Goal: Task Accomplishment & Management: Use online tool/utility

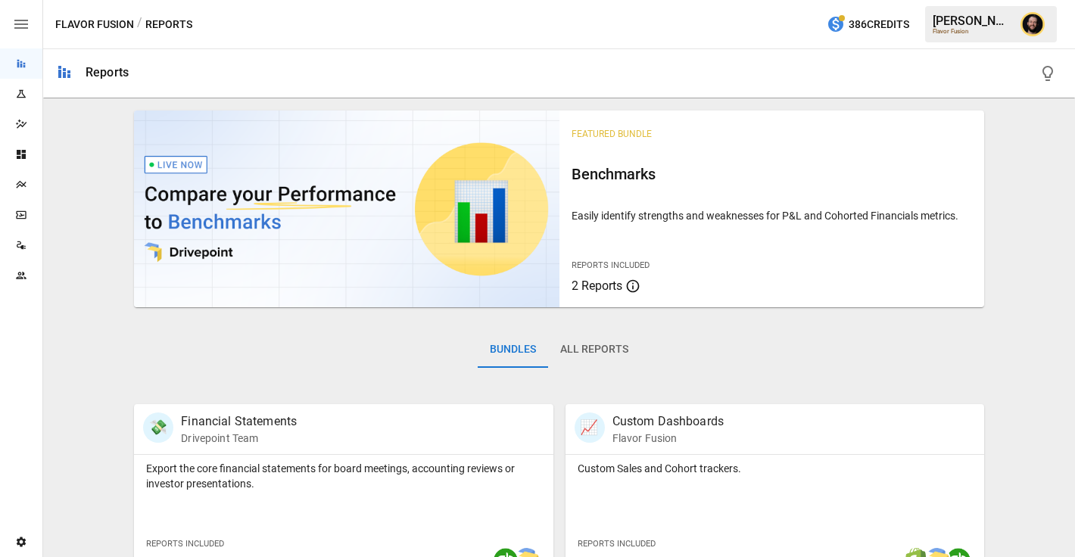
click at [21, 191] on div "Plans" at bounding box center [21, 185] width 42 height 30
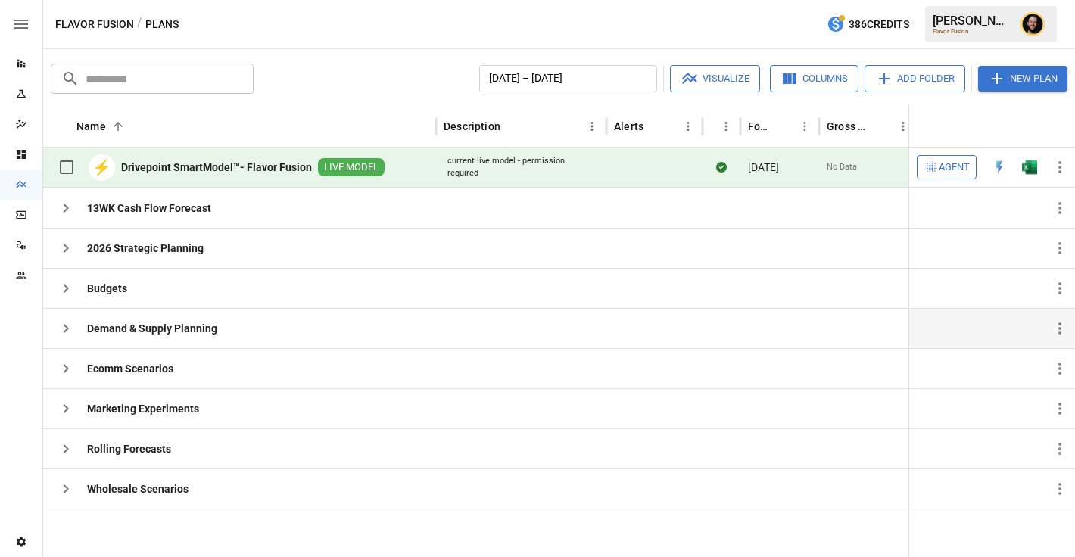
click at [75, 328] on button "button" at bounding box center [66, 328] width 30 height 30
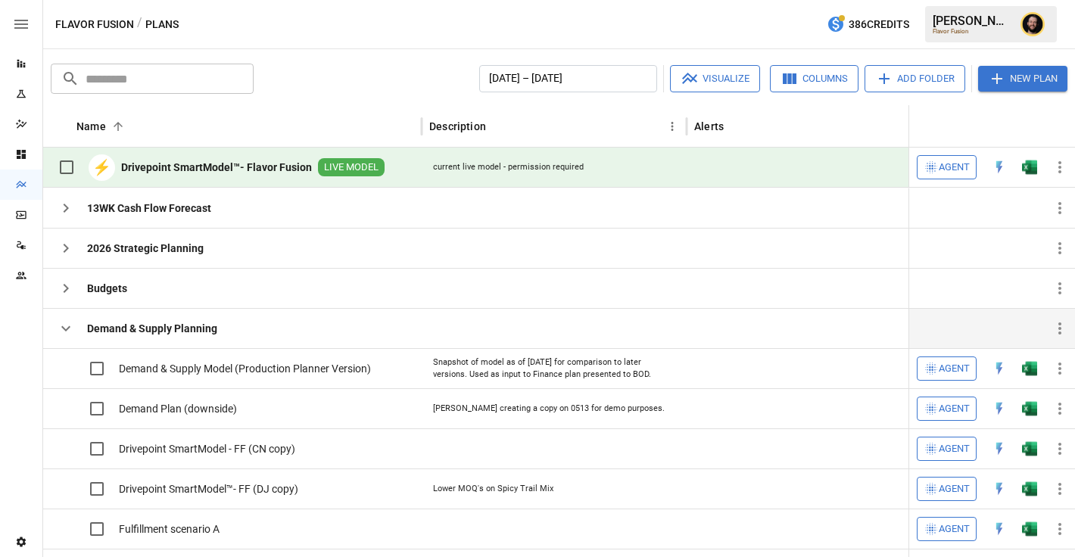
scroll to position [126, 0]
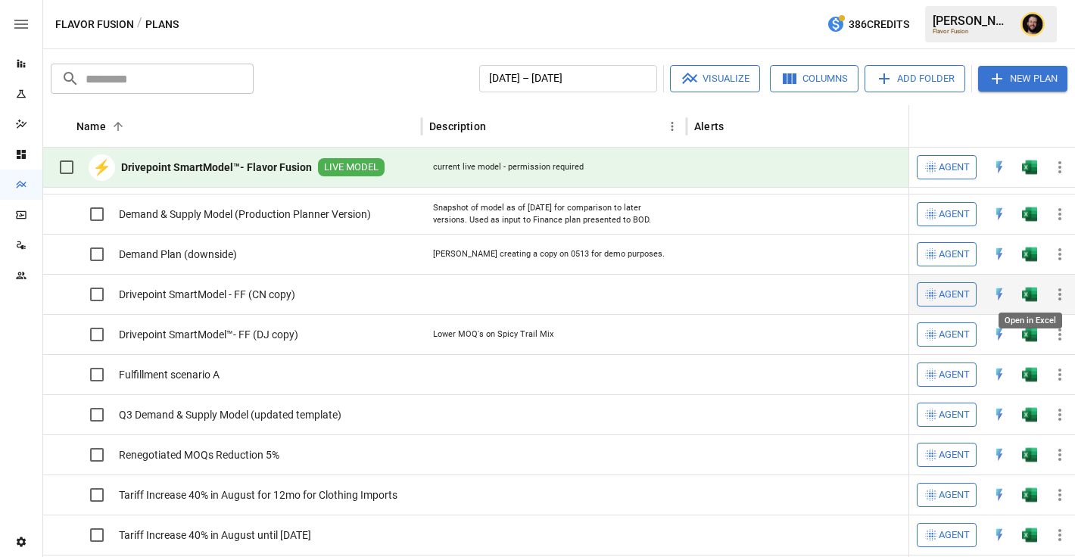
click at [1030, 222] on img "Open in Excel" at bounding box center [1029, 214] width 15 height 15
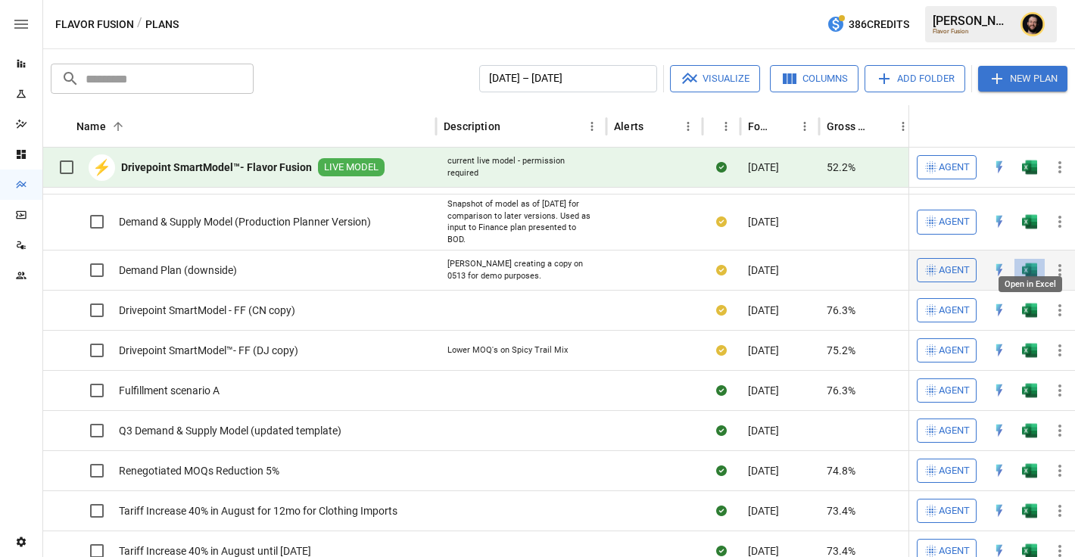
click at [1025, 229] on img "Open in Excel" at bounding box center [1029, 221] width 15 height 15
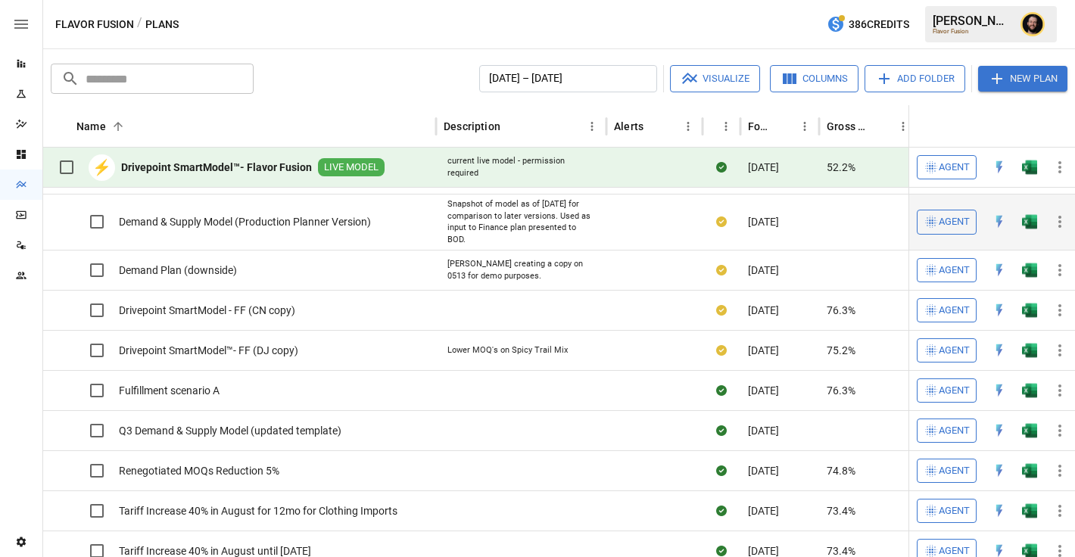
scroll to position [0, 0]
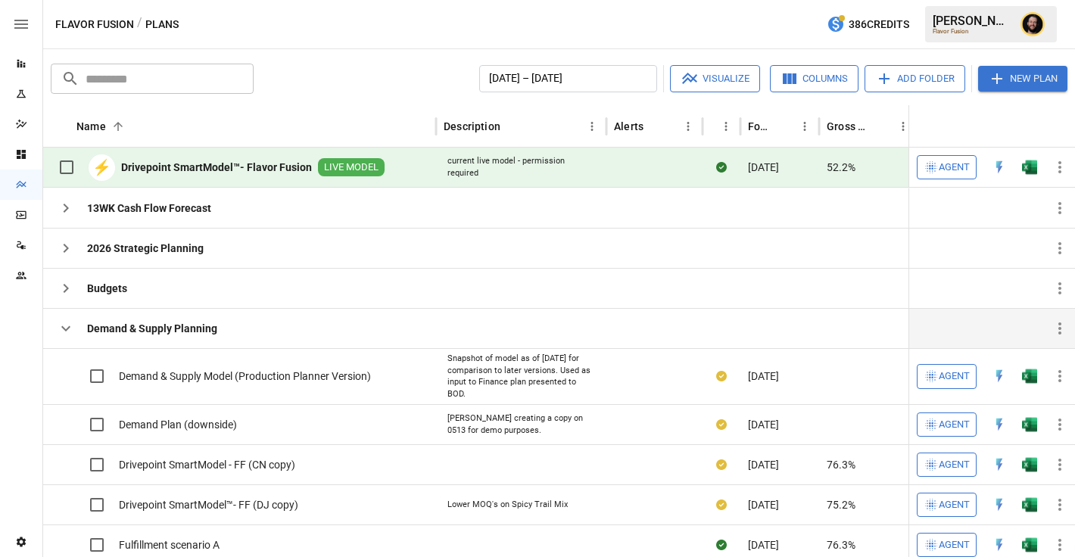
click at [70, 330] on icon "button" at bounding box center [66, 329] width 18 height 18
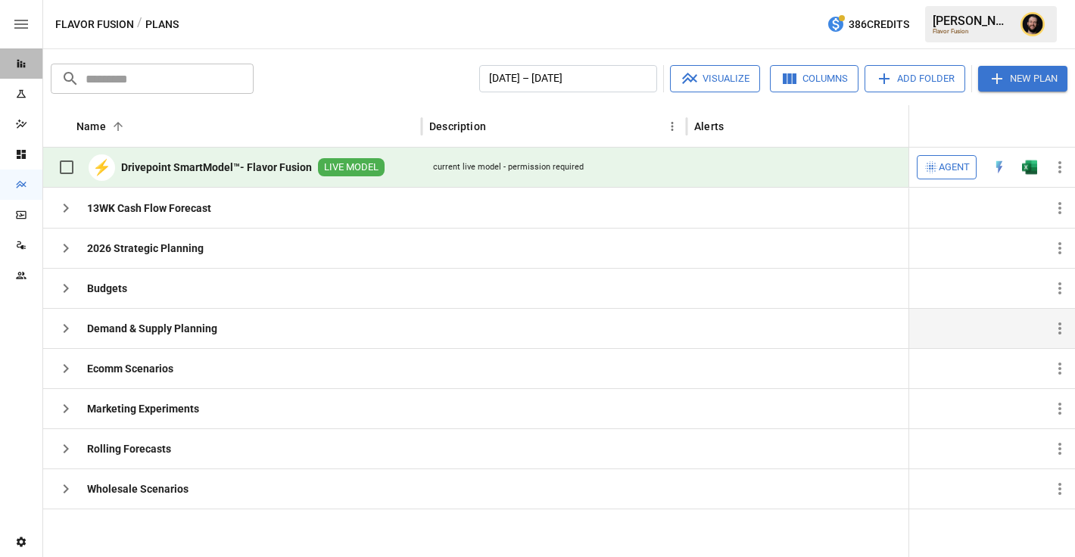
click at [28, 55] on div "Reports" at bounding box center [21, 63] width 42 height 30
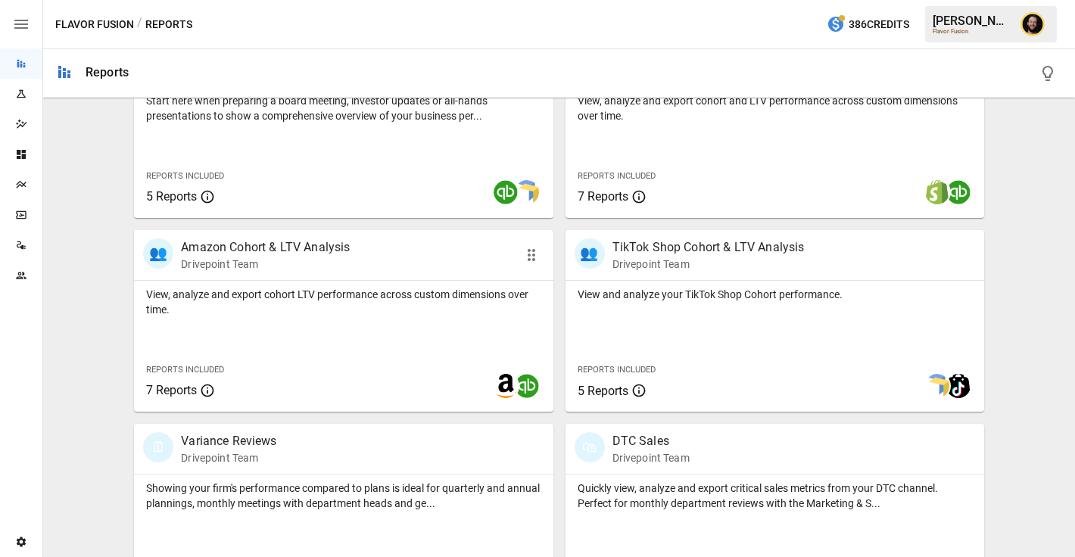
scroll to position [696, 0]
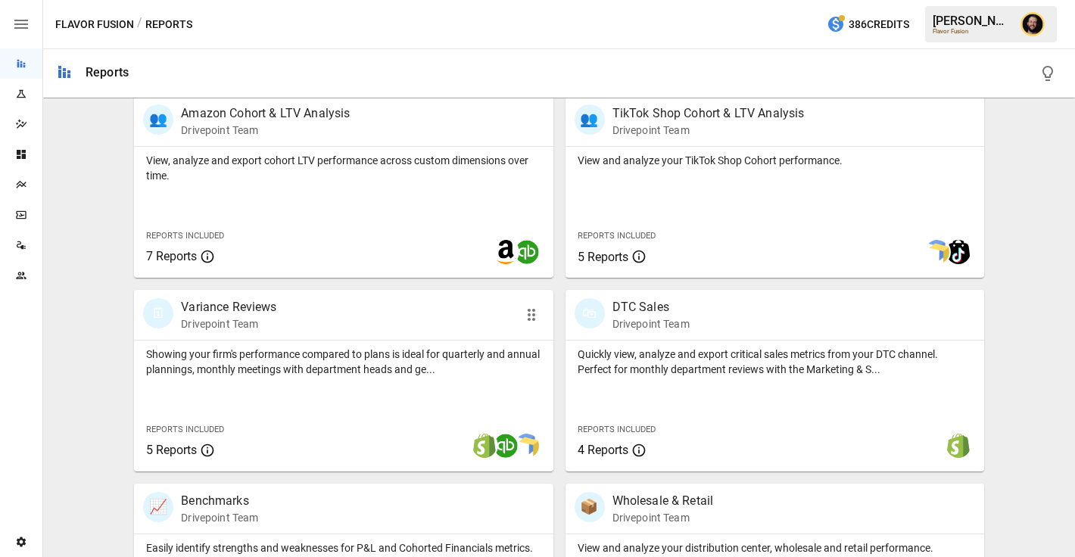
click at [285, 382] on div "Showing your firm's performance compared to plans is ideal for quarterly and an…" at bounding box center [343, 406] width 419 height 131
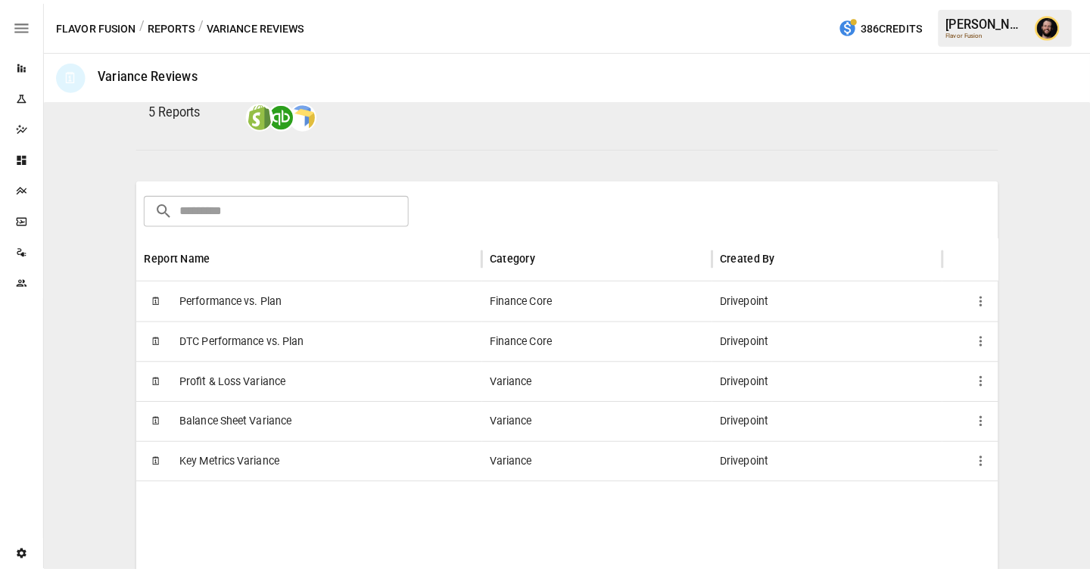
scroll to position [178, 0]
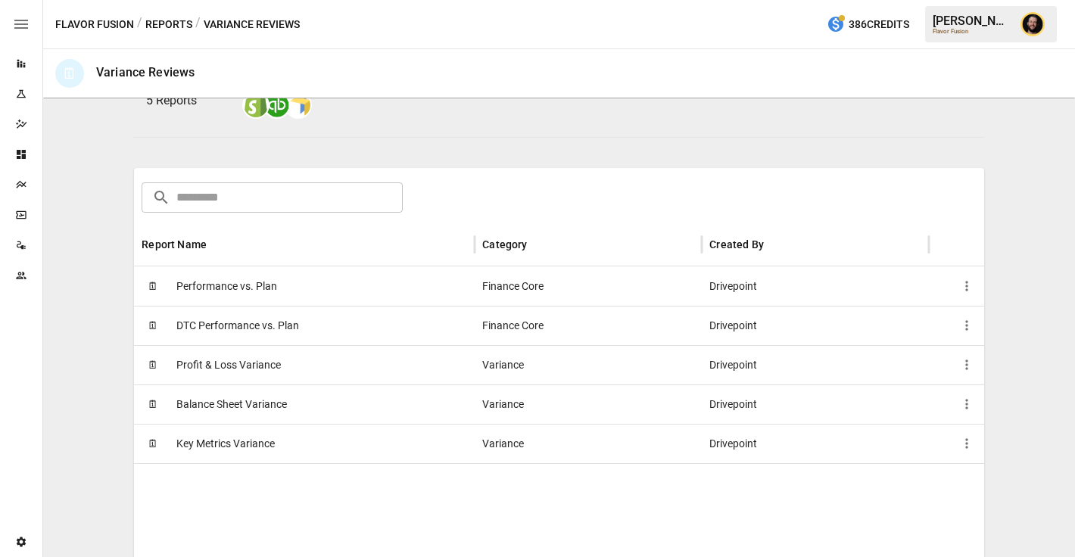
click at [298, 359] on div "🗓 Profit & Loss Variance" at bounding box center [304, 364] width 341 height 39
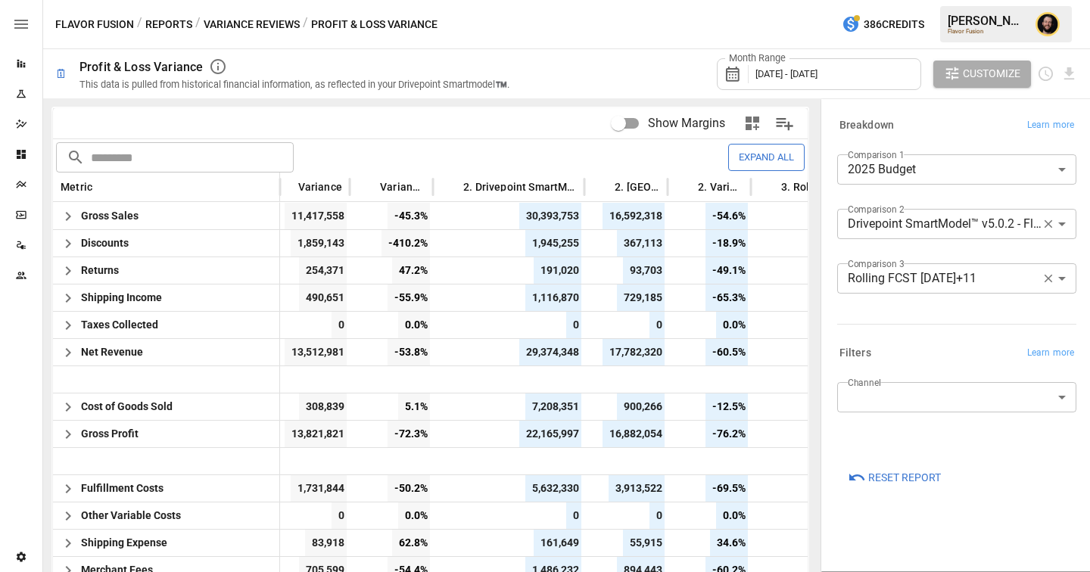
scroll to position [0, 254]
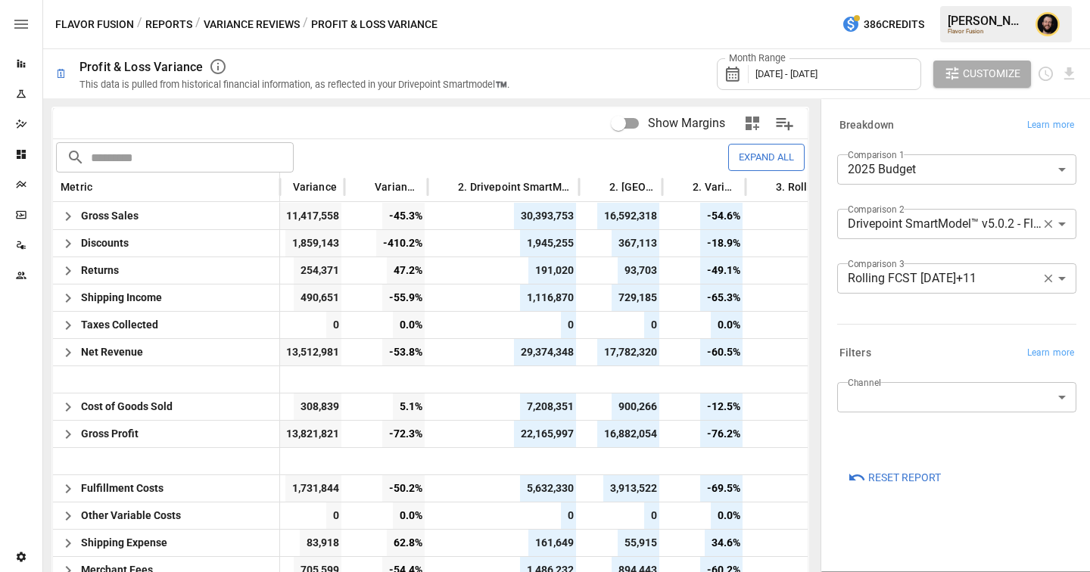
click at [890, 0] on body "Reports Experiments Dazzler Studio Dashboards Plans SmartModel ™ Data Sources T…" at bounding box center [545, 0] width 1090 height 0
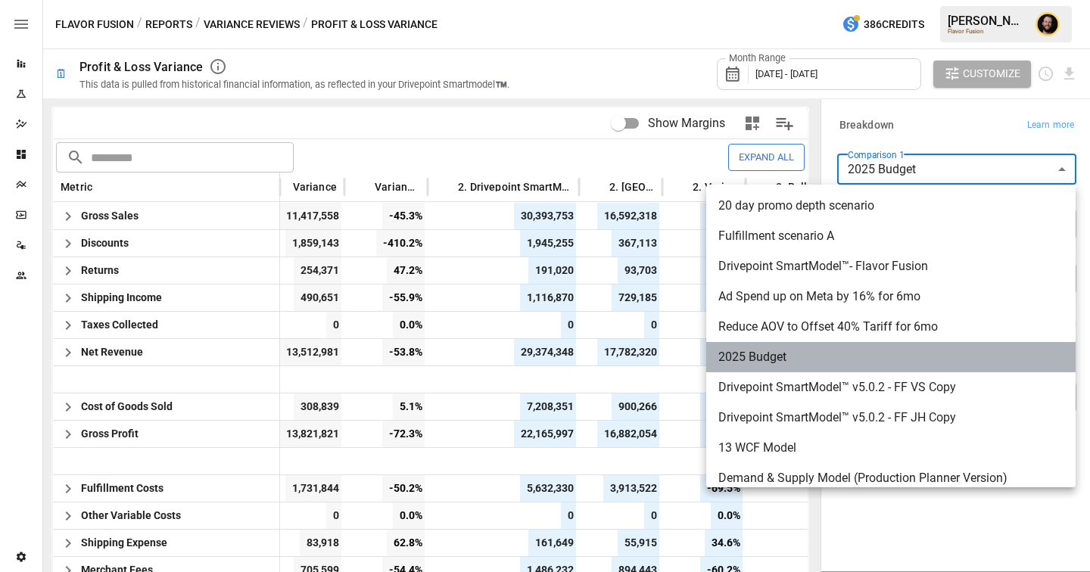
click at [786, 351] on span "2025 Budget" at bounding box center [891, 357] width 345 height 18
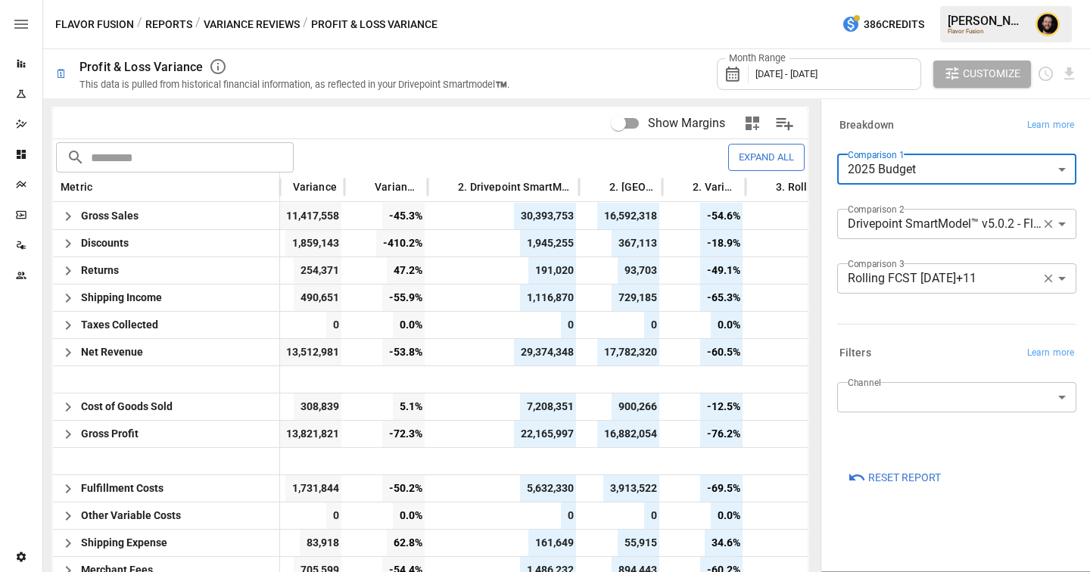
click at [905, 0] on body "Reports Experiments Dazzler Studio Dashboards Plans SmartModel ™ Data Sources T…" at bounding box center [545, 0] width 1090 height 0
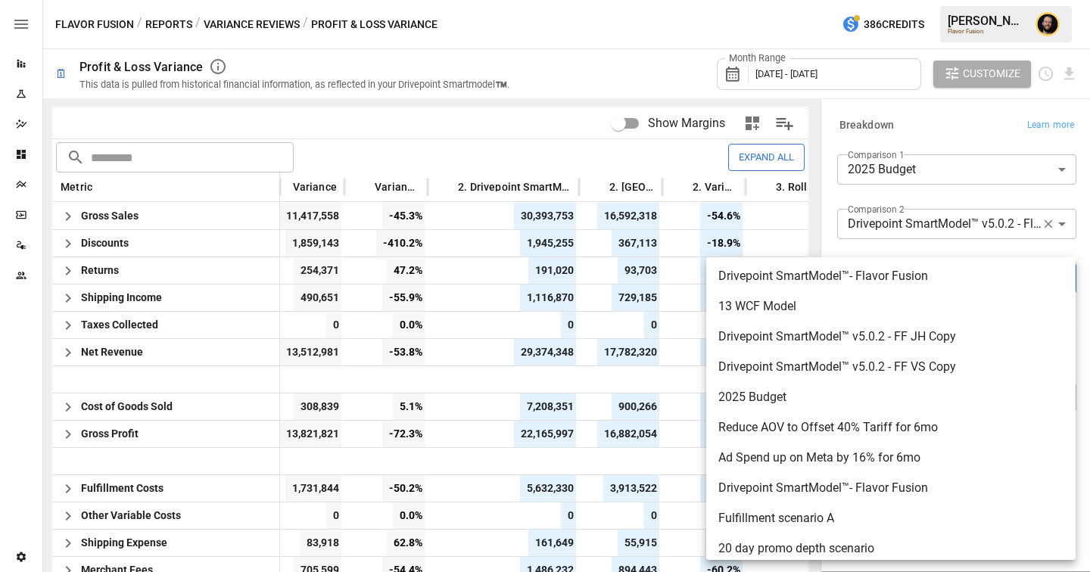
scroll to position [2859, 0]
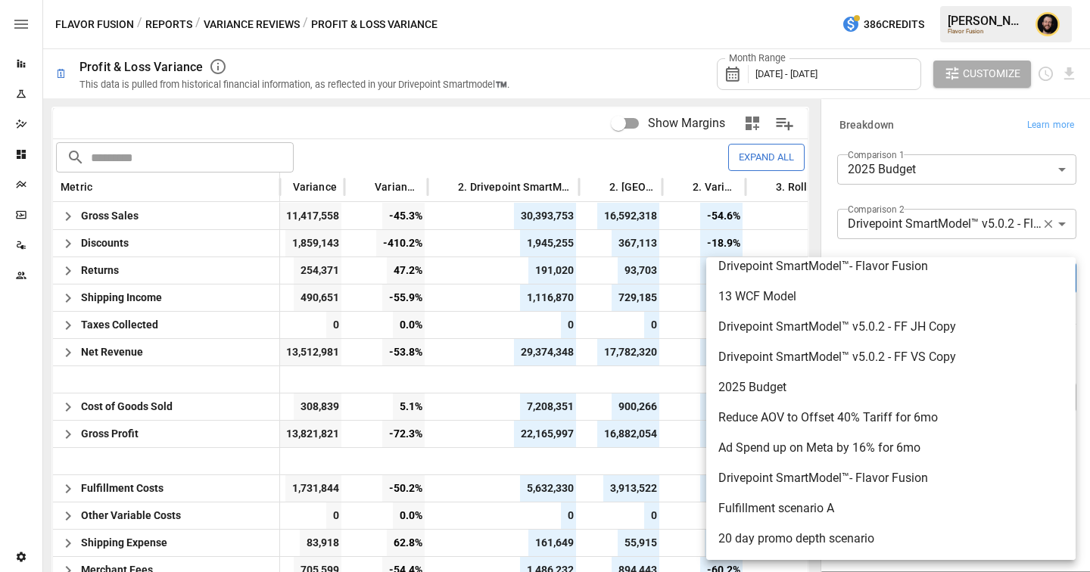
click at [943, 130] on div at bounding box center [545, 286] width 1090 height 572
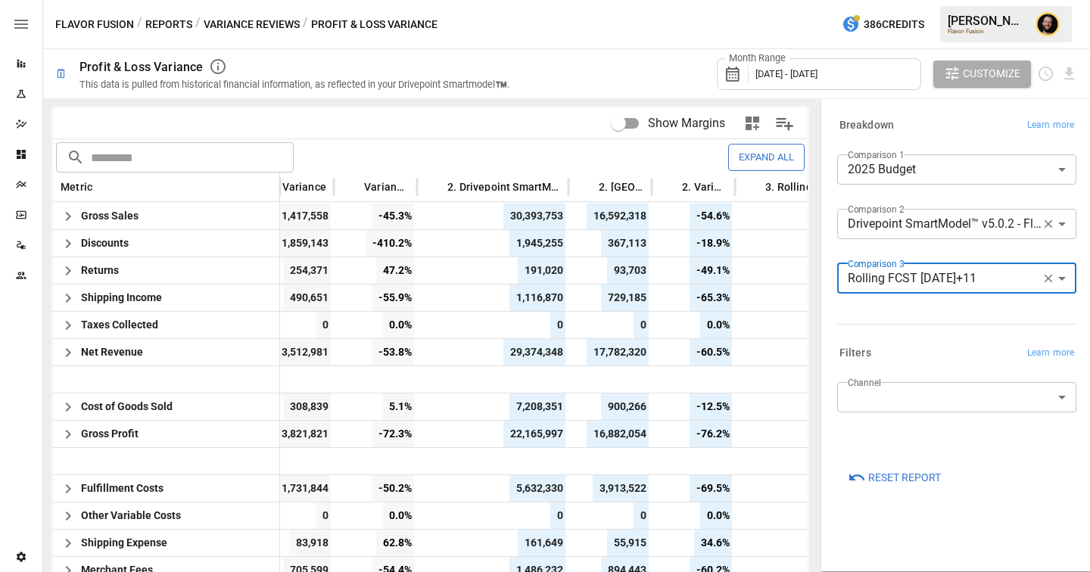
scroll to position [0, 210]
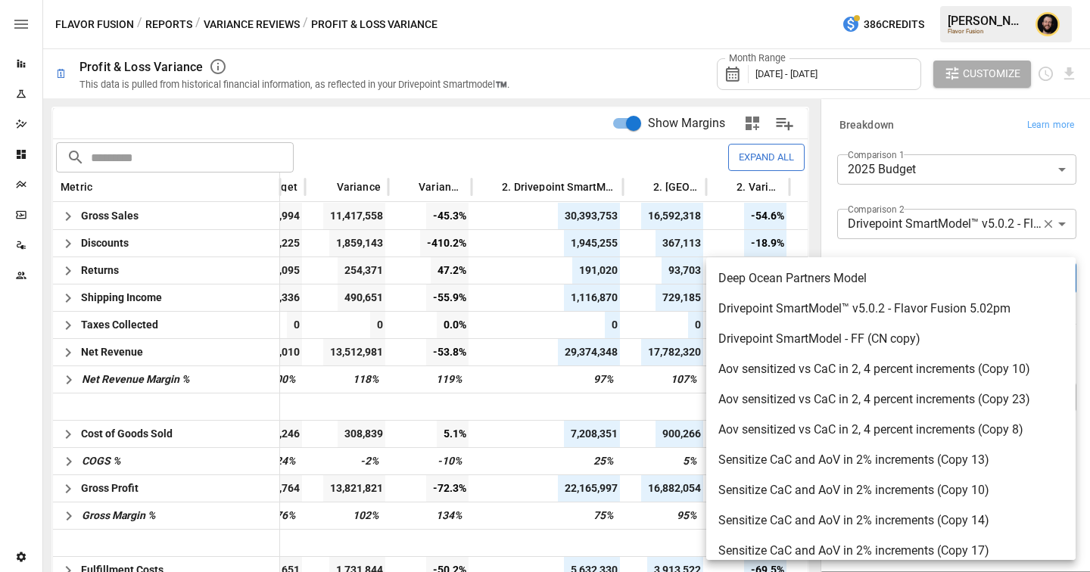
click at [899, 0] on body "Reports Experiments Dazzler Studio Dashboards Plans SmartModel ™ Data Sources T…" at bounding box center [545, 0] width 1090 height 0
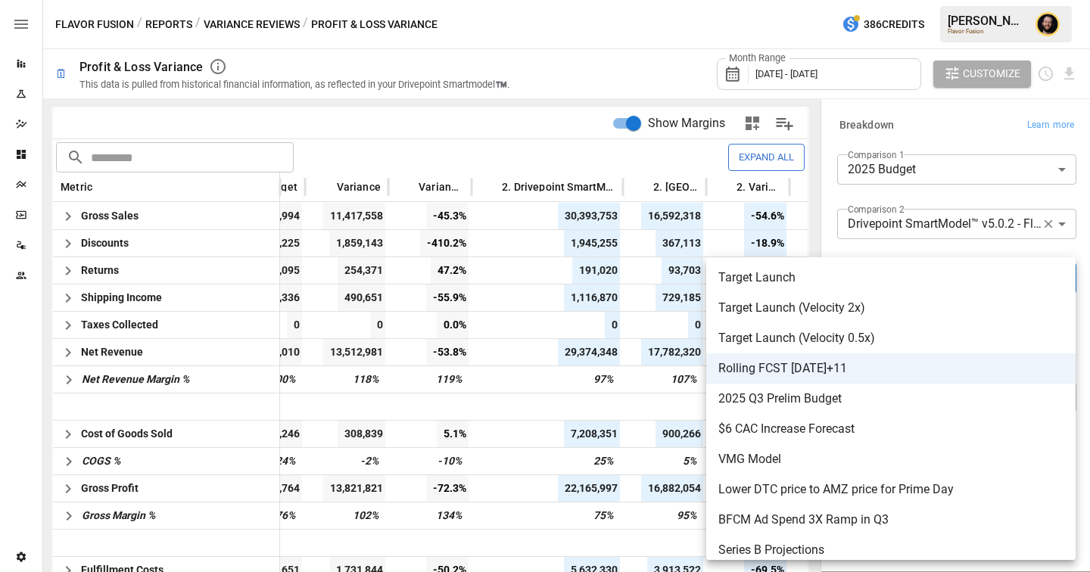
scroll to position [1275, 0]
click at [931, 133] on div at bounding box center [545, 286] width 1090 height 572
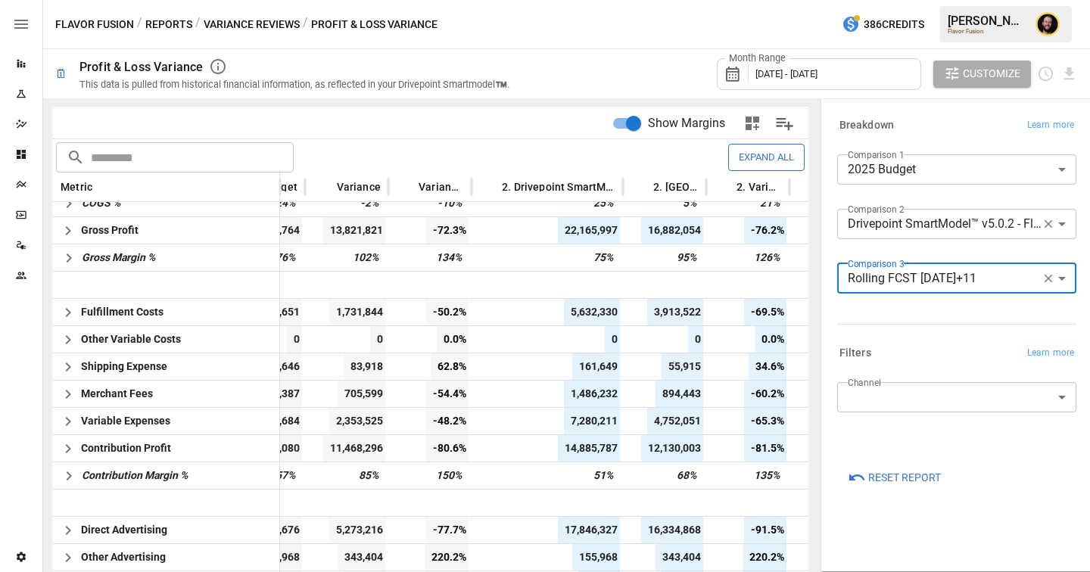
scroll to position [261, 210]
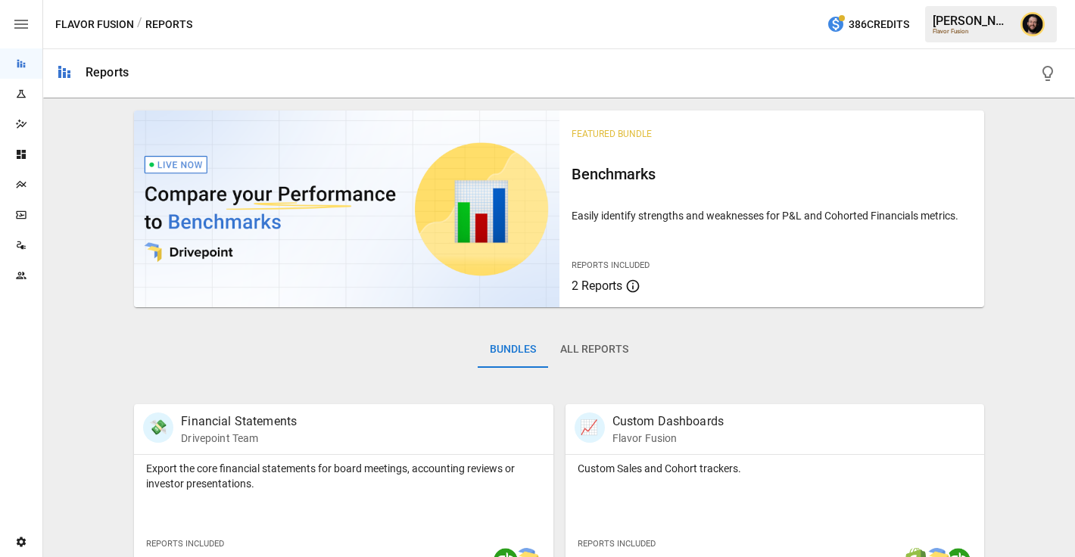
click at [25, 182] on icon "Plans" at bounding box center [21, 185] width 12 height 12
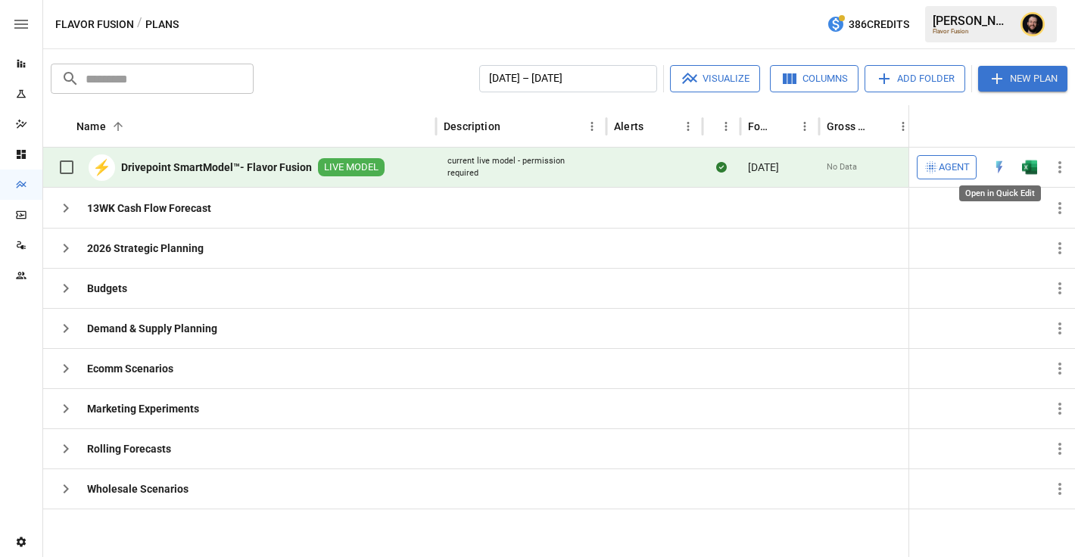
click at [1002, 173] on img "Open in Quick Edit" at bounding box center [999, 167] width 15 height 15
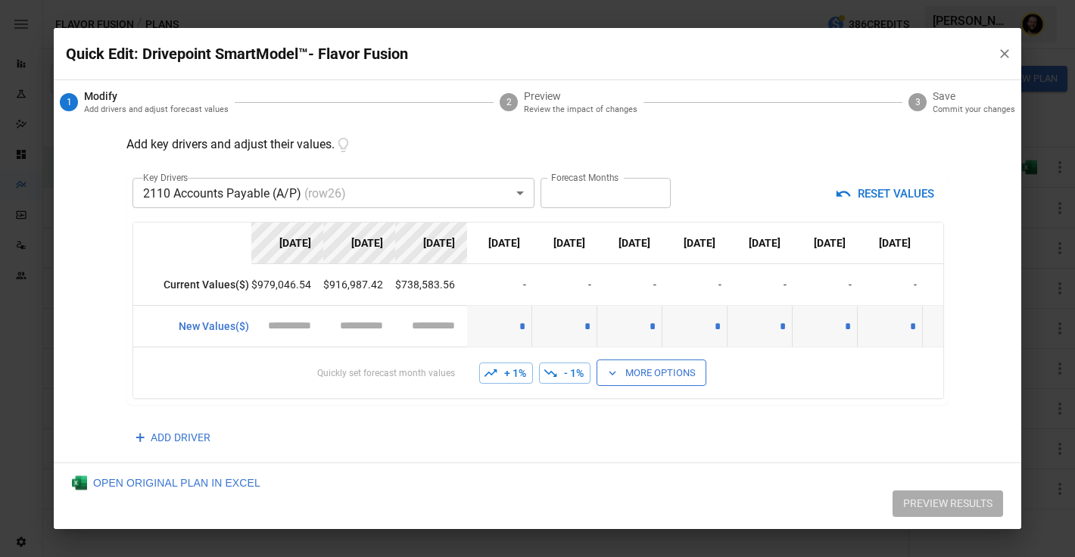
click at [444, 0] on body "Reports Experiments Dazzler Studio Dashboards Plans SmartModel ™ Data Sources T…" at bounding box center [537, 0] width 1075 height 0
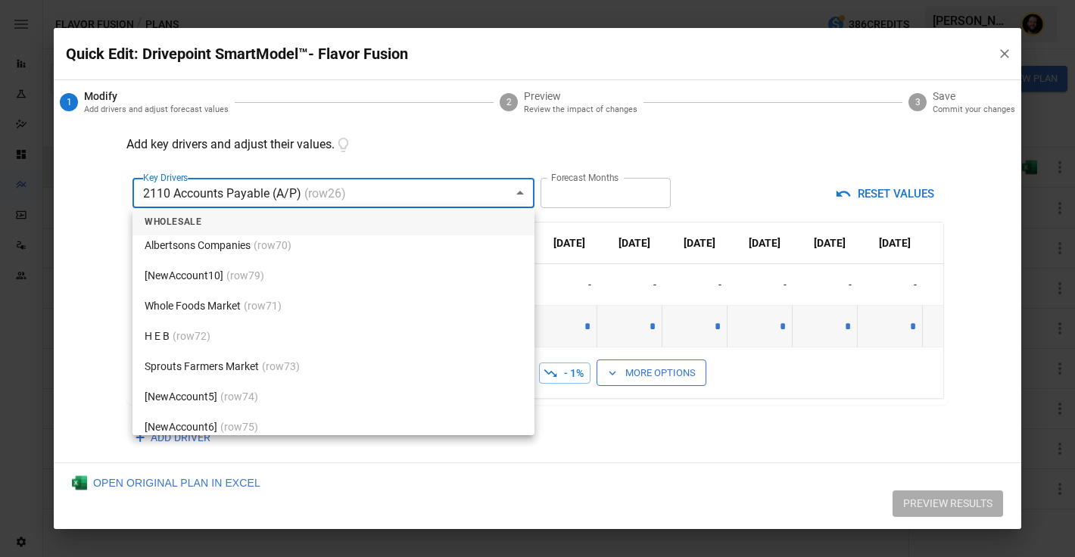
scroll to position [4479, 0]
click at [319, 363] on li "Sprouts Farmers Market (row 73 )" at bounding box center [333, 366] width 402 height 30
type input "*******"
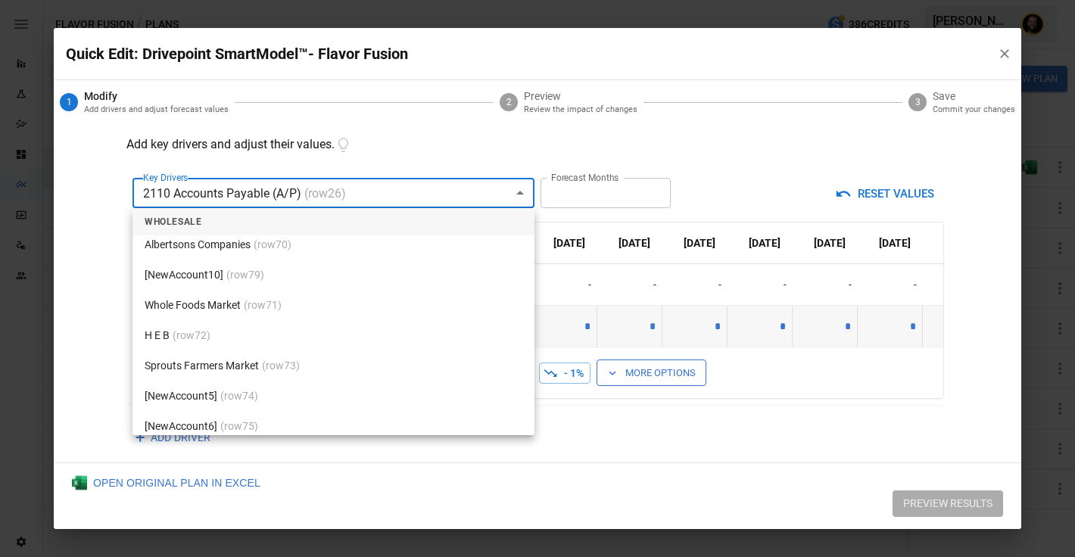
type input "*******"
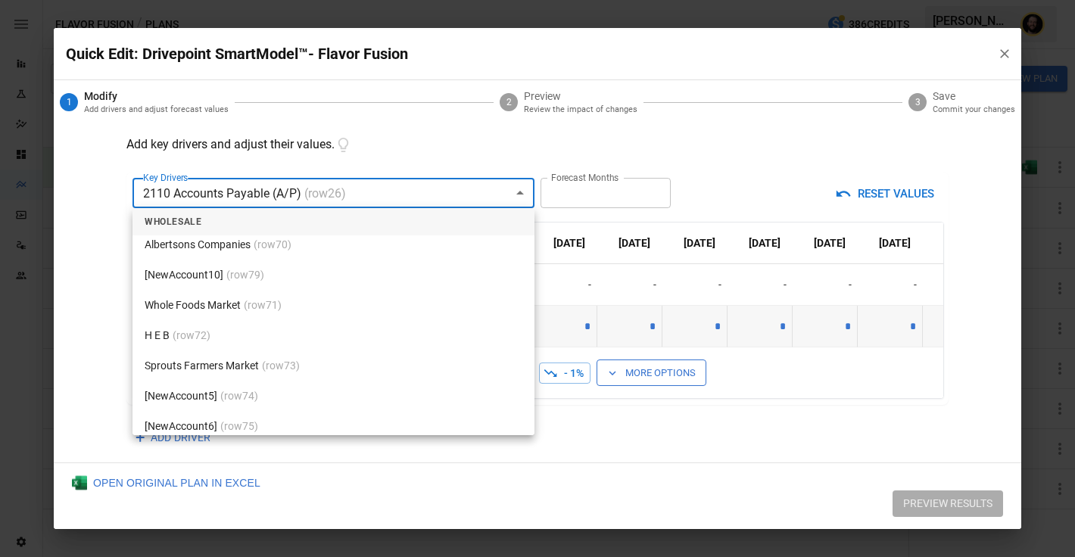
type input "*******"
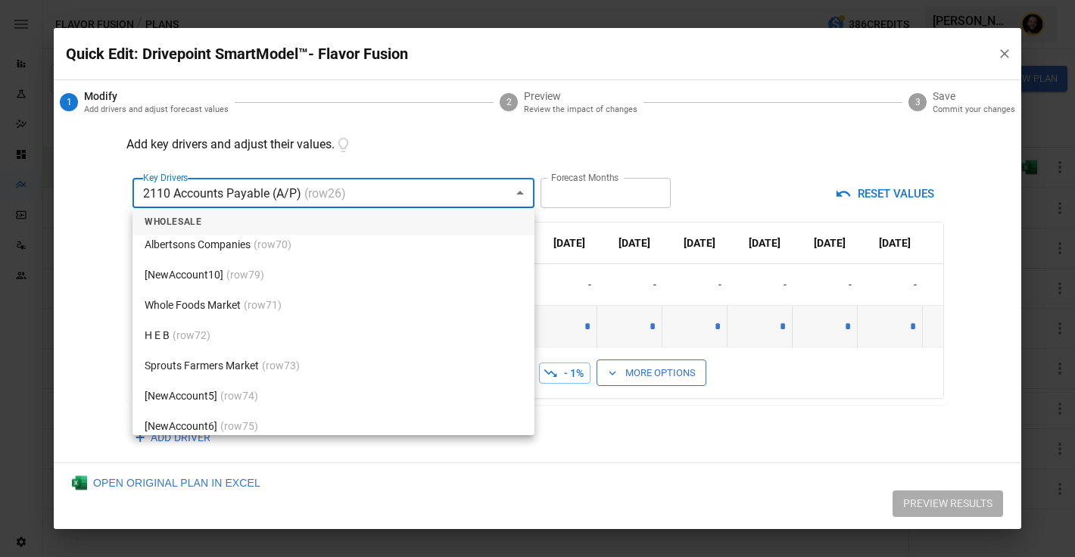
type input "*******"
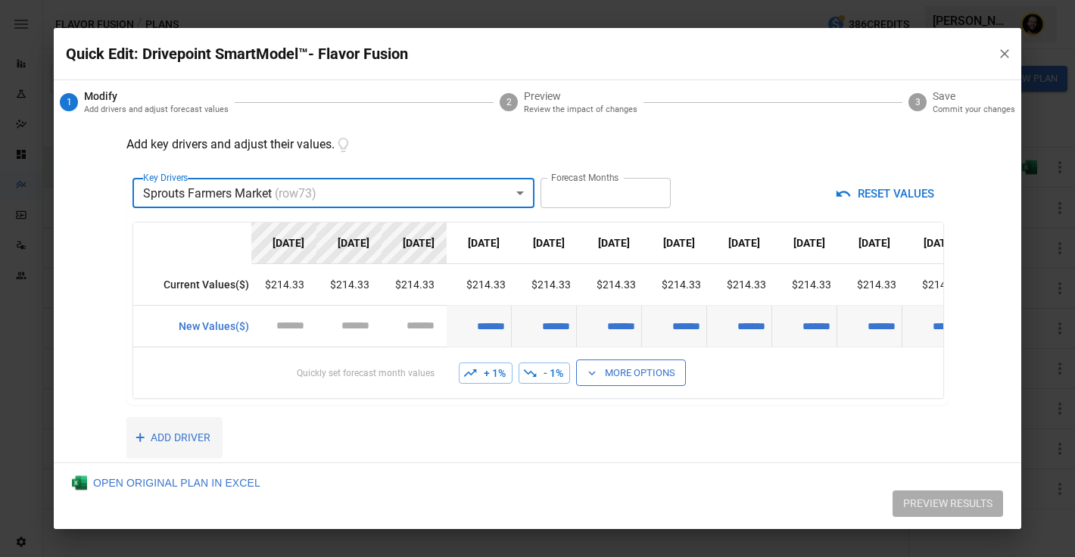
click at [157, 444] on button "+ ADD DRIVER" at bounding box center [174, 438] width 96 height 42
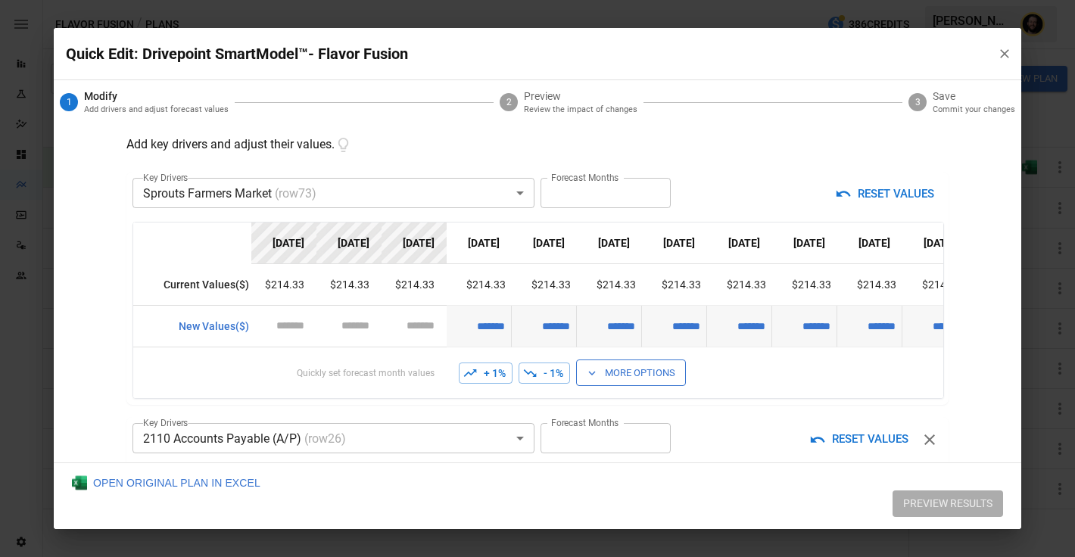
click at [211, 0] on body "Reports Experiments Dazzler Studio Dashboards Plans SmartModel ™ Data Sources T…" at bounding box center [537, 0] width 1075 height 0
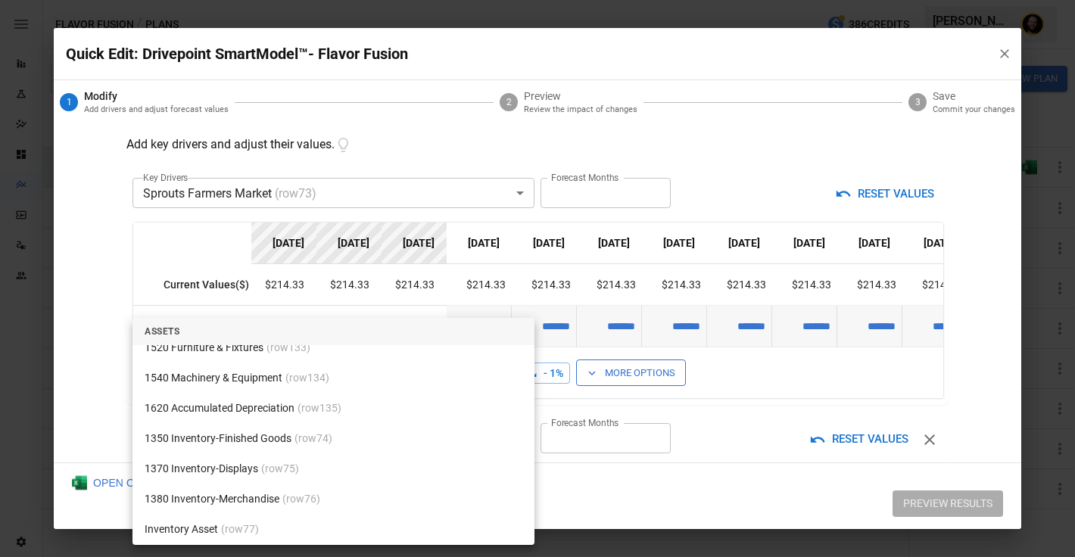
scroll to position [1198, 0]
click at [231, 440] on li "1350 Inventory-Finished Goods (row 74 )" at bounding box center [333, 437] width 402 height 30
type input "**********"
type input "*********"
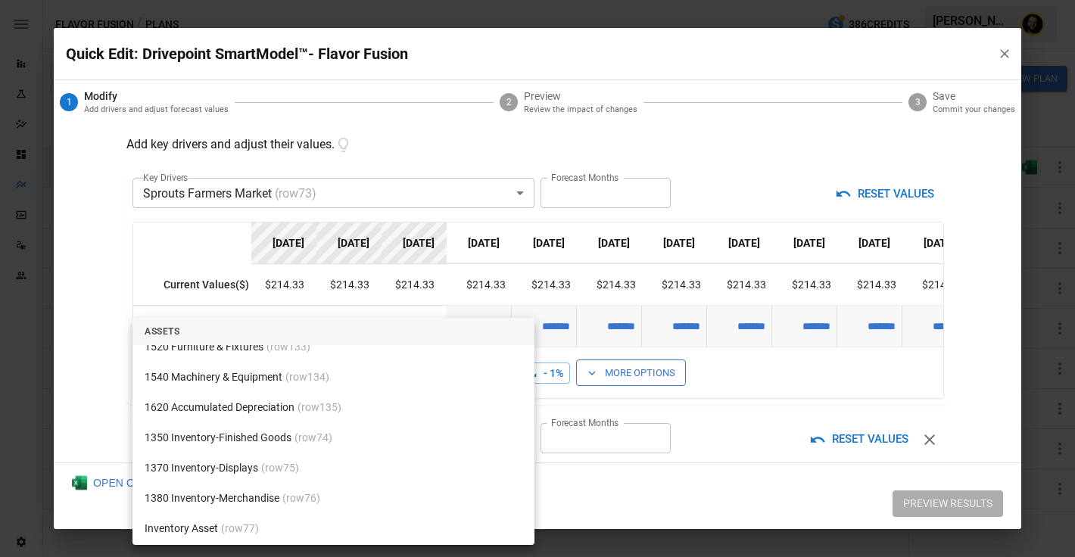
type input "*********"
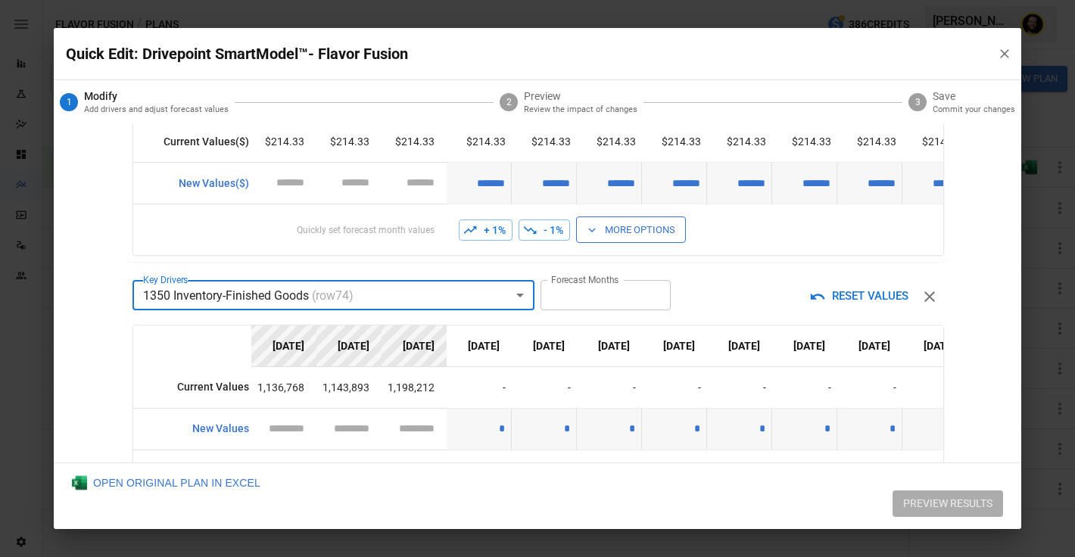
scroll to position [291, 0]
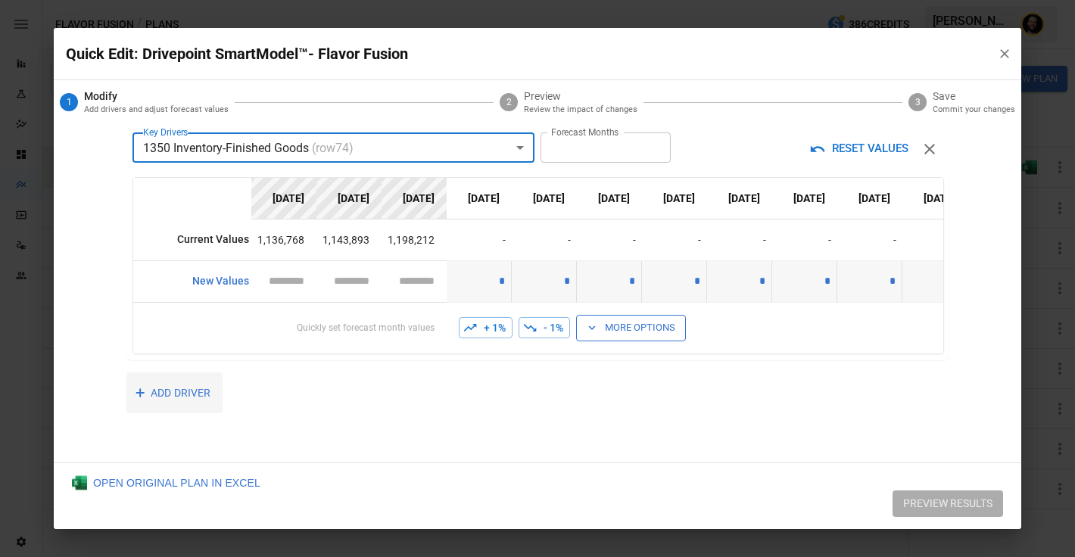
click at [182, 389] on button "+ ADD DRIVER" at bounding box center [174, 394] width 96 height 42
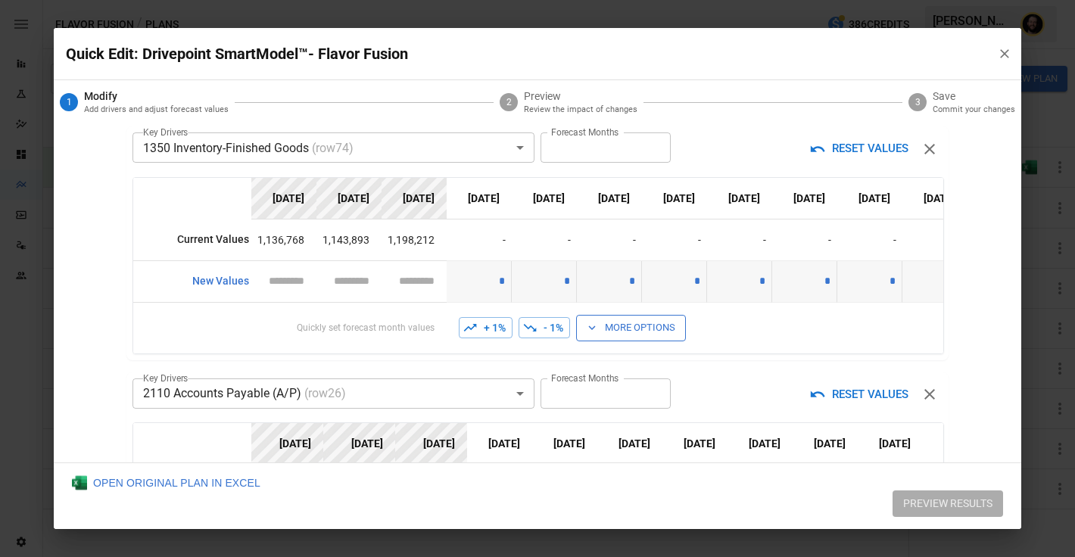
click at [182, 0] on body "Reports Experiments Dazzler Studio Dashboards Plans SmartModel ™ Data Sources T…" at bounding box center [537, 0] width 1075 height 0
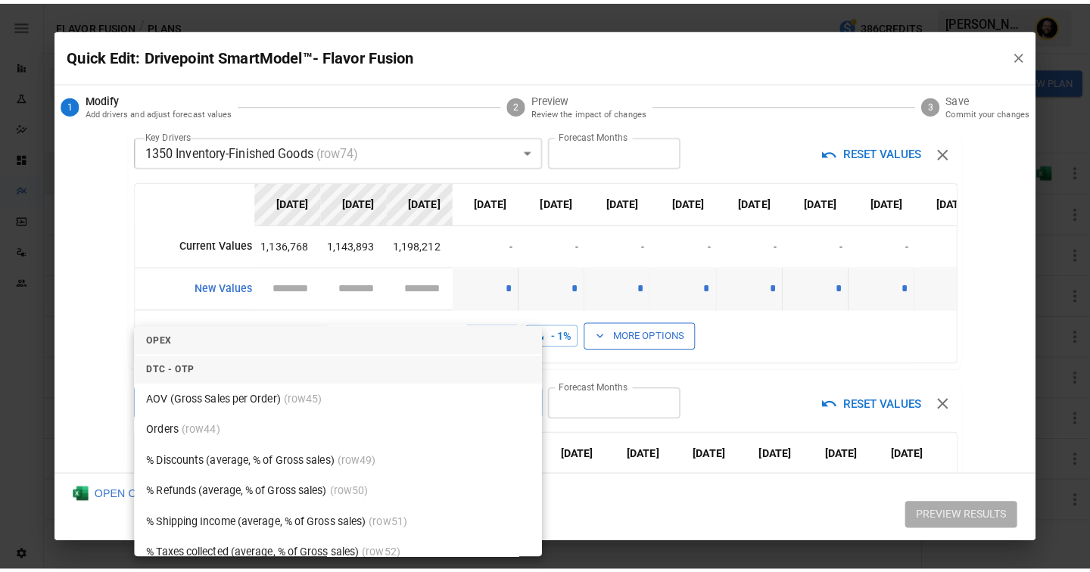
scroll to position [7259, 0]
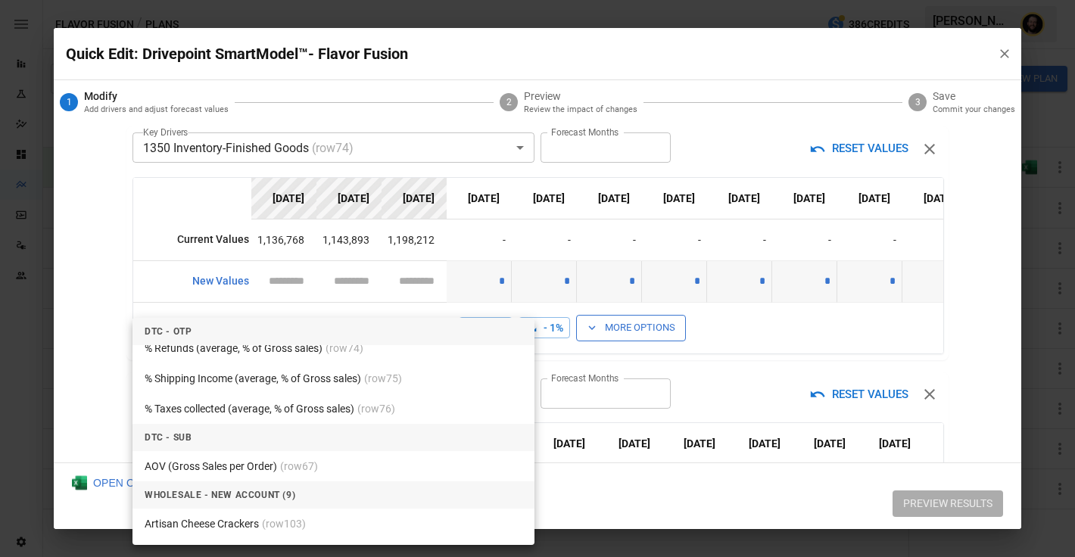
click at [225, 524] on li "Artisan Cheese Crackers (row 103 )" at bounding box center [333, 524] width 402 height 30
type input "*****"
type input "****"
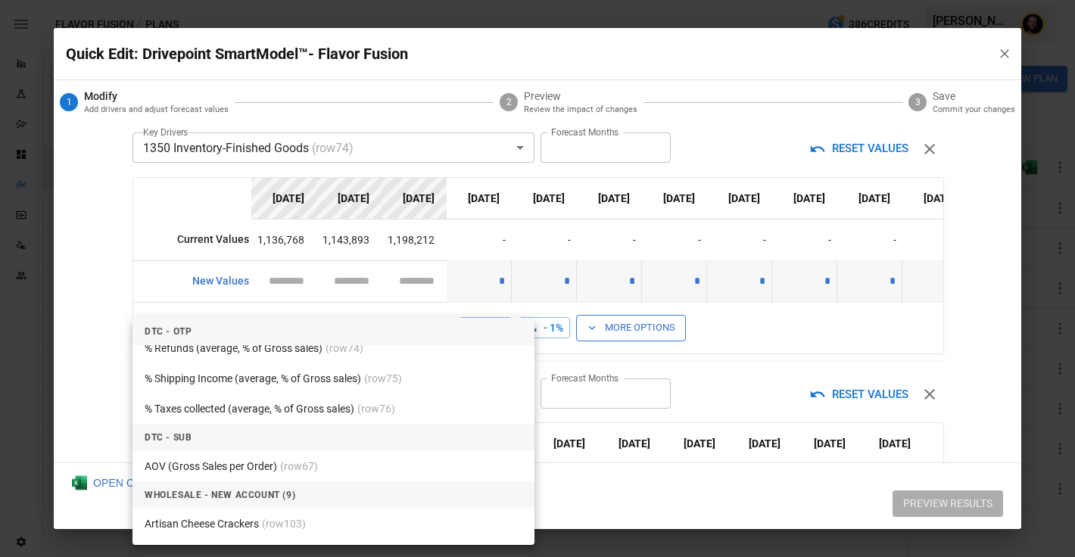
type input "****"
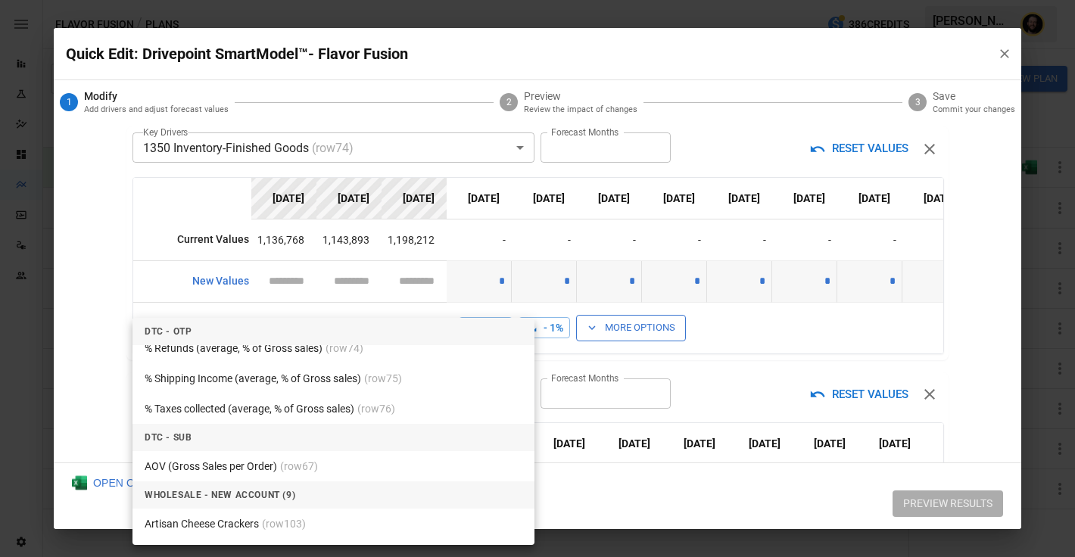
type input "****"
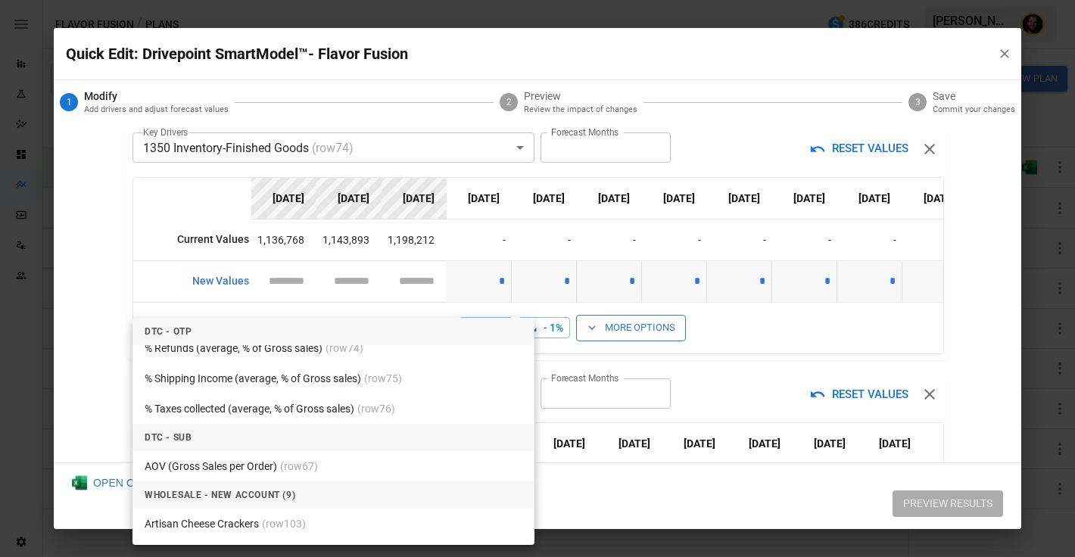
type input "****"
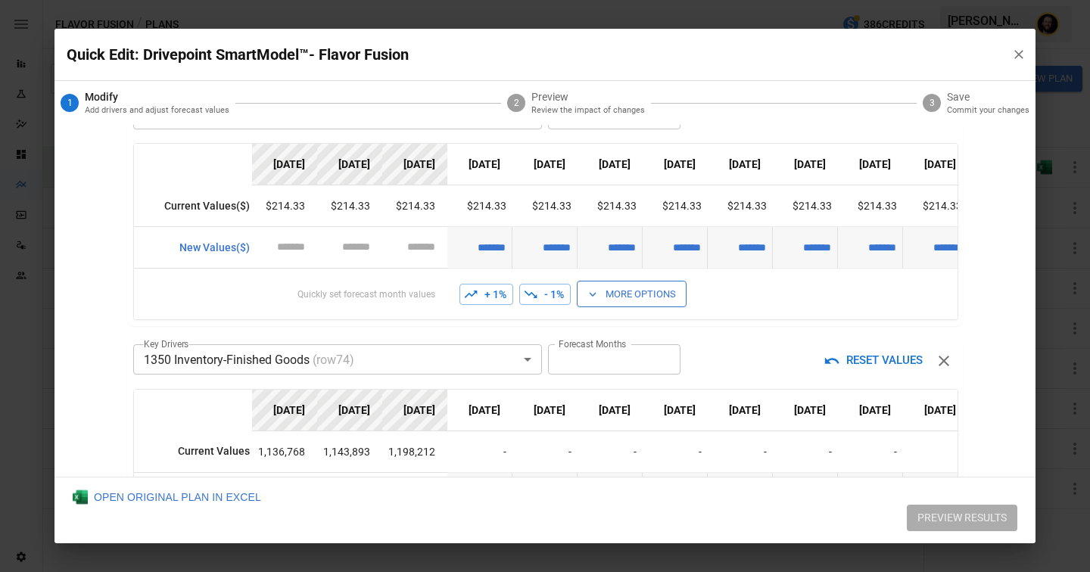
scroll to position [0, 0]
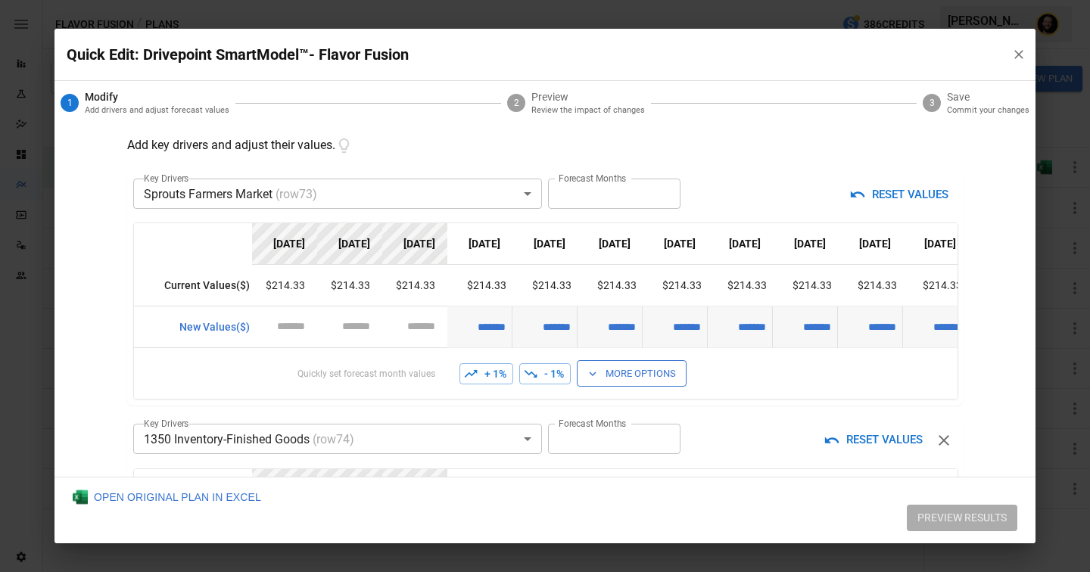
click at [463, 0] on body "Reports Experiments Dazzler Studio Dashboards Plans SmartModel ™ Data Sources T…" at bounding box center [545, 0] width 1090 height 0
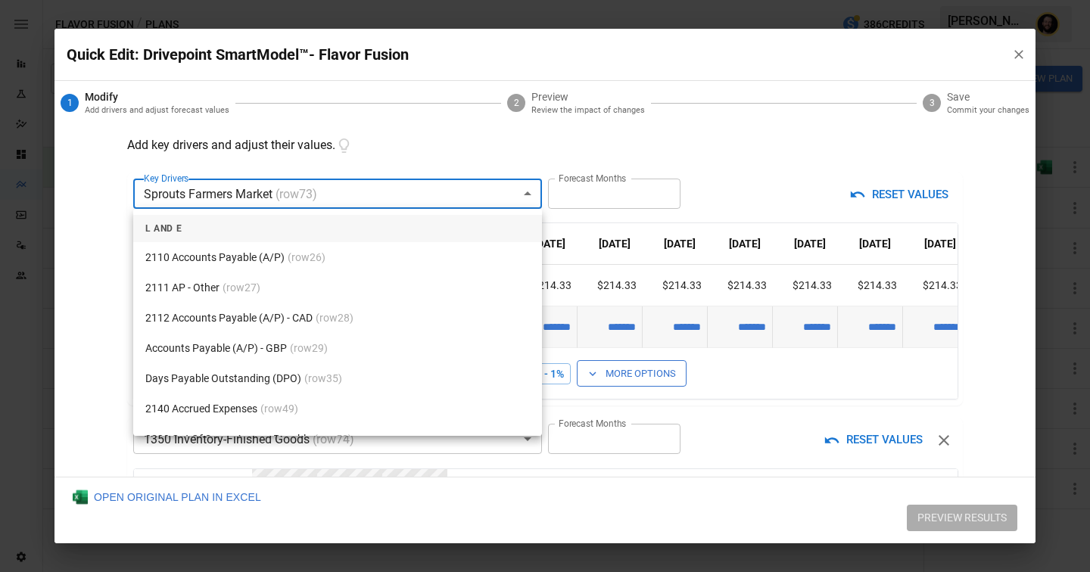
scroll to position [4523, 0]
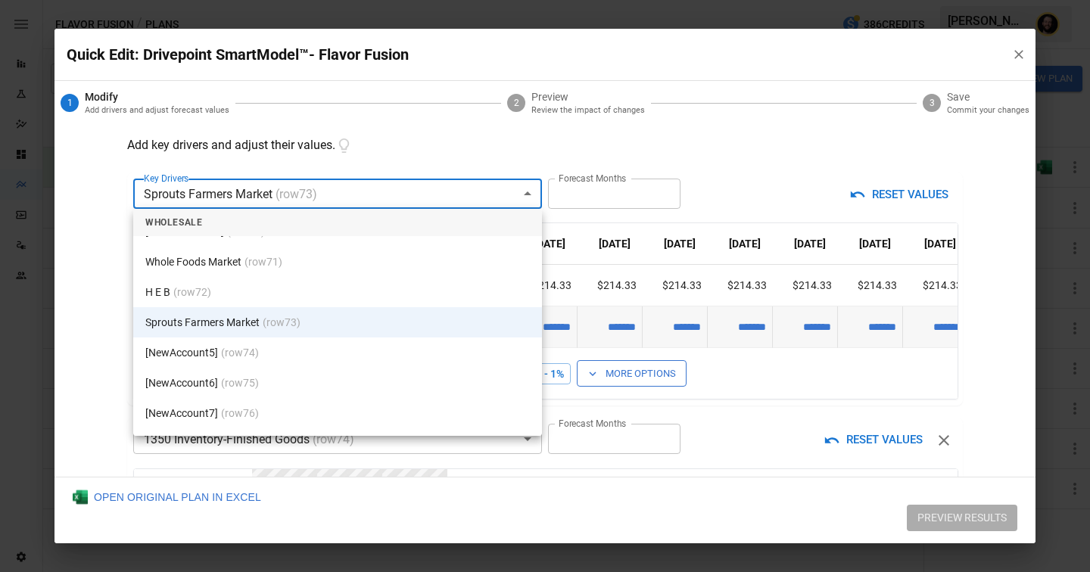
click at [396, 143] on div at bounding box center [545, 286] width 1090 height 572
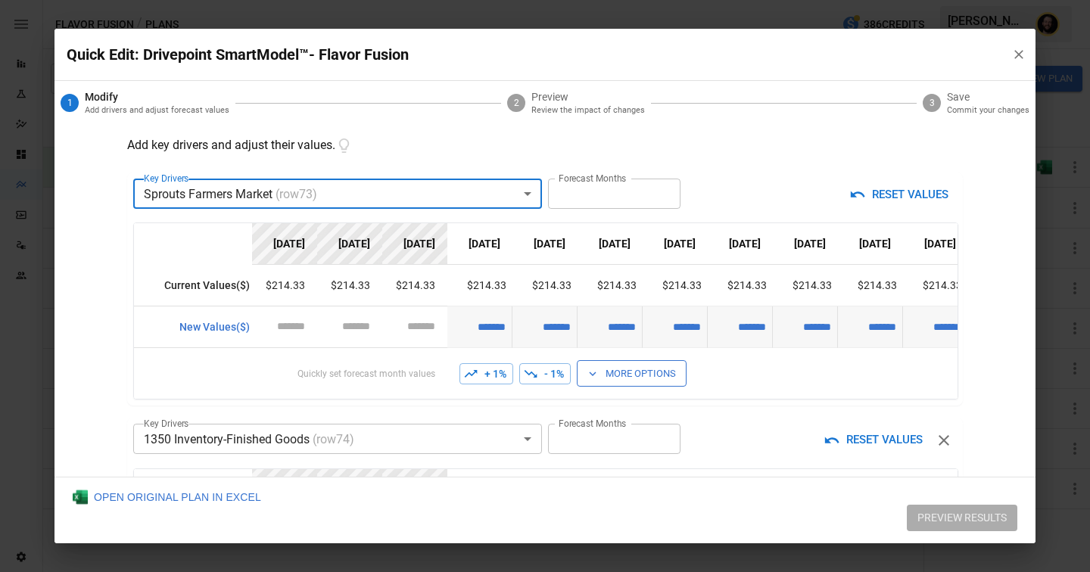
type input "**"
click at [660, 198] on input "**" at bounding box center [614, 194] width 132 height 30
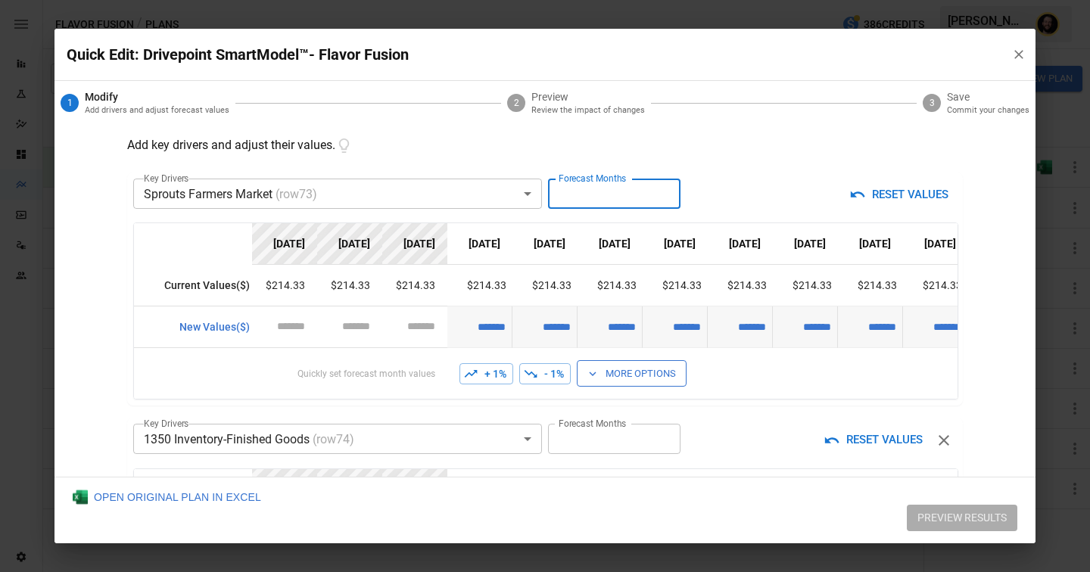
type input "**"
click at [660, 198] on input "**" at bounding box center [614, 194] width 132 height 30
type input "*"
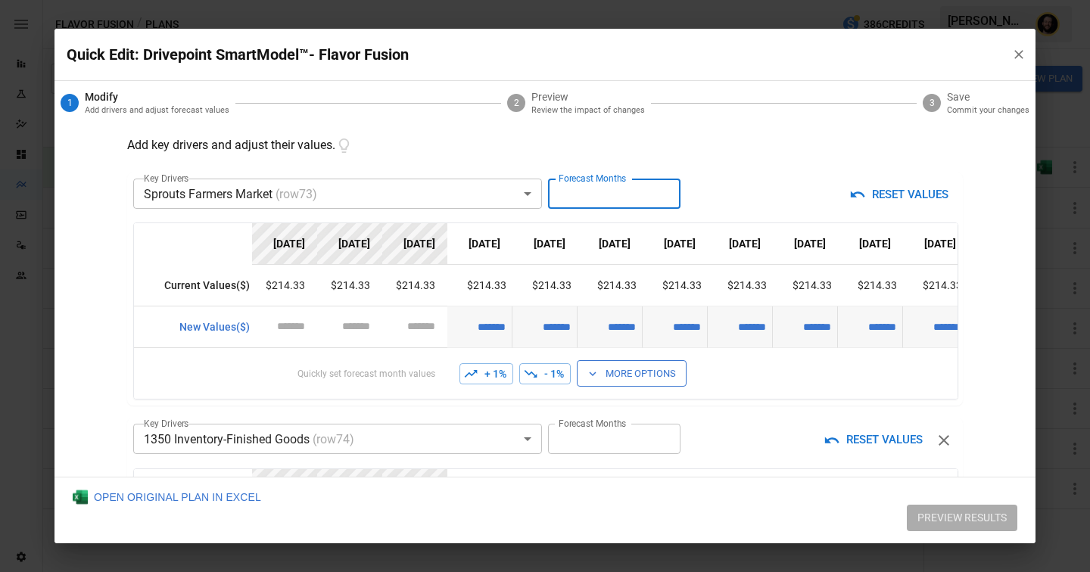
type input "*"
click at [660, 198] on input "*" at bounding box center [614, 194] width 132 height 30
type input "*"
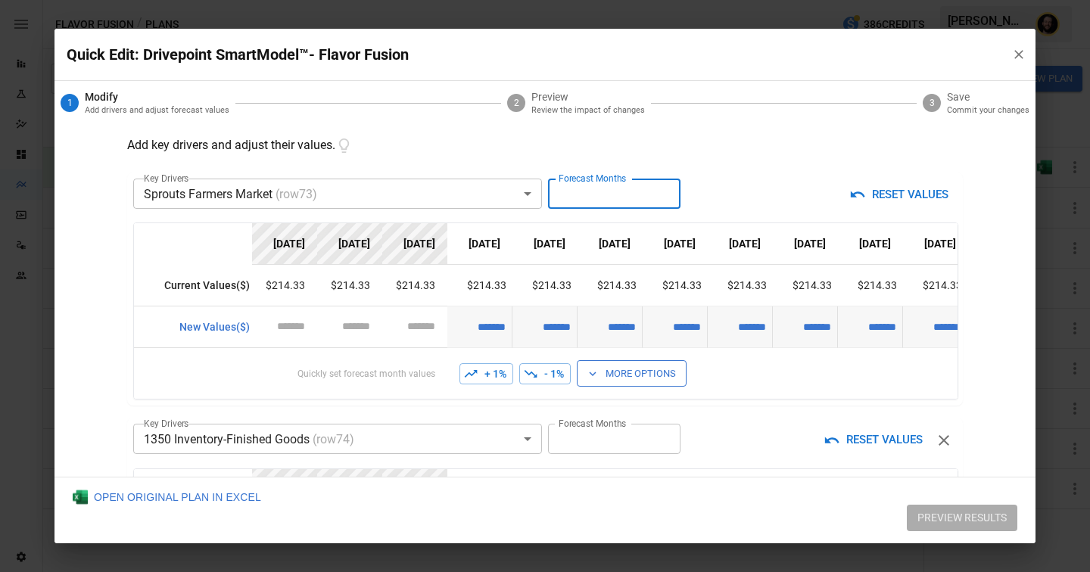
type input "*"
click at [660, 198] on input "*" at bounding box center [614, 194] width 132 height 30
type input "*"
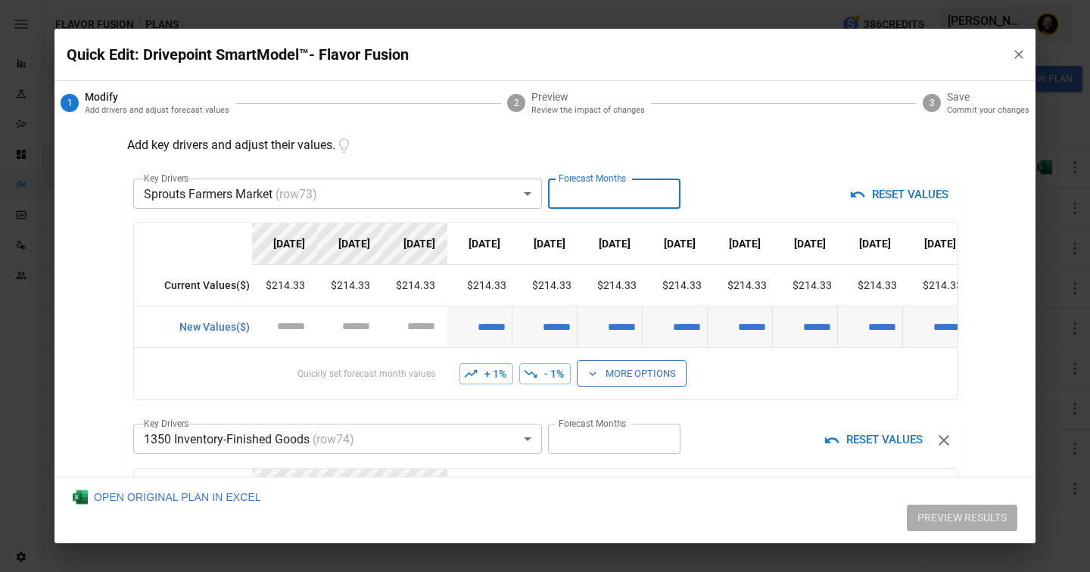
click at [660, 198] on input "*" at bounding box center [614, 194] width 132 height 30
type input "*"
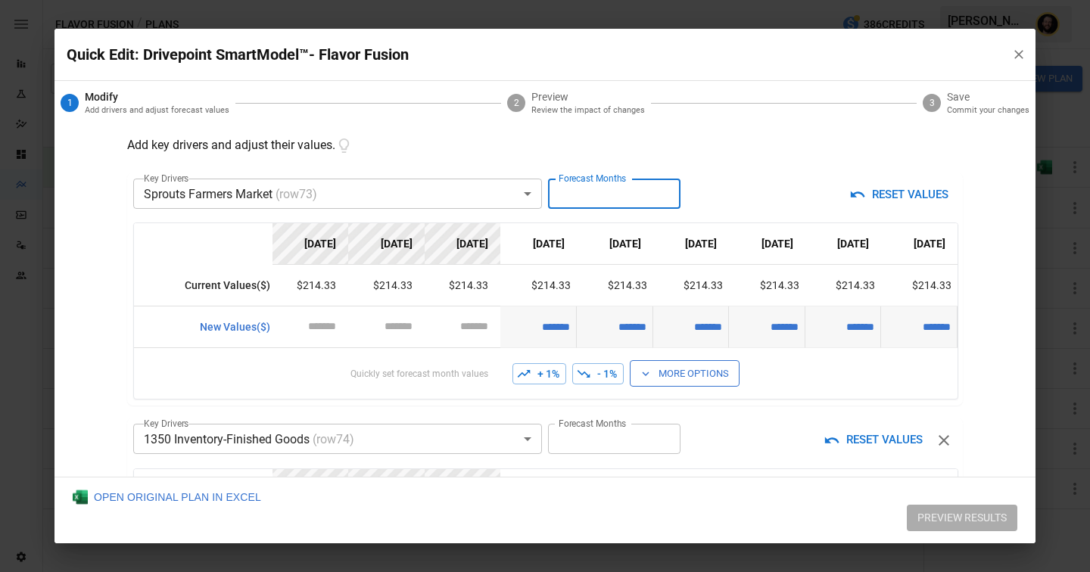
click at [660, 198] on input "*" at bounding box center [614, 194] width 132 height 30
type input "*"
click at [660, 198] on input "*" at bounding box center [614, 194] width 132 height 30
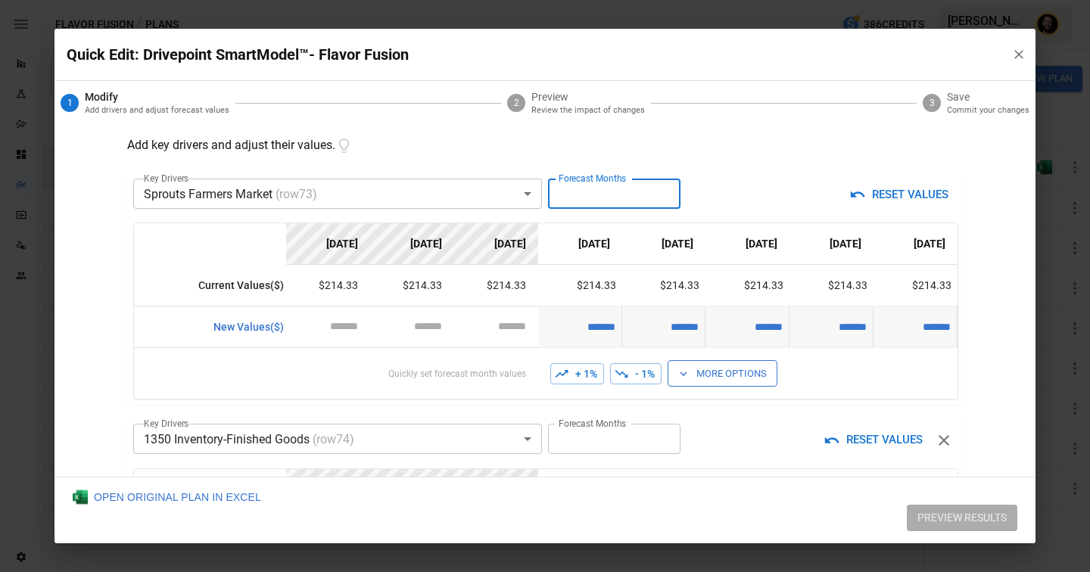
type input "*"
click at [660, 198] on input "*" at bounding box center [614, 194] width 132 height 30
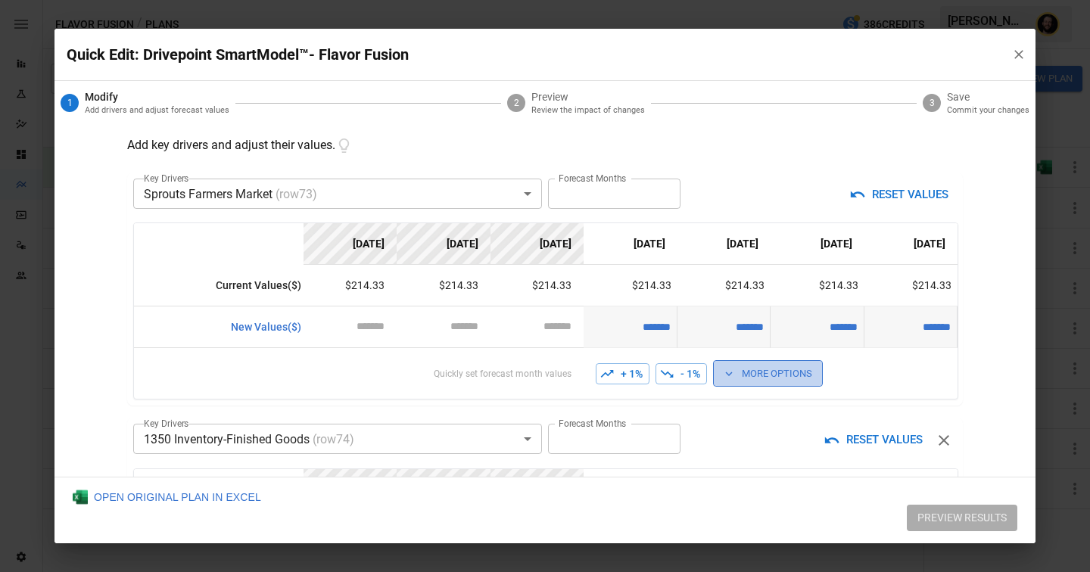
click at [739, 368] on button "More Options" at bounding box center [768, 373] width 110 height 26
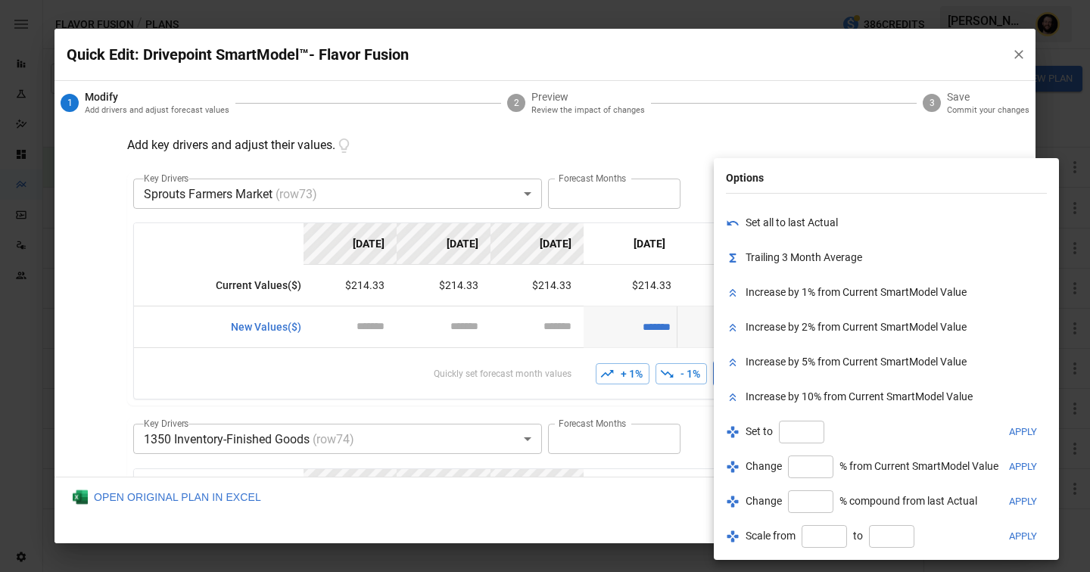
click at [622, 320] on div at bounding box center [545, 286] width 1090 height 572
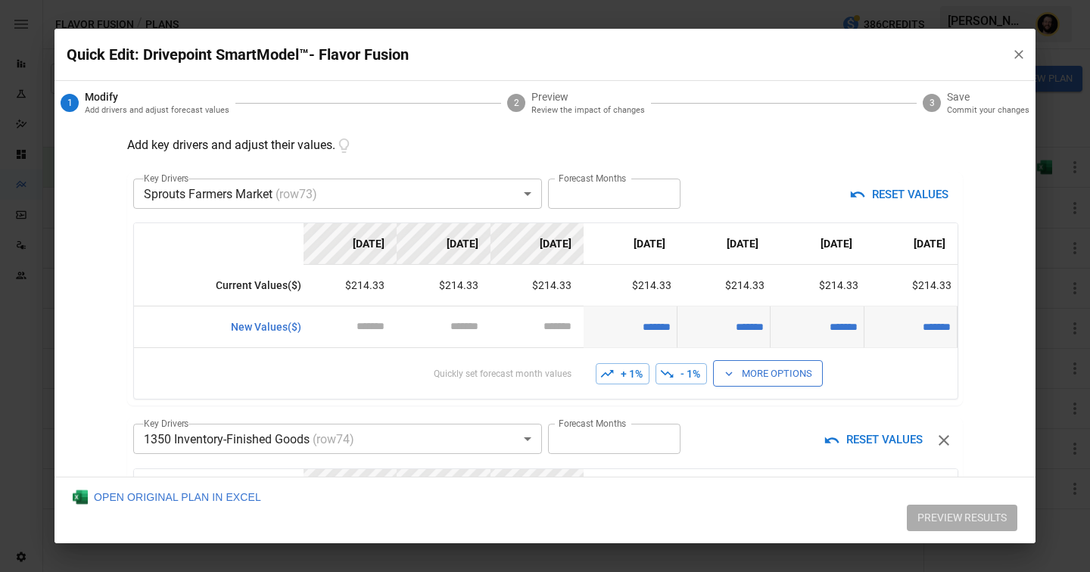
click at [640, 326] on input "*******" at bounding box center [630, 328] width 92 height 48
type input "*"
type input "*******"
type input "*"
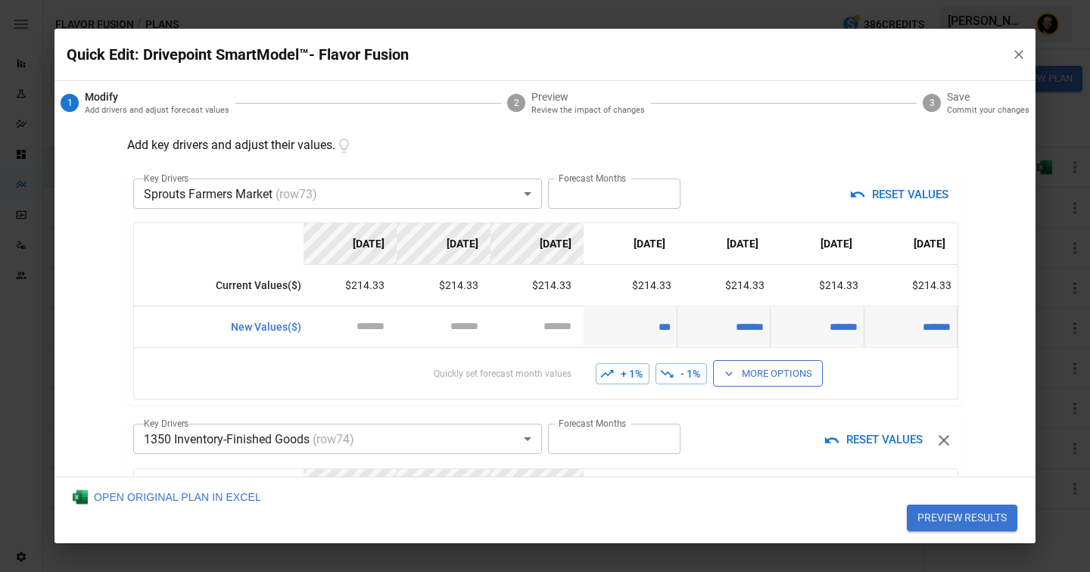
type input "****"
click at [774, 200] on div "RESET VALUES" at bounding box center [822, 195] width 270 height 32
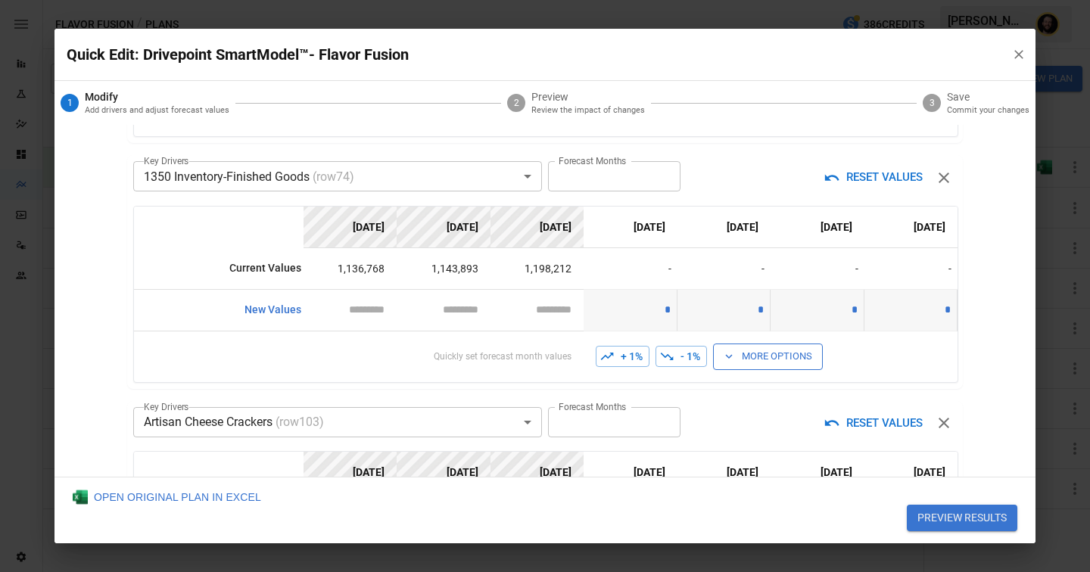
scroll to position [500, 0]
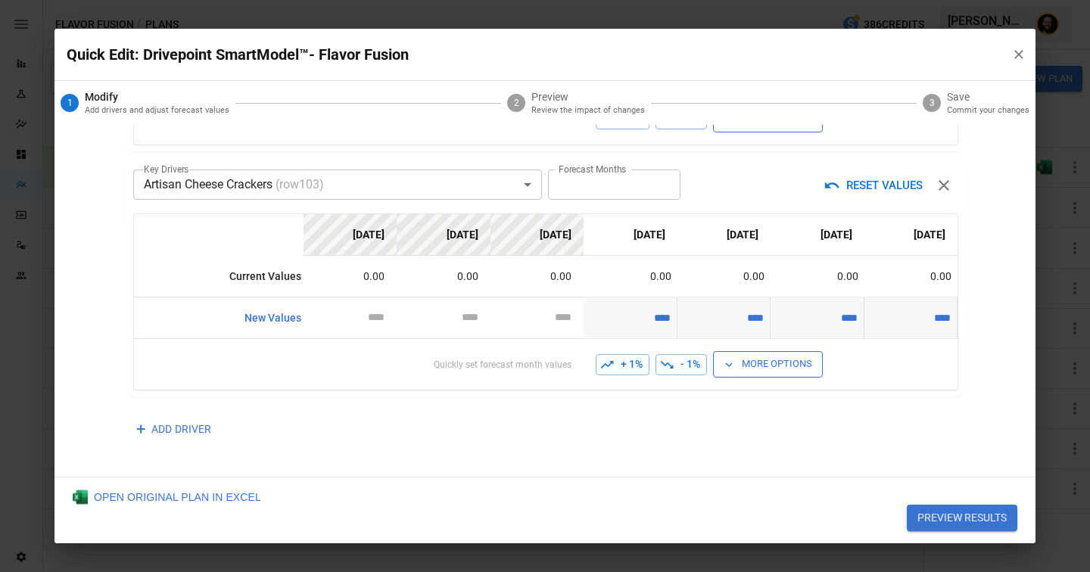
click at [336, 0] on body "Reports Experiments Dazzler Studio Dashboards Plans SmartModel ™ Data Sources T…" at bounding box center [545, 0] width 1090 height 0
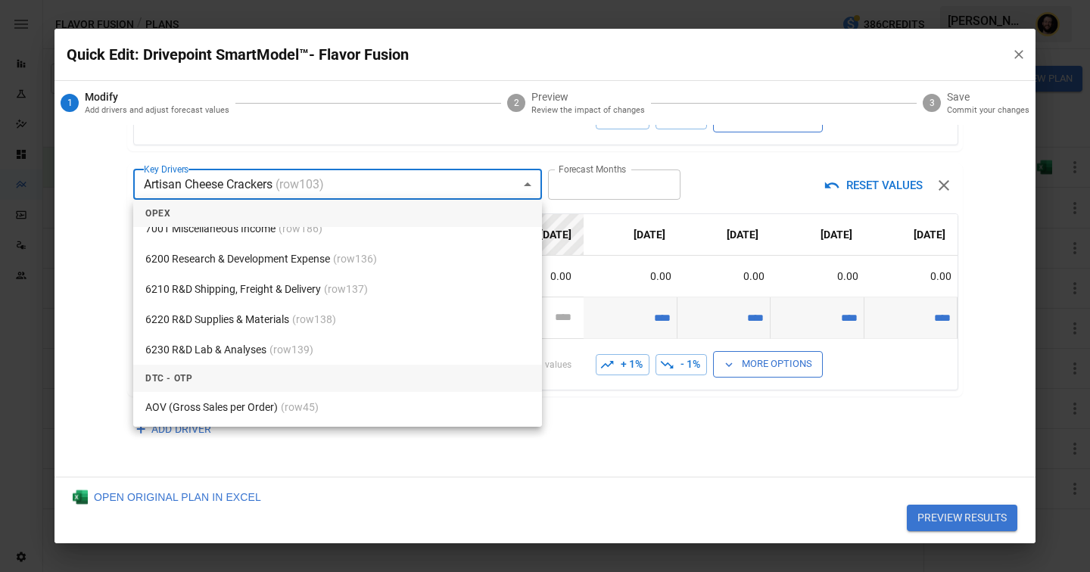
scroll to position [6801, 0]
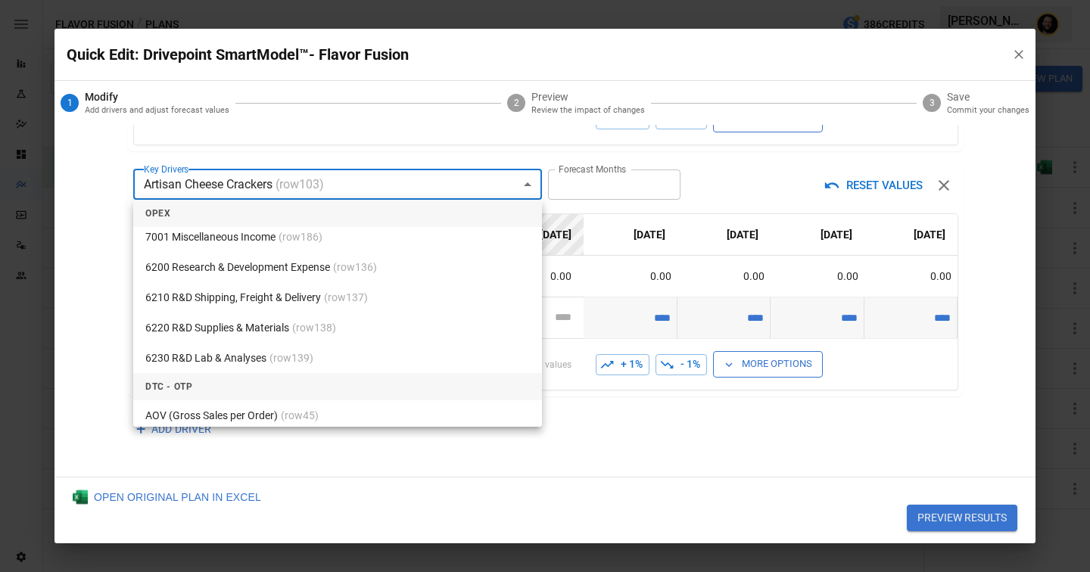
click at [721, 175] on div at bounding box center [545, 286] width 1090 height 572
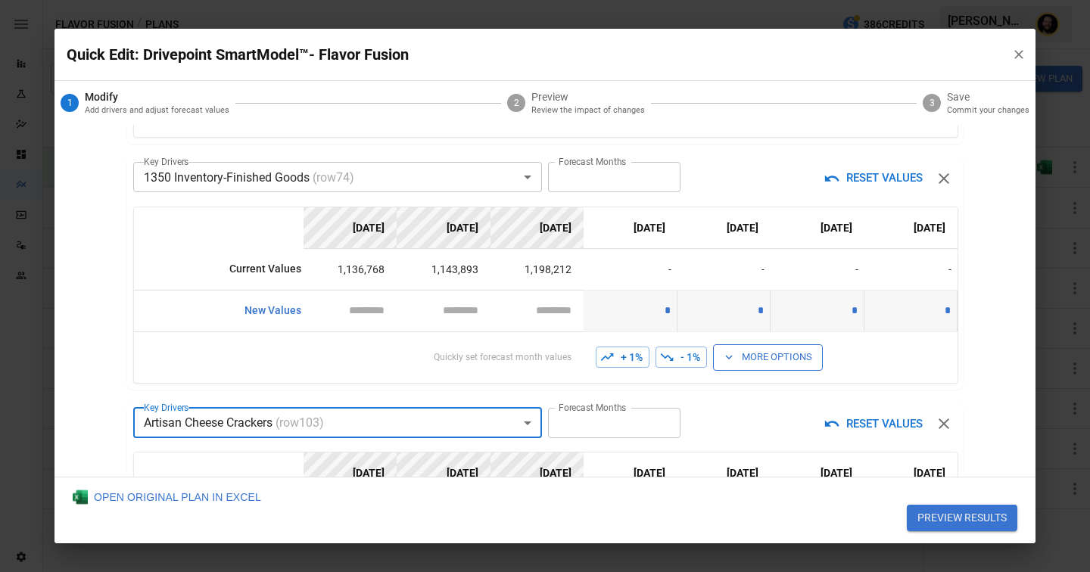
scroll to position [242, 0]
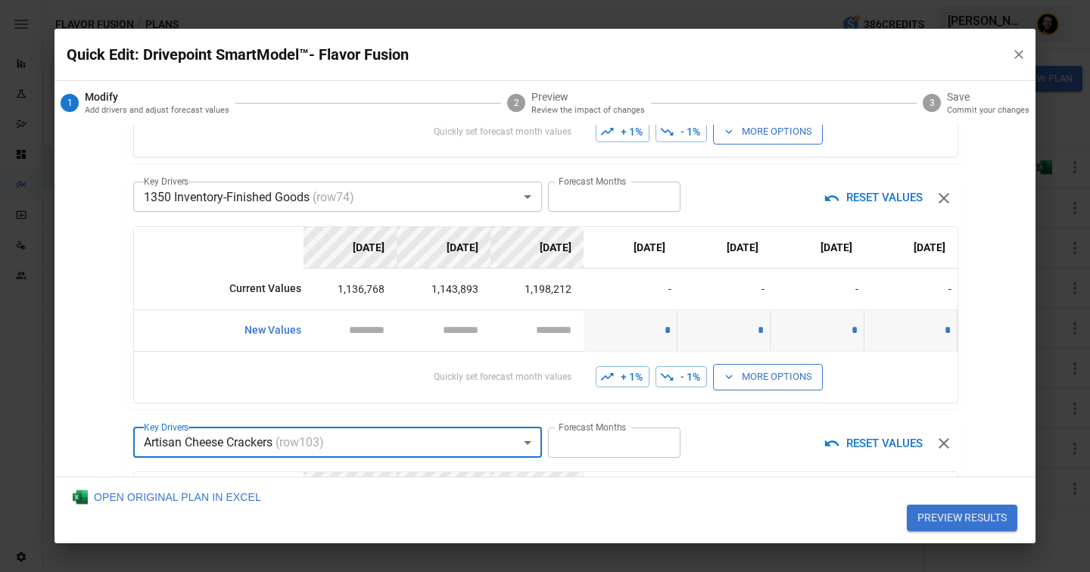
click at [965, 515] on button "PREVIEW RESULTS" at bounding box center [962, 518] width 111 height 27
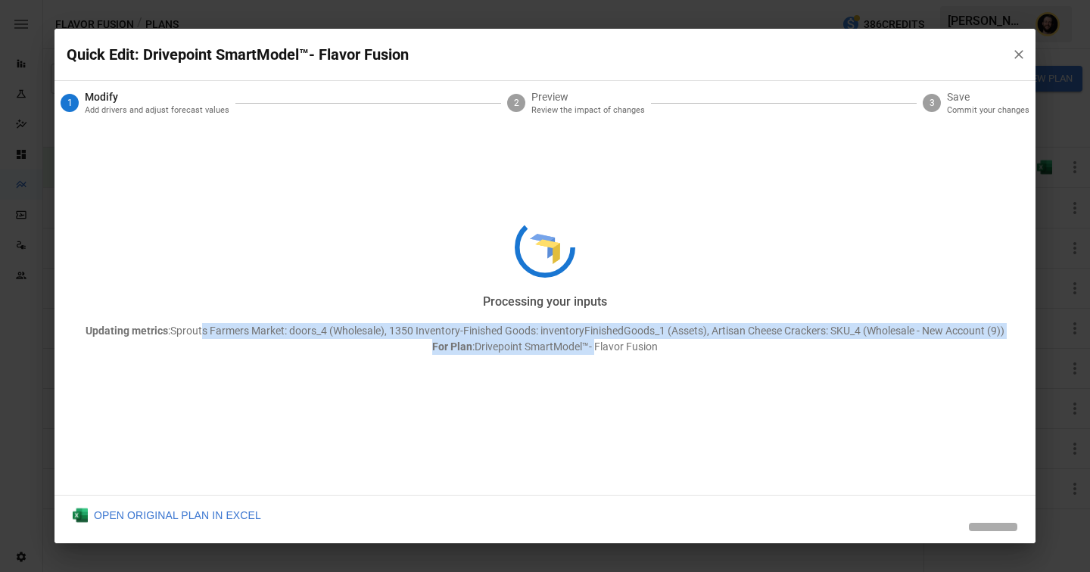
drag, startPoint x: 201, startPoint y: 334, endPoint x: 596, endPoint y: 354, distance: 395.0
click at [596, 354] on p "Updating metrics : Sprouts Farmers Market: doors_4 (Wholesale), 1350 Inventory-…" at bounding box center [545, 339] width 981 height 32
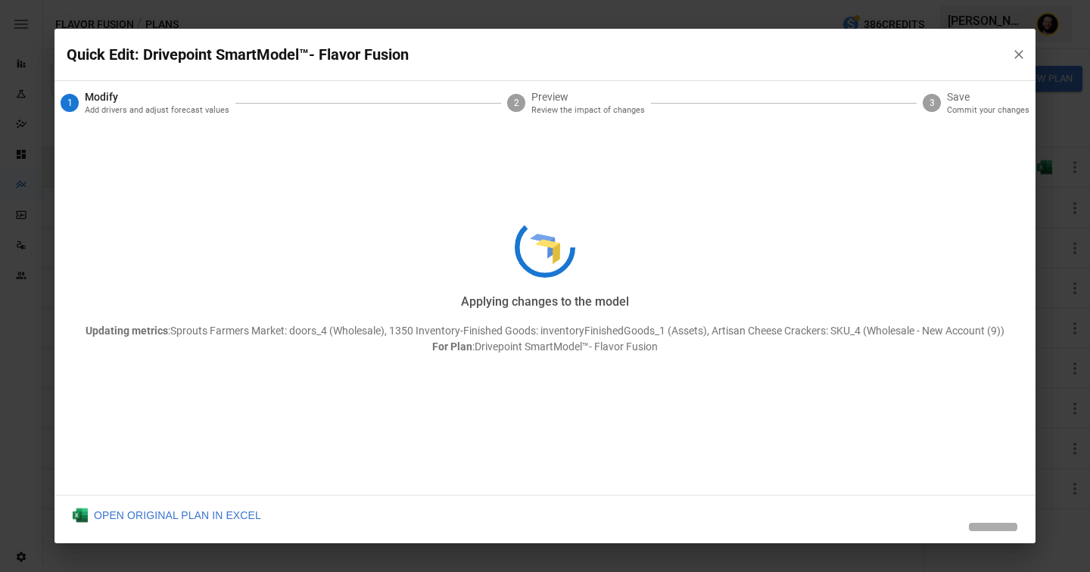
click at [682, 371] on div "Applying changes to the model Updating metrics : Sprouts Farmers Market: doors_…" at bounding box center [545, 286] width 981 height 515
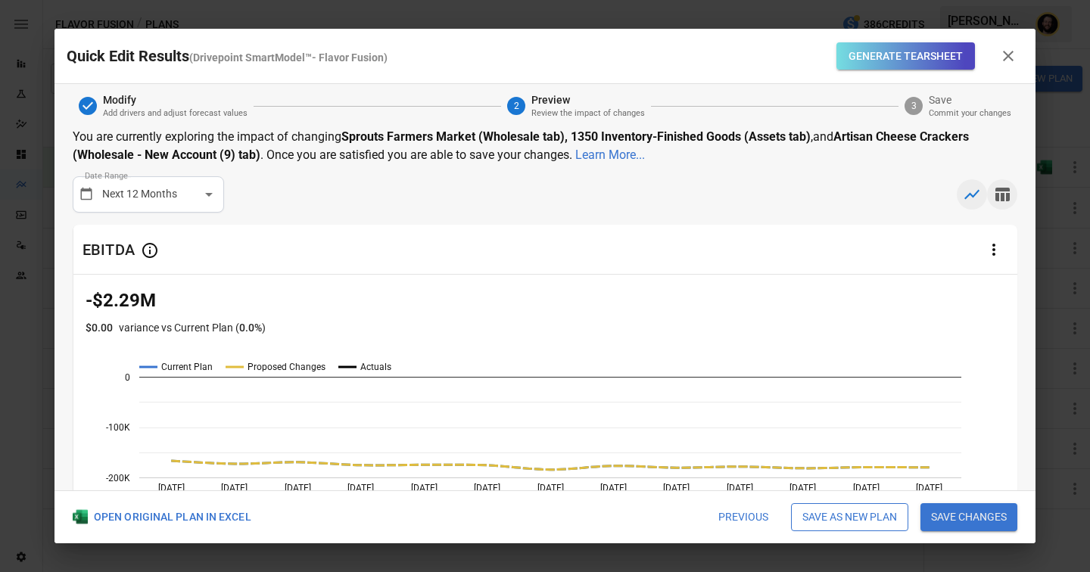
click at [1006, 192] on icon "button" at bounding box center [1002, 194] width 18 height 18
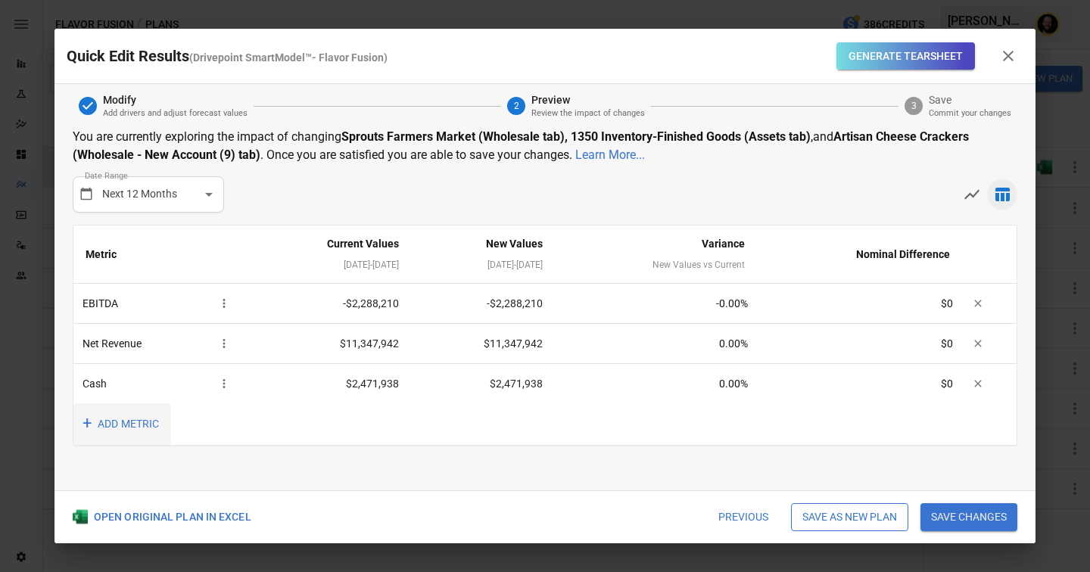
click at [114, 424] on button "+ ADD METRIC" at bounding box center [122, 425] width 98 height 42
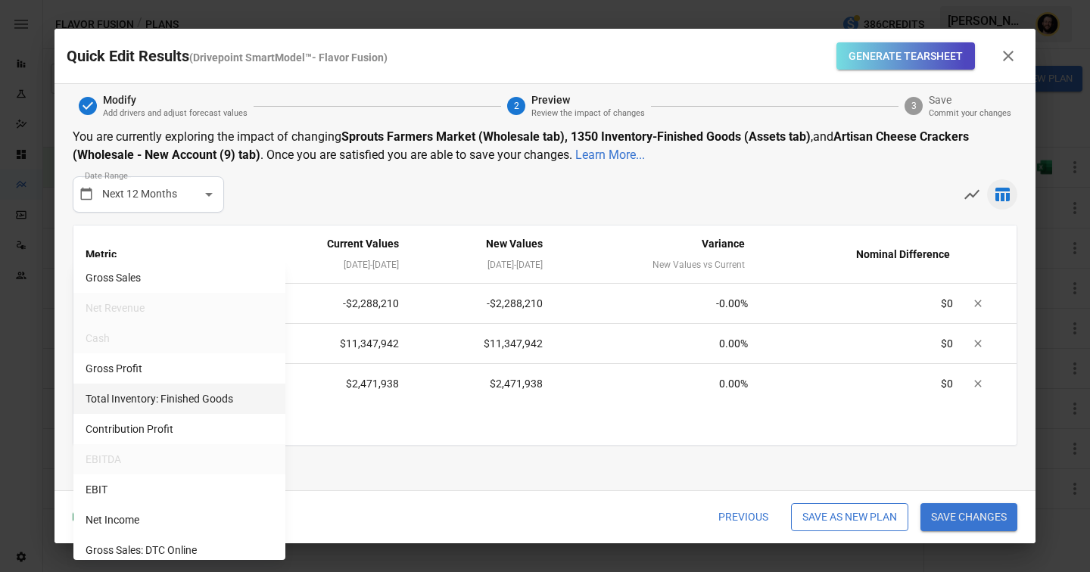
scroll to position [51, 0]
click at [157, 426] on li "Contribution Profit" at bounding box center [179, 426] width 212 height 30
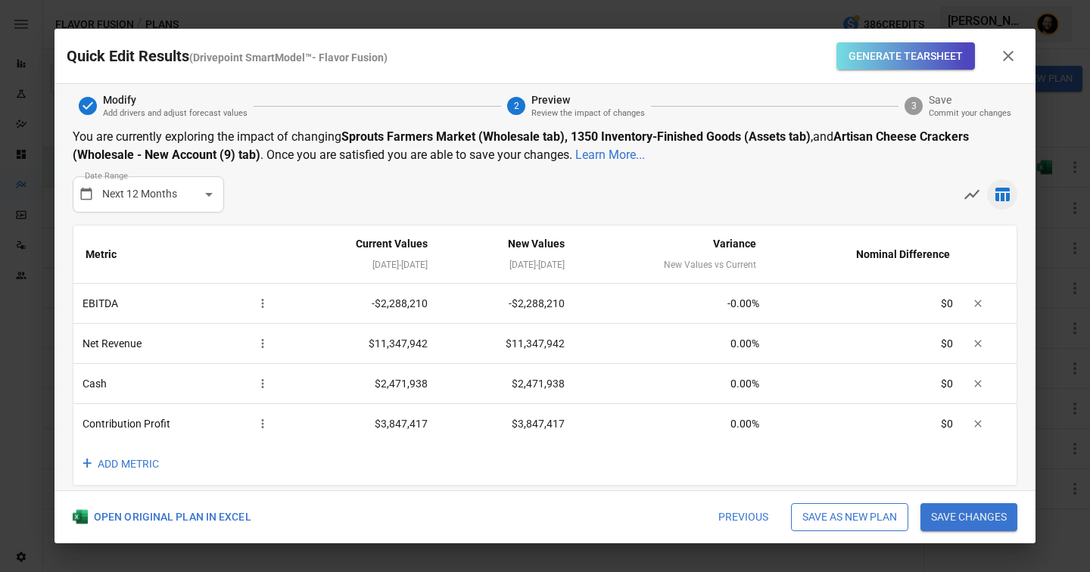
scroll to position [14, 0]
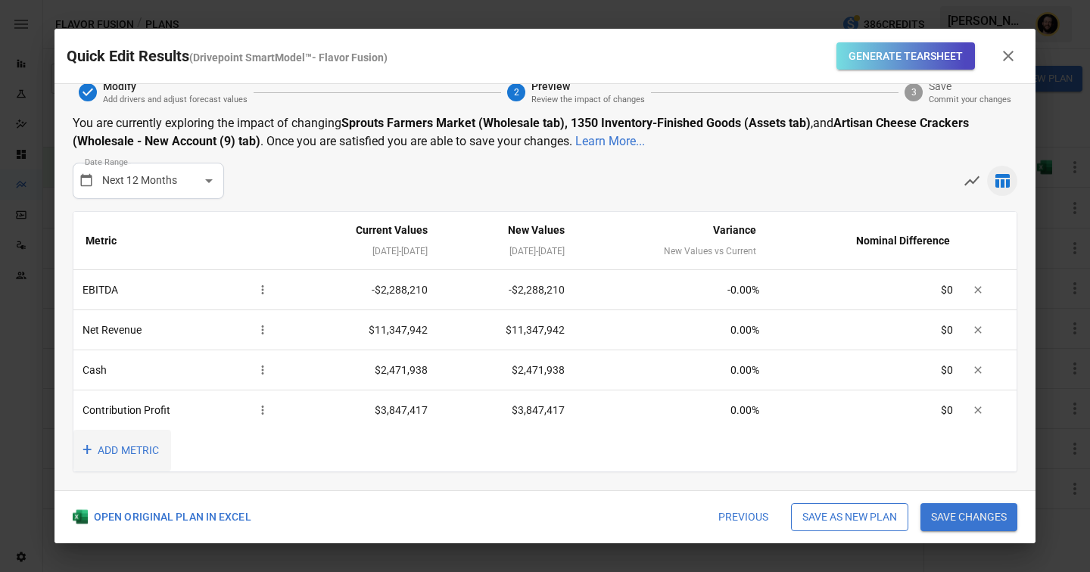
click at [132, 446] on button "+ ADD METRIC" at bounding box center [122, 451] width 98 height 42
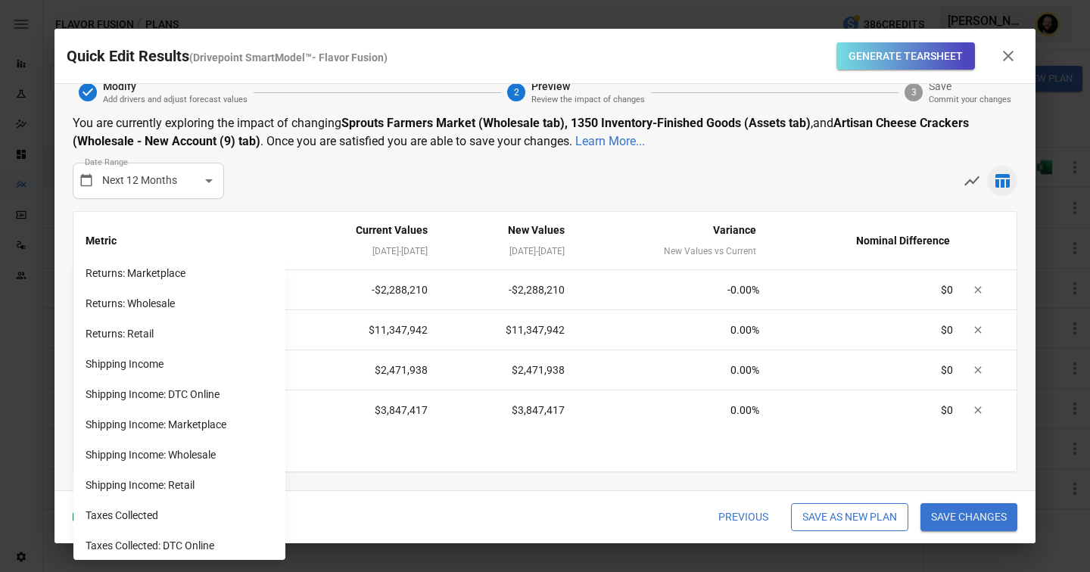
scroll to position [1270, 0]
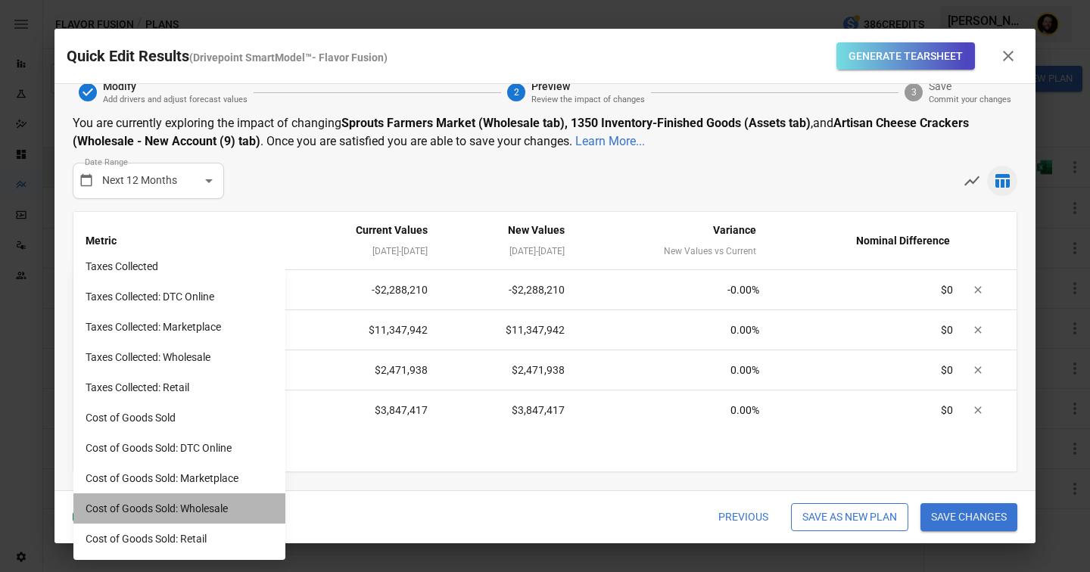
click at [175, 512] on li "Cost of Goods Sold: Wholesale" at bounding box center [179, 509] width 212 height 30
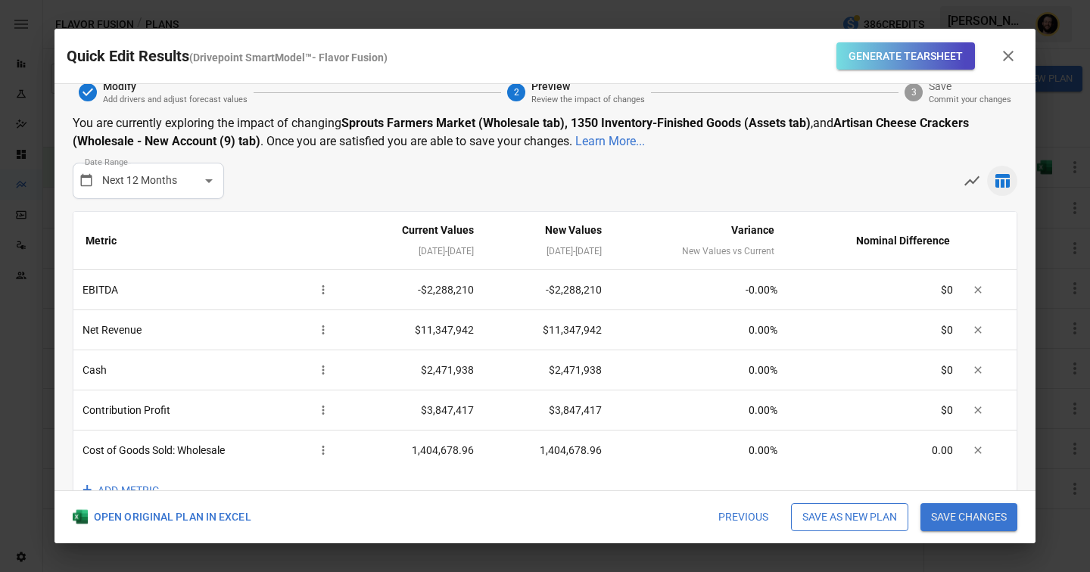
scroll to position [54, 0]
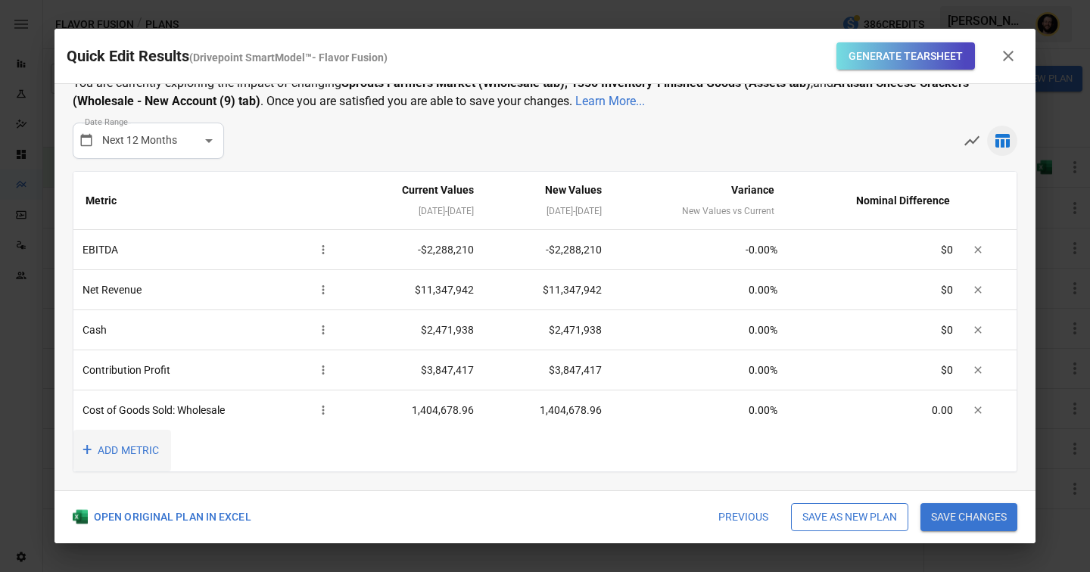
click at [127, 444] on button "+ ADD METRIC" at bounding box center [122, 451] width 98 height 42
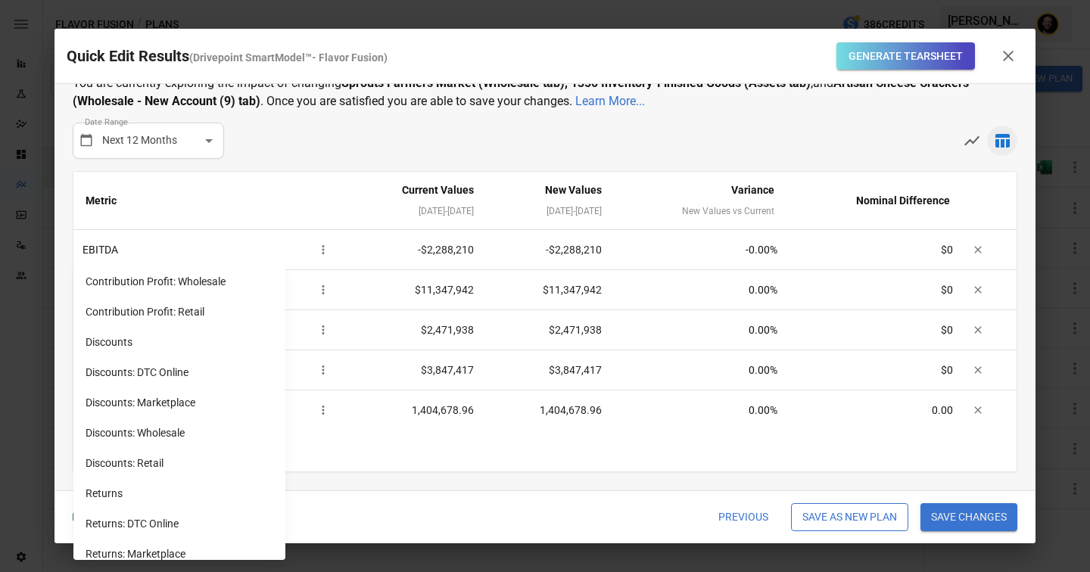
scroll to position [575, 0]
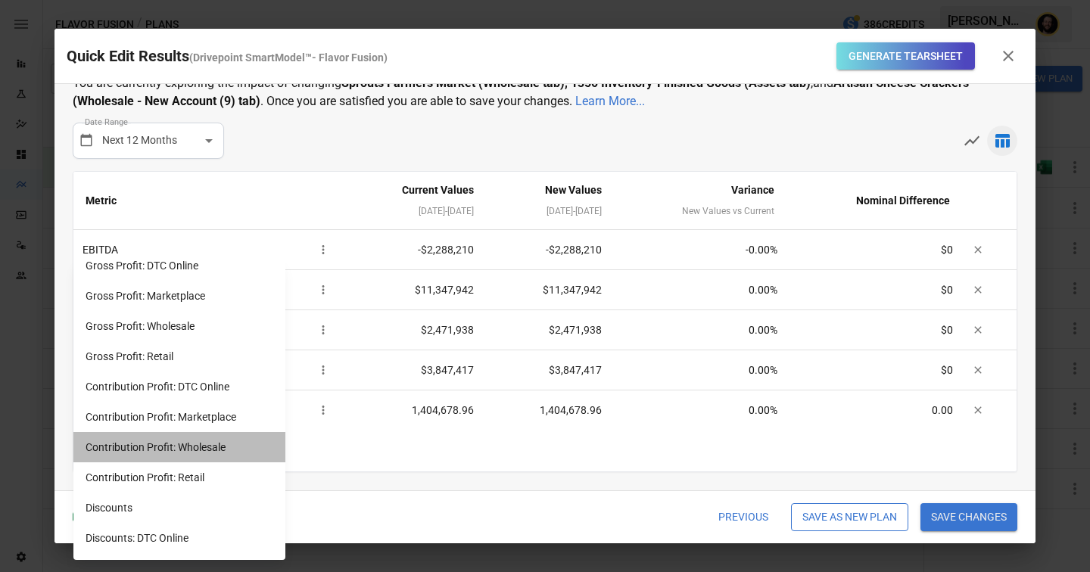
click at [194, 451] on li "Contribution Profit: Wholesale" at bounding box center [179, 447] width 212 height 30
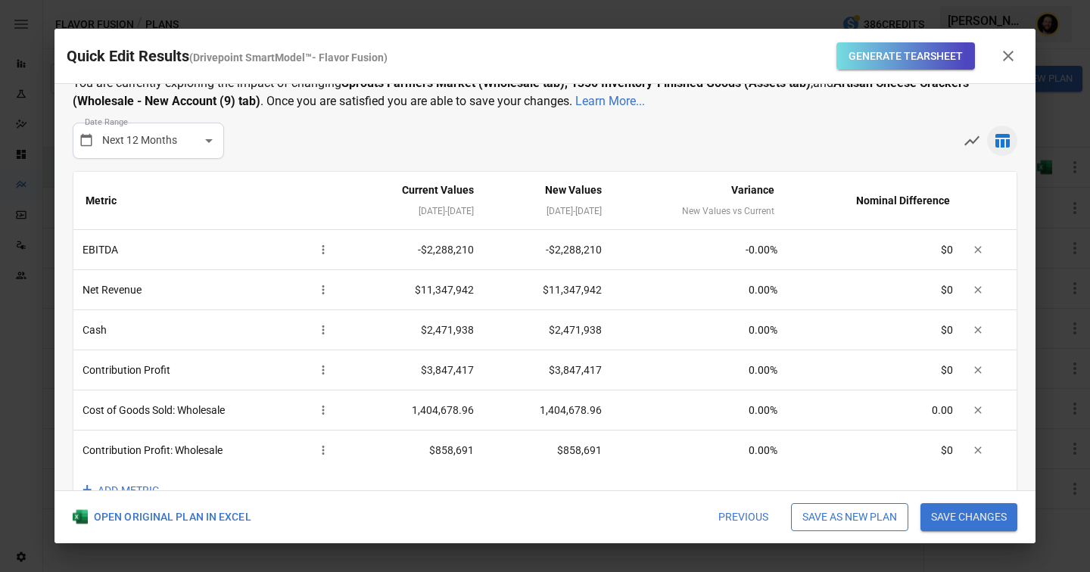
scroll to position [75, 0]
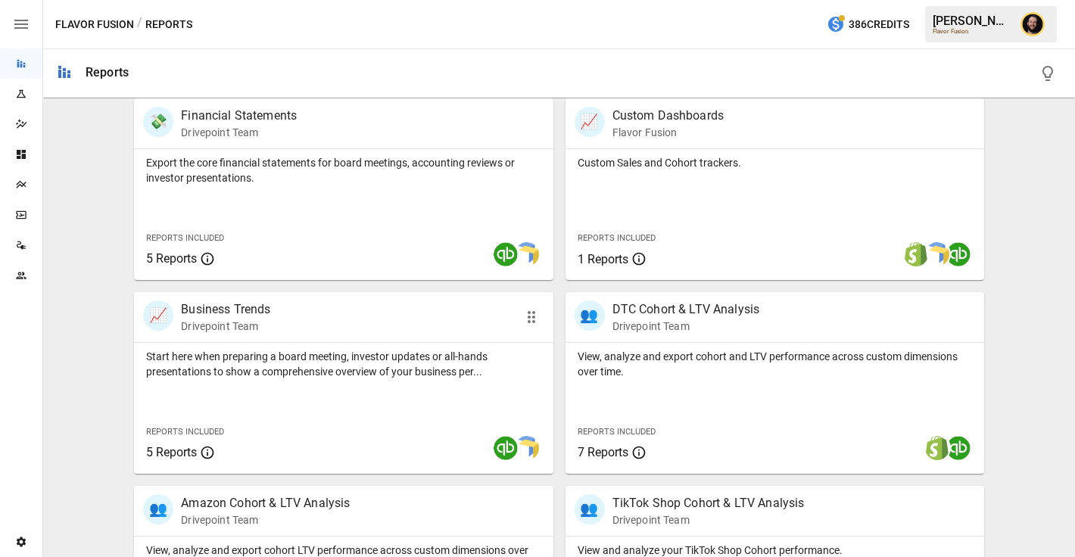
scroll to position [305, 0]
click at [25, 182] on icon "Plans" at bounding box center [21, 185] width 10 height 8
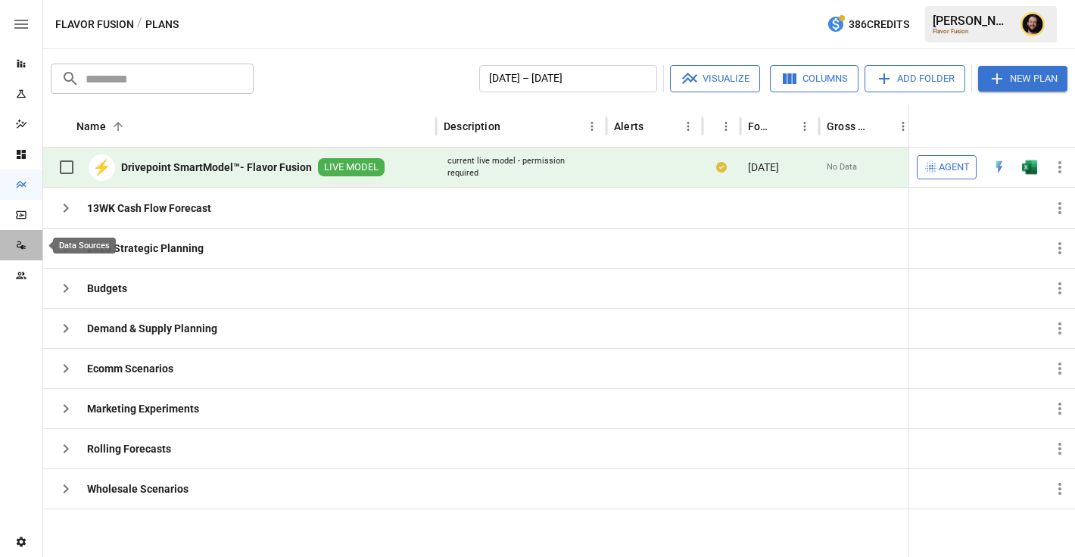
click at [22, 245] on icon "Data Sources" at bounding box center [22, 247] width 5 height 4
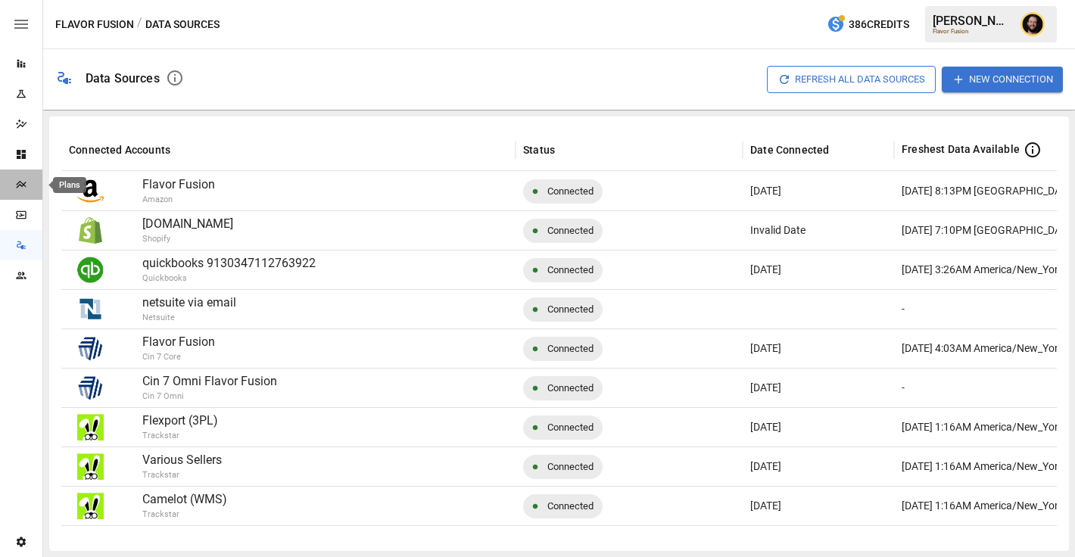
click at [21, 184] on icon "Plans" at bounding box center [21, 185] width 12 height 12
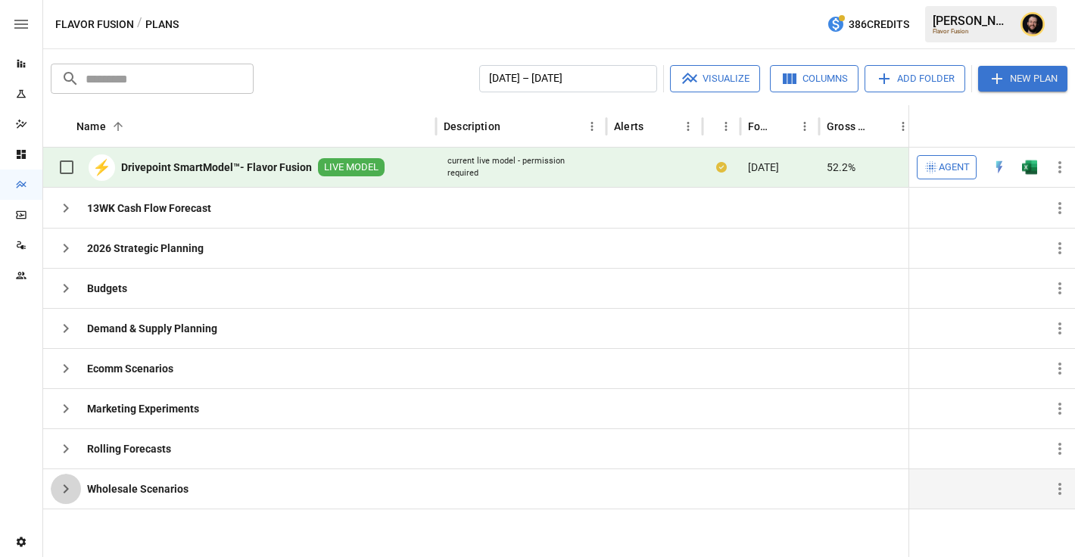
click at [64, 491] on icon "button" at bounding box center [66, 489] width 18 height 18
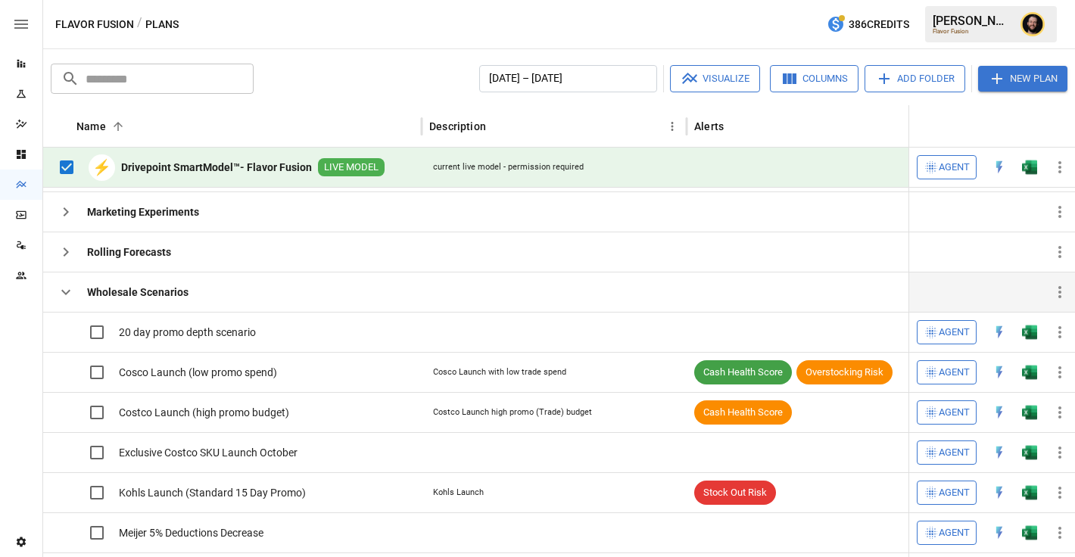
click at [65, 286] on icon "button" at bounding box center [66, 292] width 18 height 18
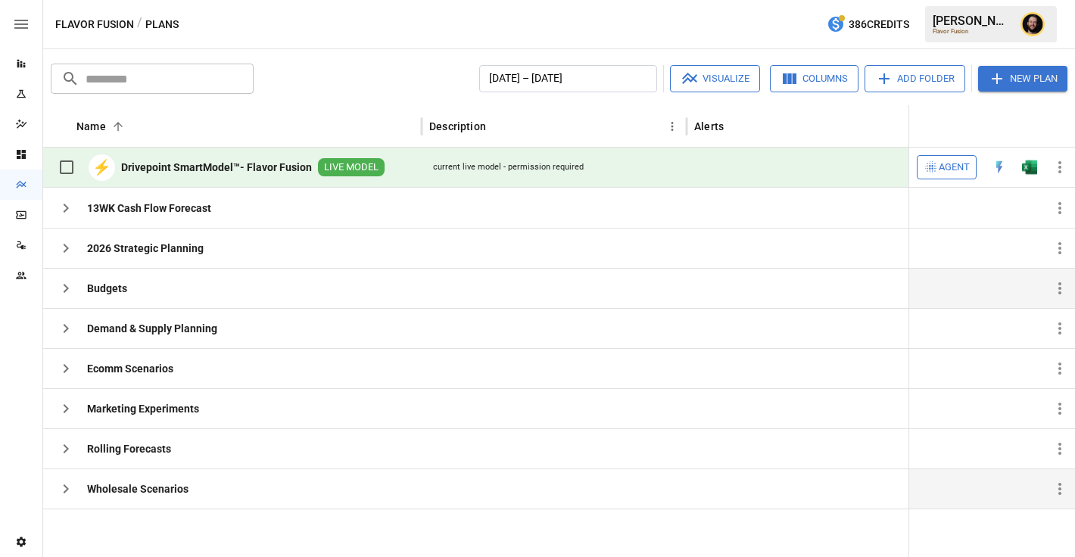
click at [59, 284] on icon "button" at bounding box center [66, 288] width 18 height 18
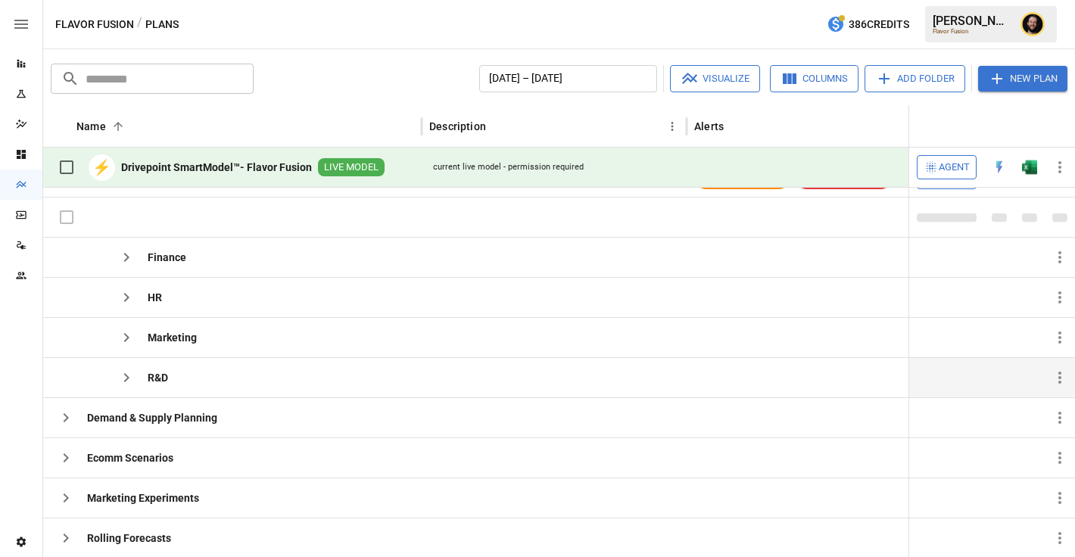
scroll to position [190, 0]
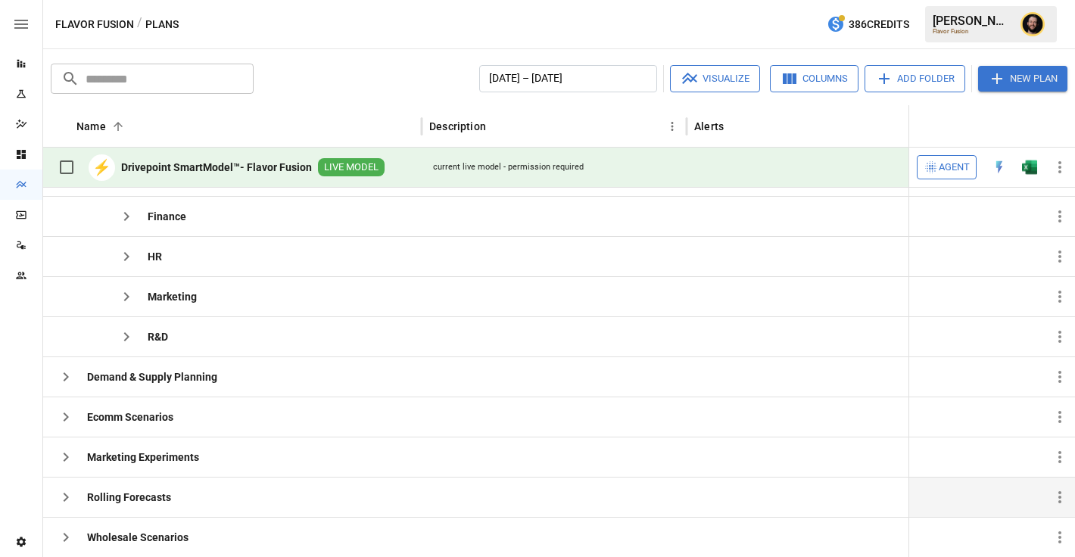
click at [64, 495] on icon "button" at bounding box center [66, 497] width 18 height 18
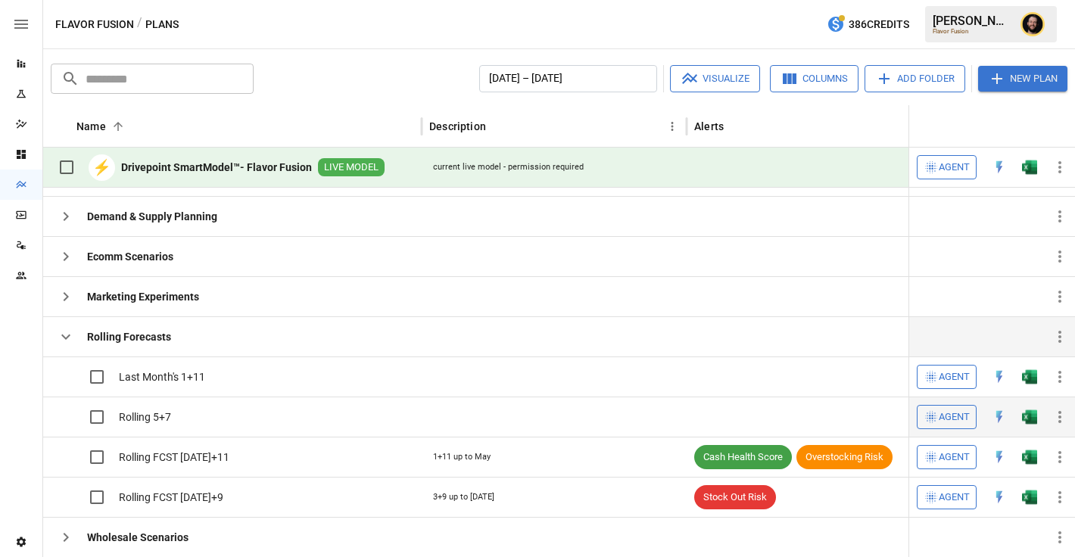
scroll to position [314, 0]
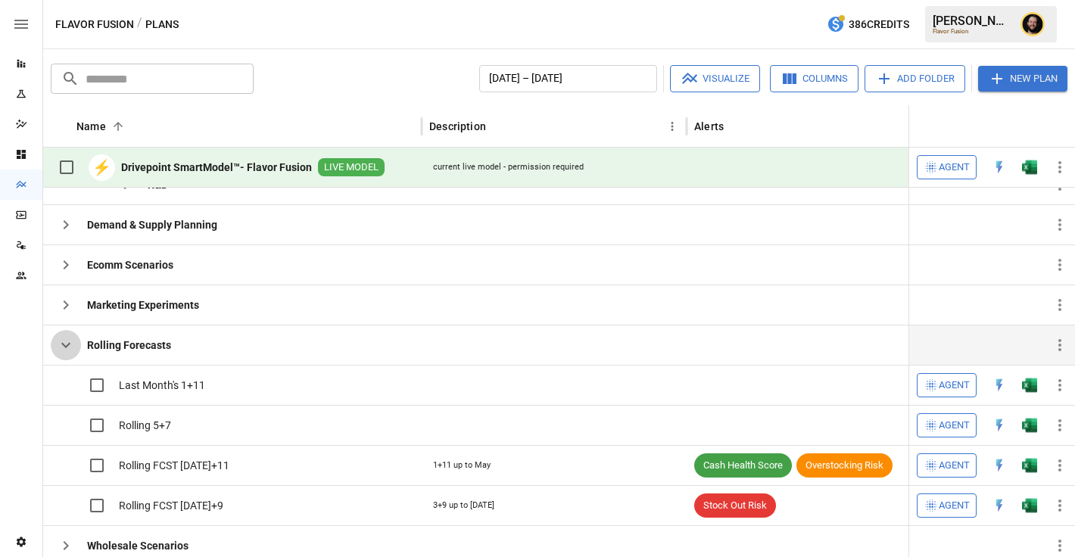
click at [68, 344] on icon "button" at bounding box center [65, 345] width 9 height 5
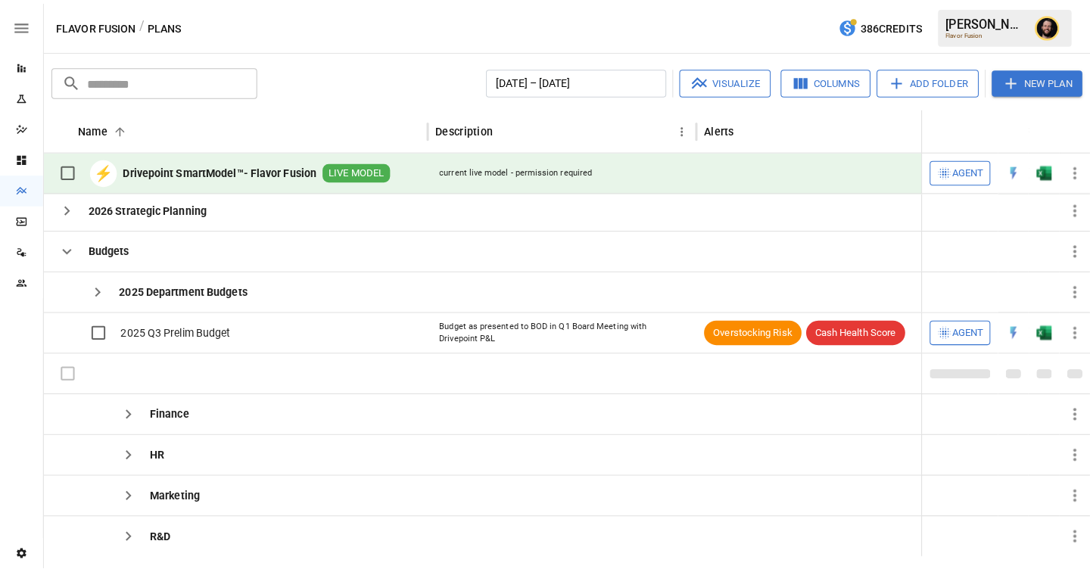
scroll to position [0, 0]
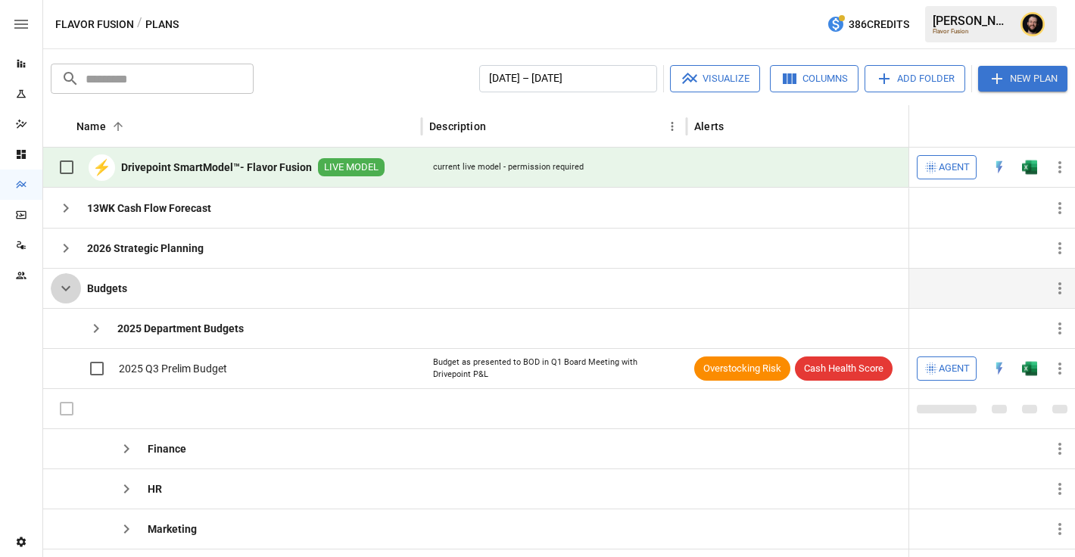
click at [62, 288] on icon "button" at bounding box center [65, 288] width 9 height 5
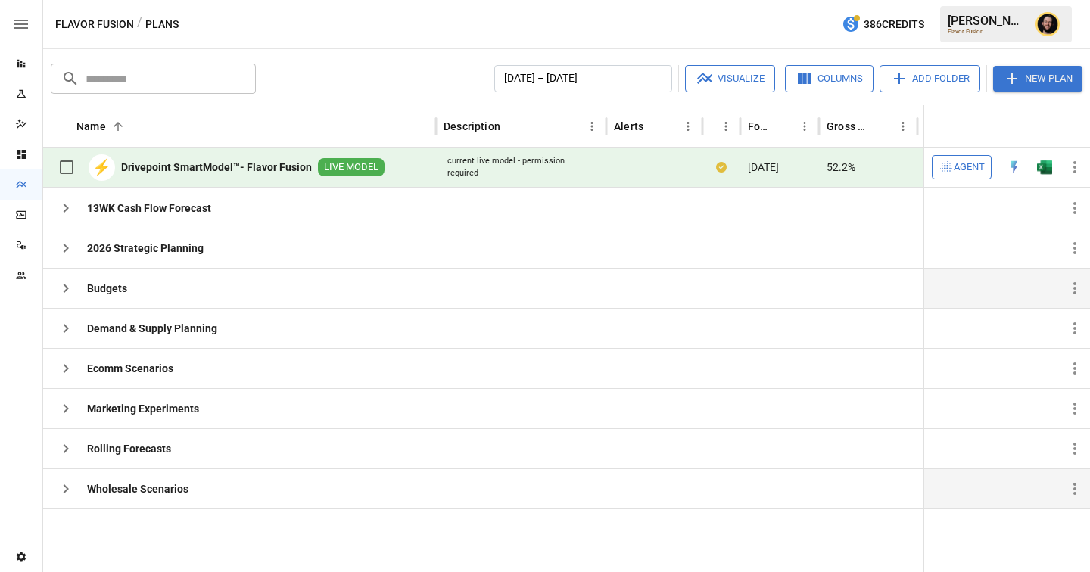
click at [67, 488] on icon "button" at bounding box center [66, 489] width 5 height 9
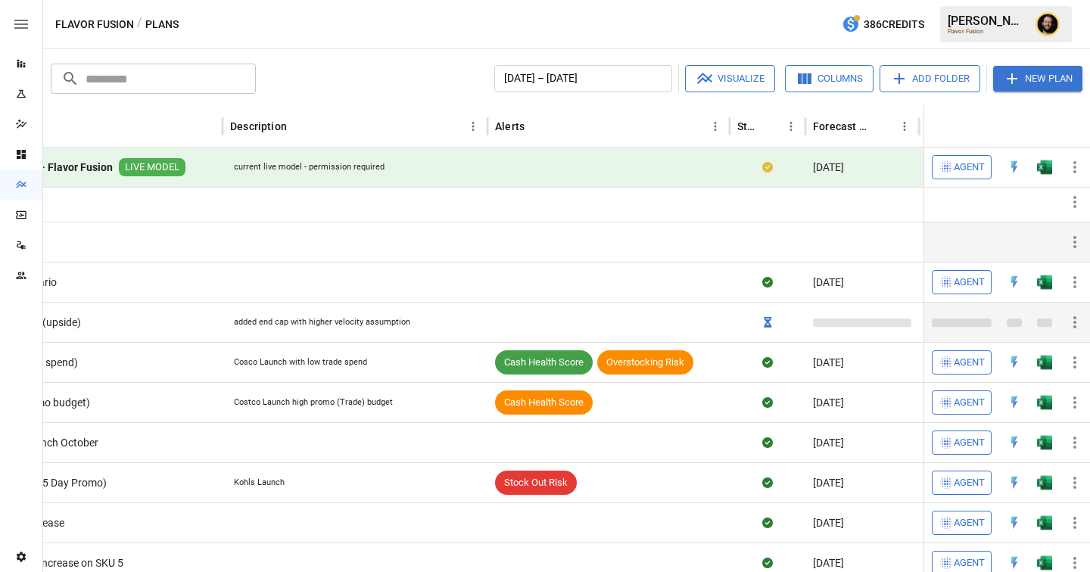
scroll to position [0, 214]
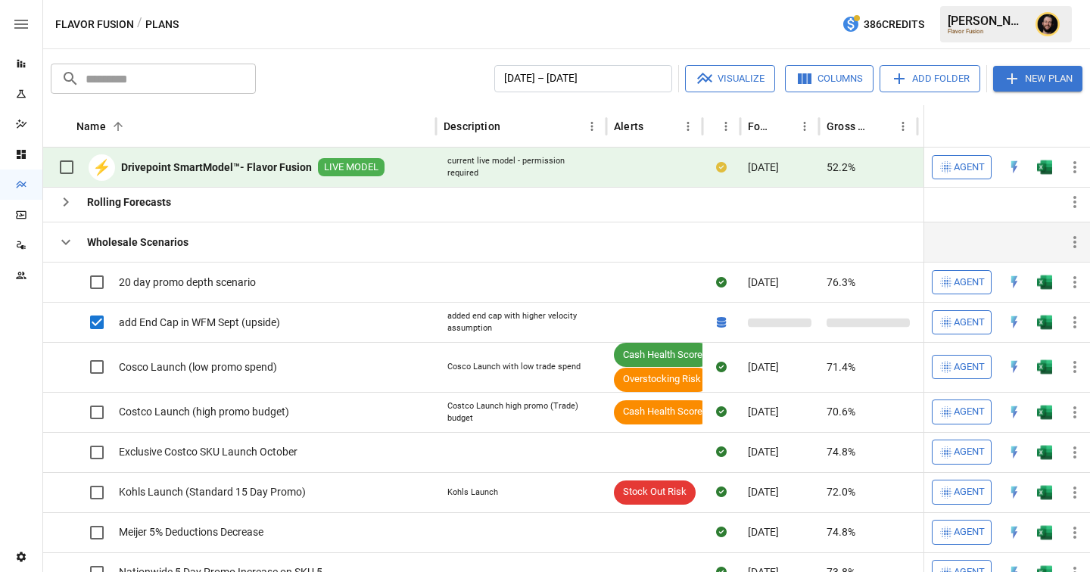
click at [70, 245] on icon "button" at bounding box center [66, 242] width 18 height 18
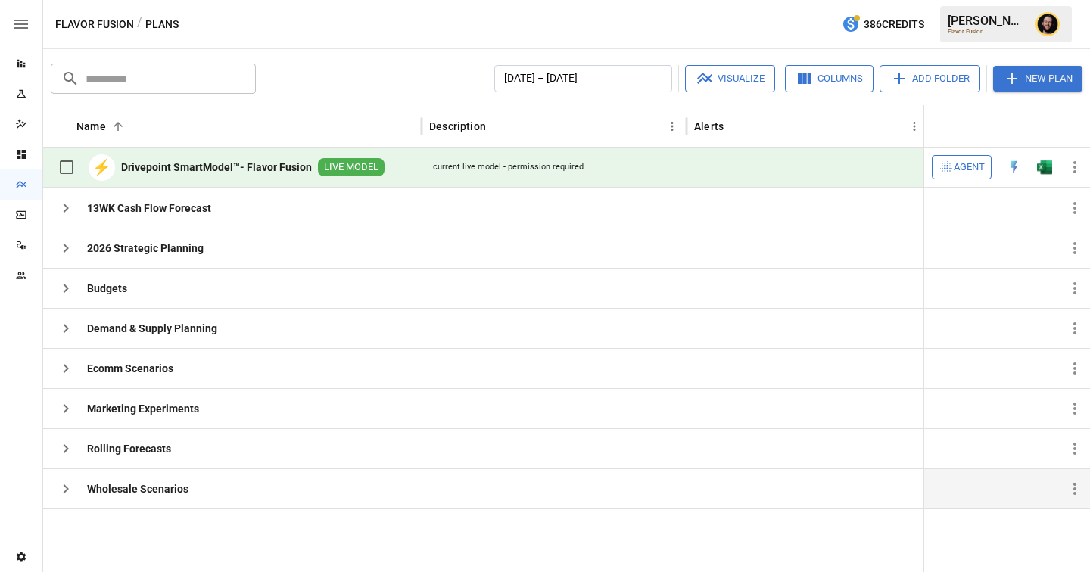
scroll to position [0, 0]
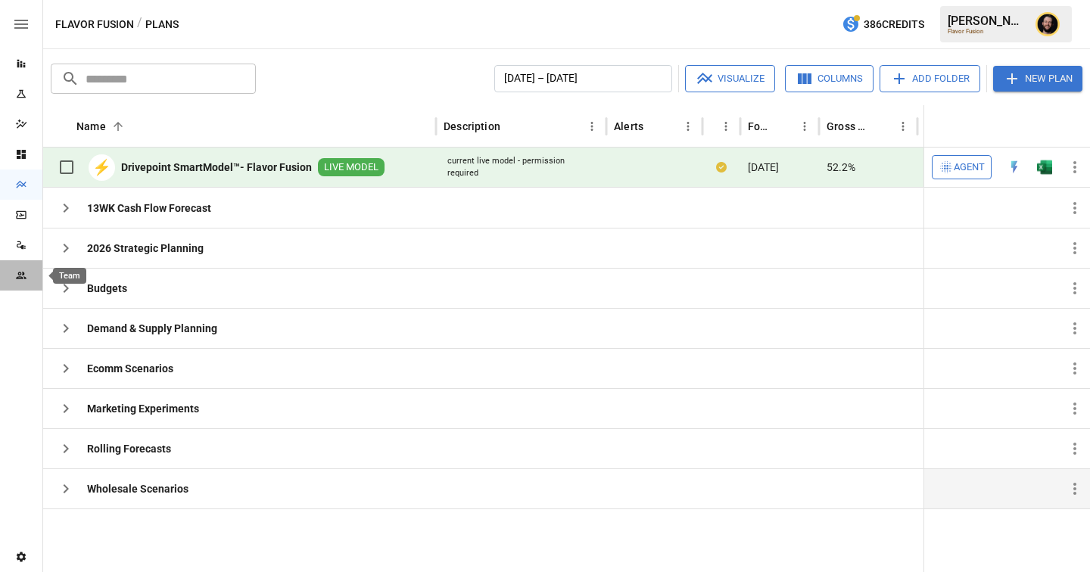
click at [18, 279] on icon "Team" at bounding box center [21, 276] width 12 height 12
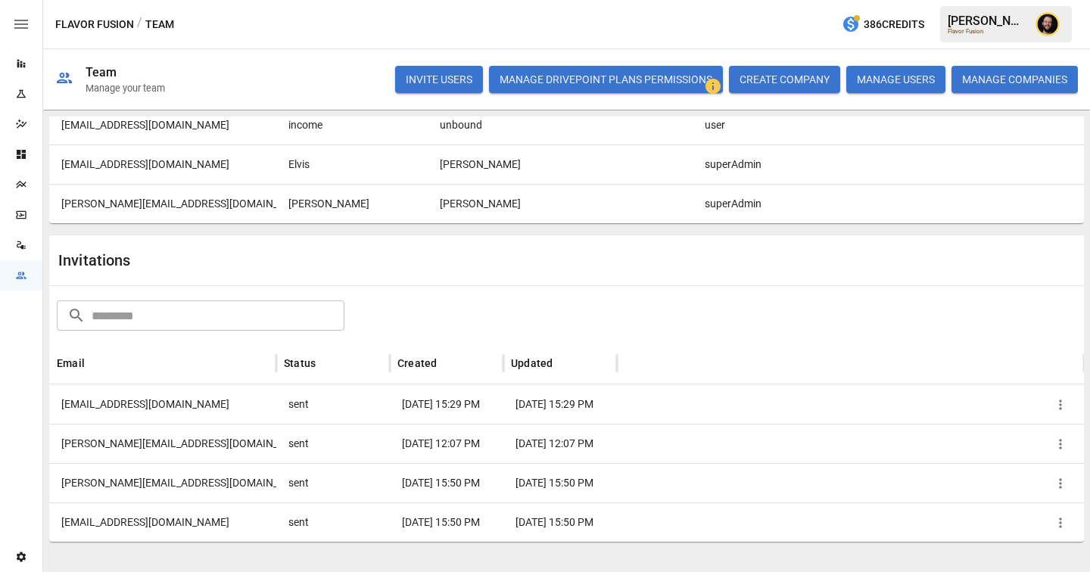
scroll to position [46, 0]
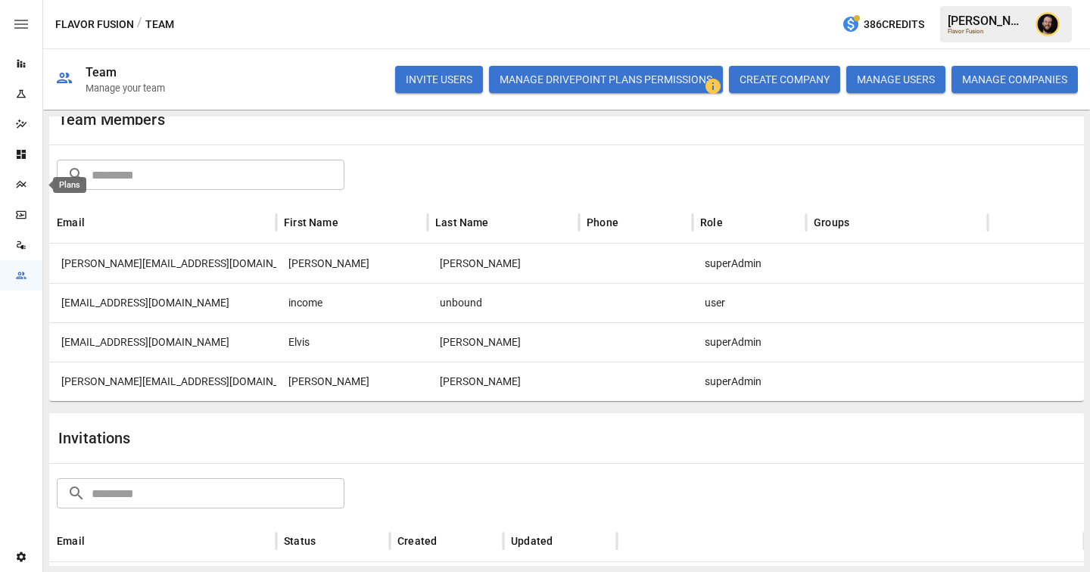
click at [18, 189] on icon "Plans" at bounding box center [21, 185] width 12 height 12
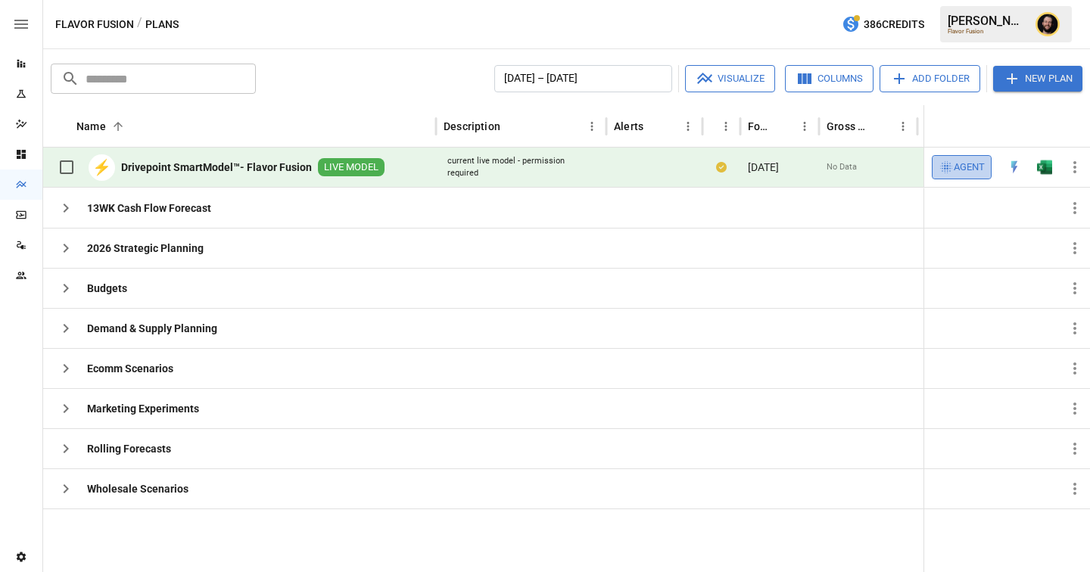
click at [974, 172] on span "Agent" at bounding box center [969, 167] width 31 height 17
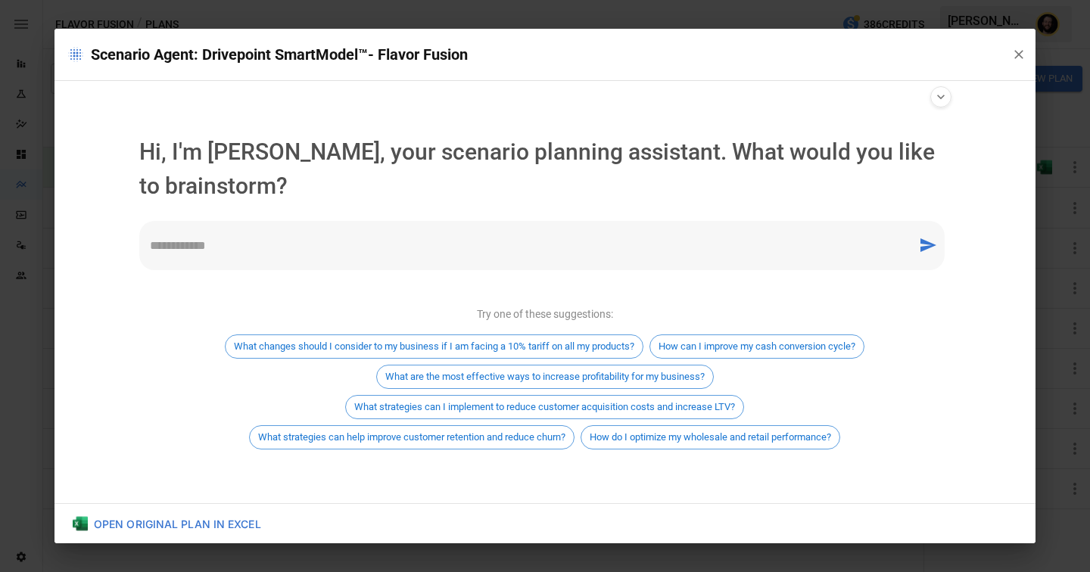
click at [315, 248] on textarea at bounding box center [528, 245] width 757 height 17
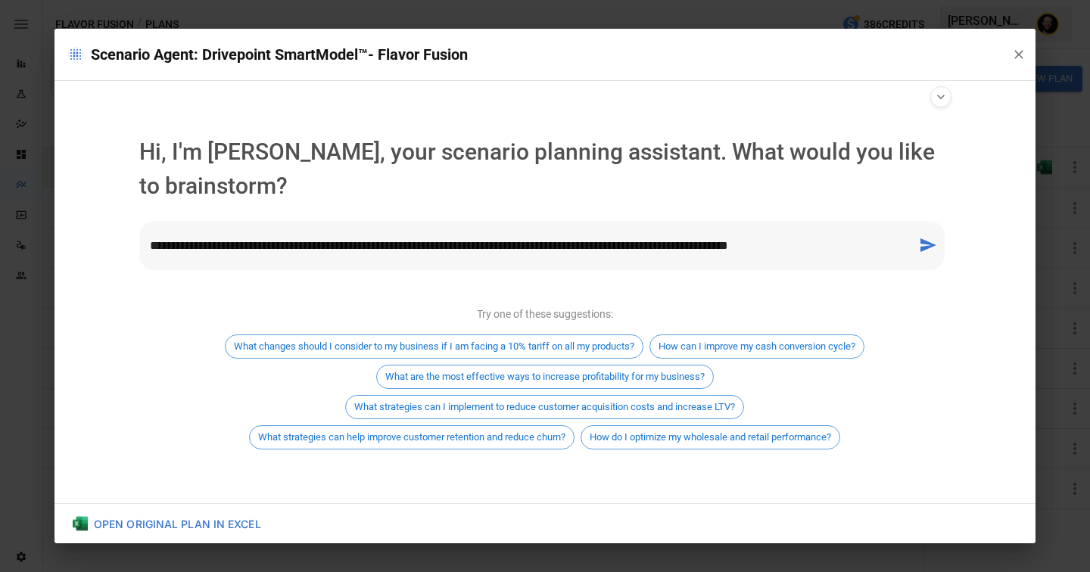
type textarea "**********"
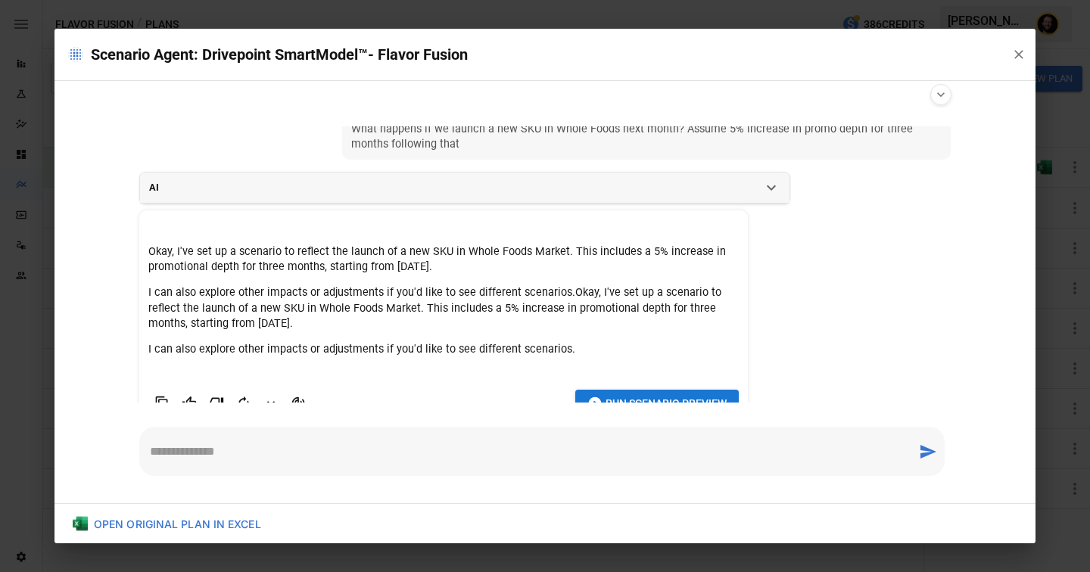
scroll to position [55, 0]
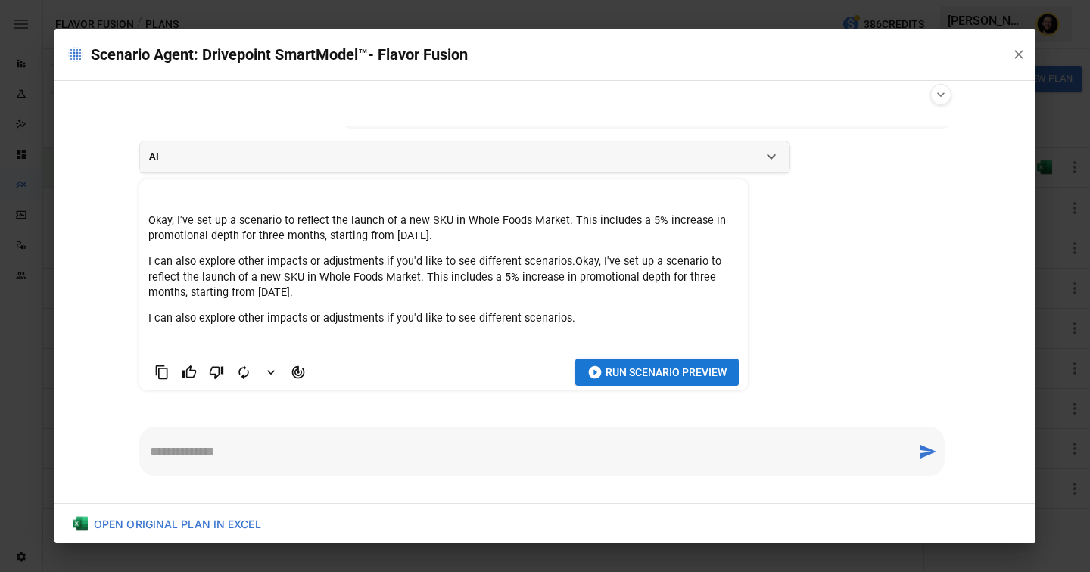
click at [335, 299] on p "I can also explore other impacts or adjustments if you'd like to see different …" at bounding box center [443, 276] width 591 height 45
click at [619, 368] on span "Run Scenario Preview" at bounding box center [666, 372] width 121 height 19
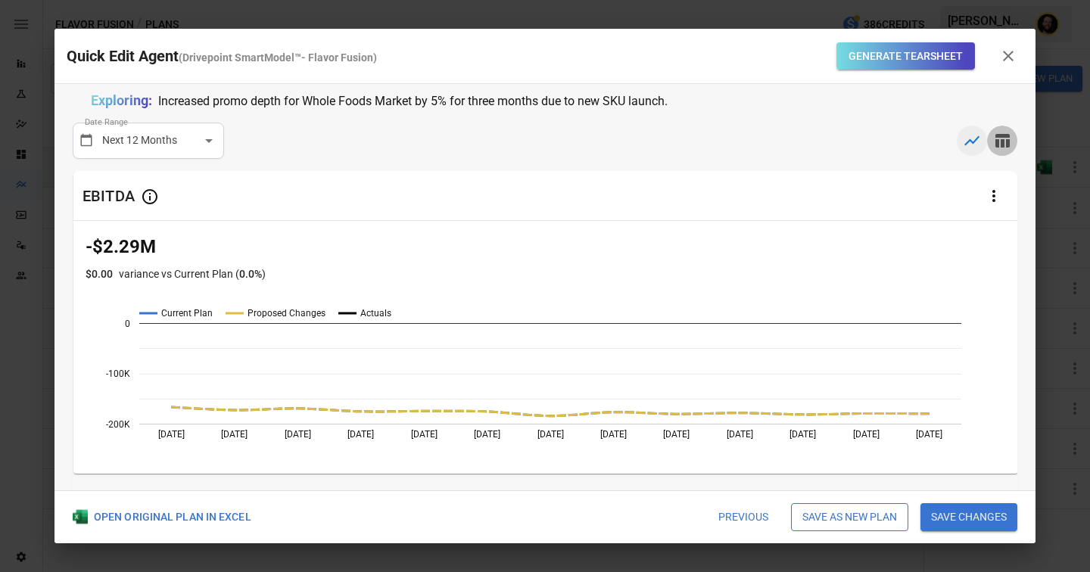
click at [1006, 142] on icon "button" at bounding box center [1003, 141] width 14 height 14
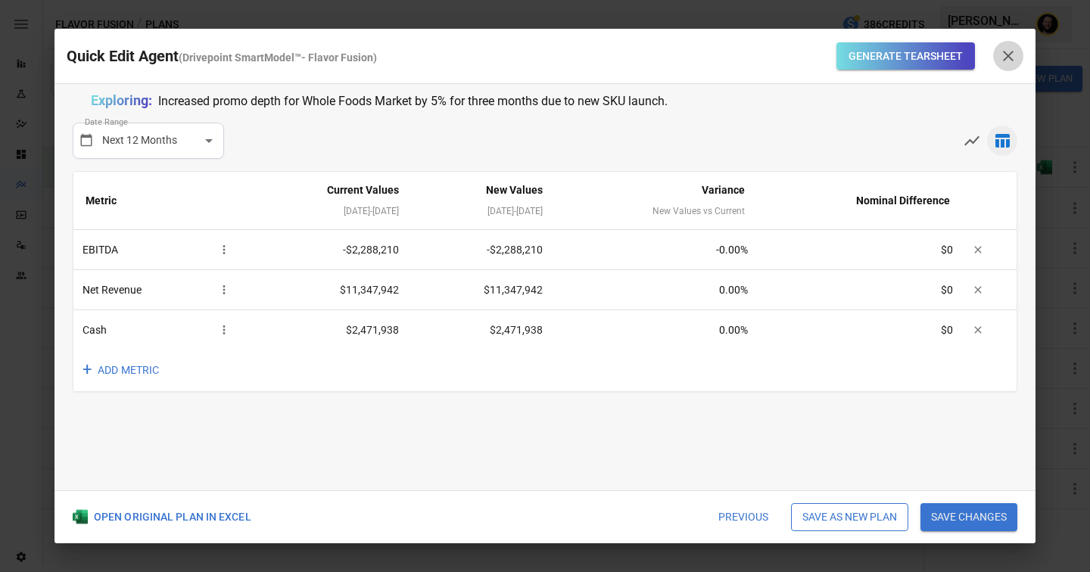
click at [1011, 57] on icon "button" at bounding box center [1008, 56] width 18 height 18
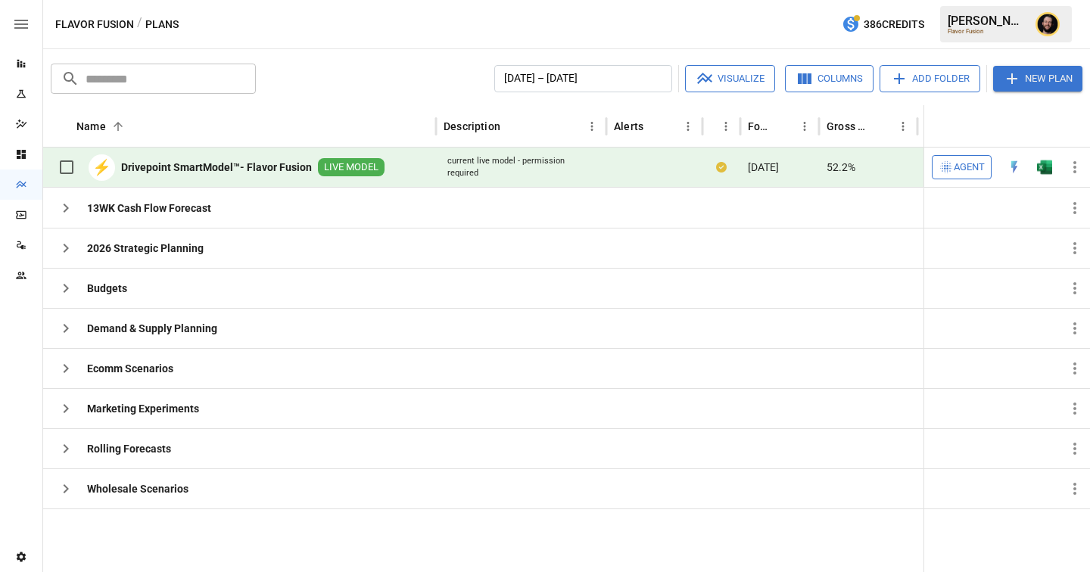
click at [20, 61] on icon "Reports" at bounding box center [21, 64] width 8 height 8
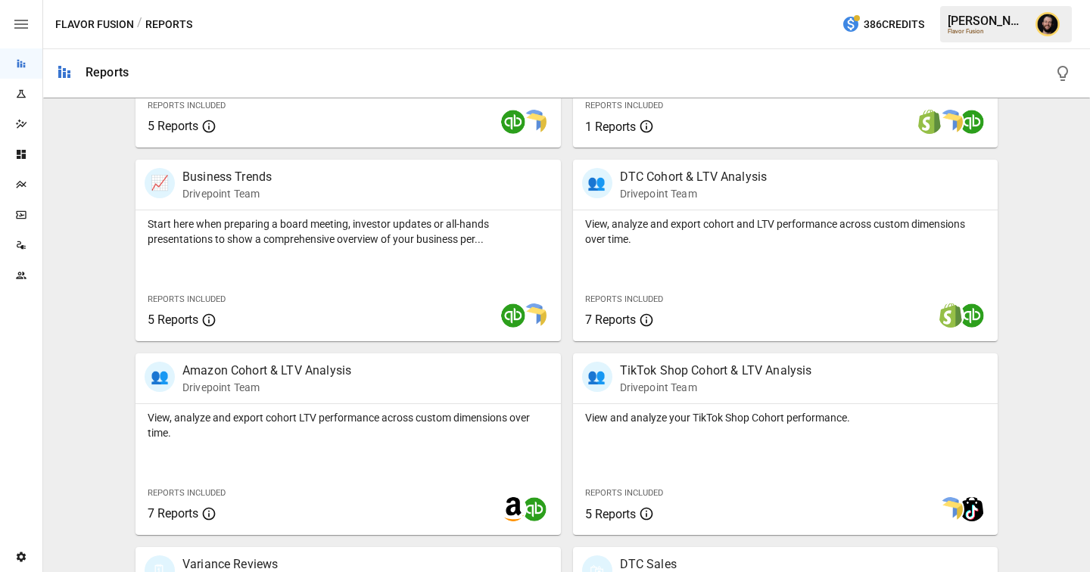
scroll to position [438, 0]
click at [353, 450] on div "View, analyze and export cohort LTV performance across custom dimensions over t…" at bounding box center [348, 470] width 425 height 131
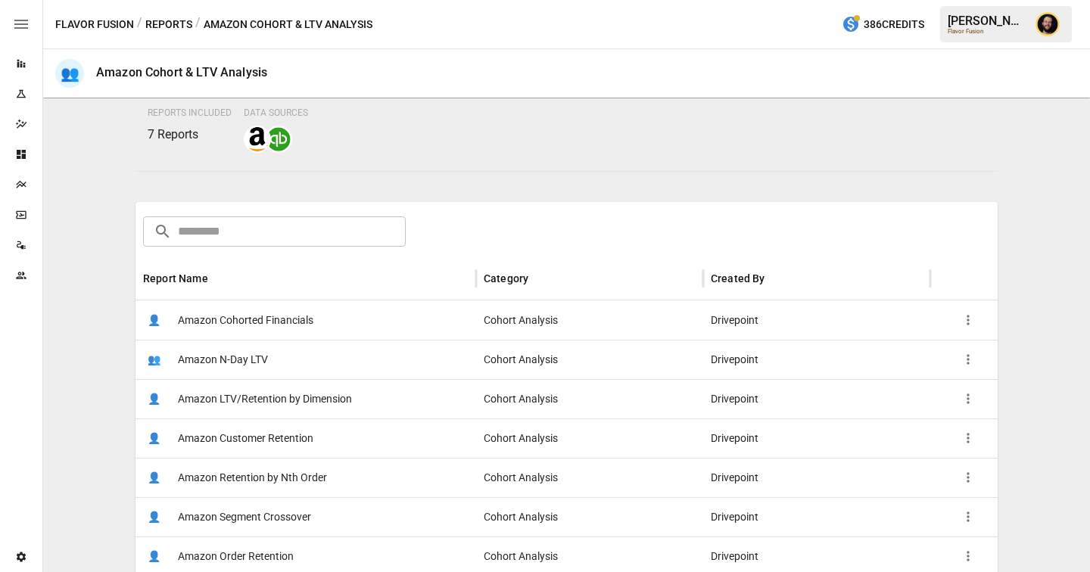
scroll to position [185, 0]
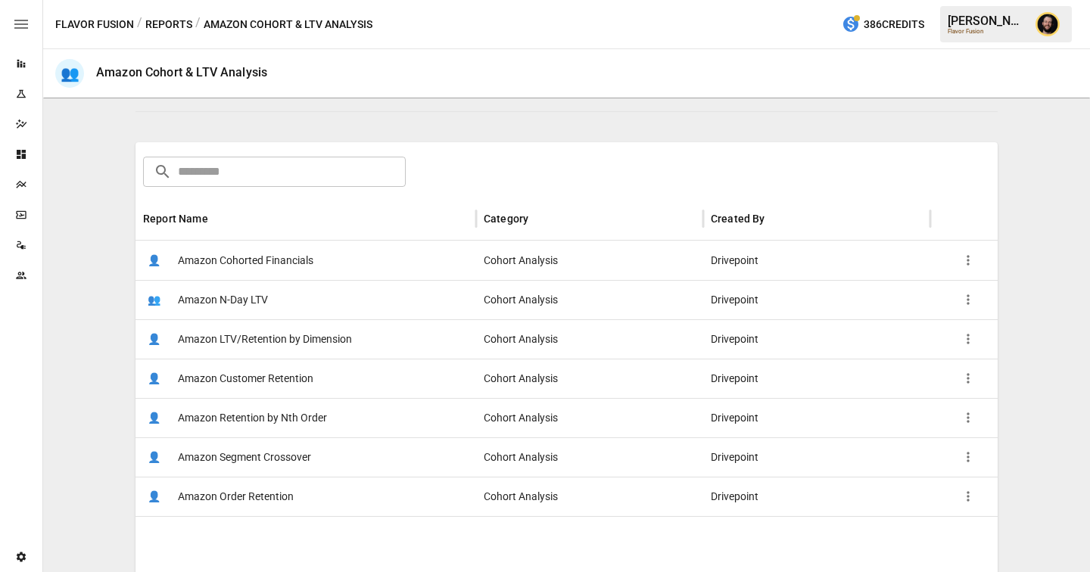
click at [327, 335] on span "Amazon LTV/Retention by Dimension" at bounding box center [265, 339] width 174 height 39
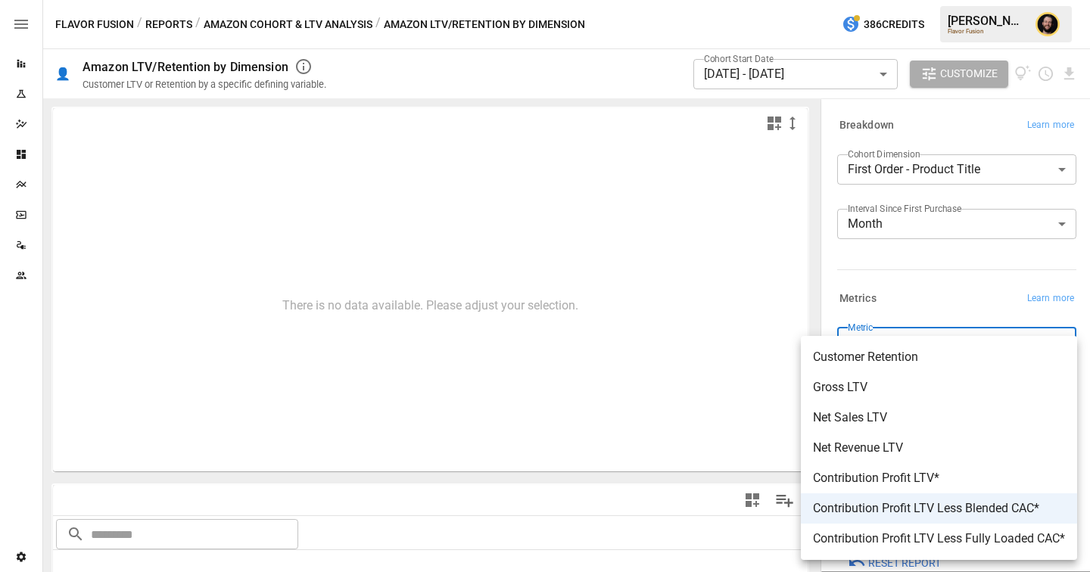
click at [926, 0] on body "**********" at bounding box center [545, 0] width 1090 height 0
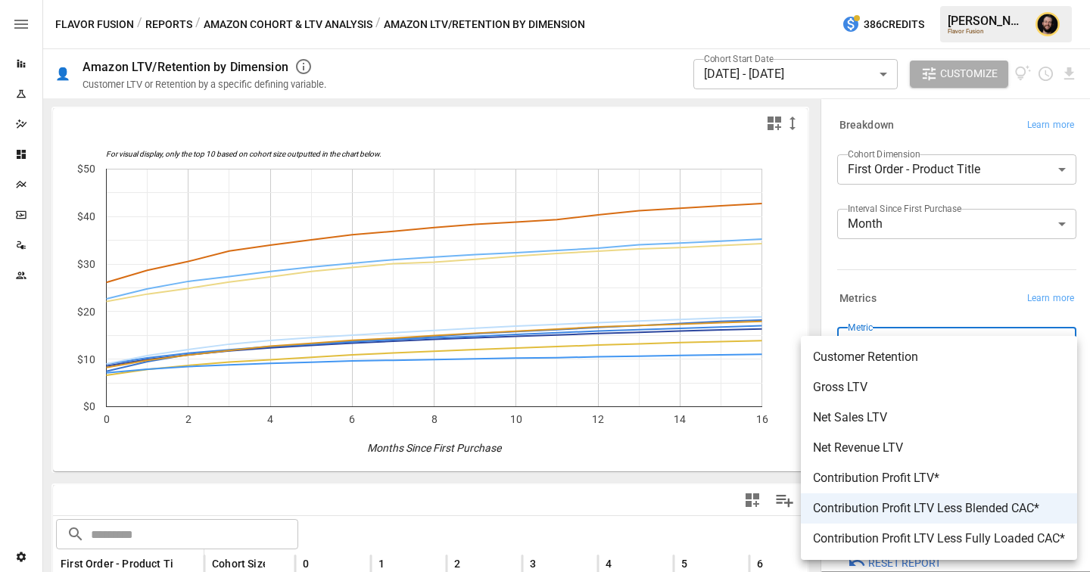
click at [799, 278] on div at bounding box center [545, 286] width 1090 height 572
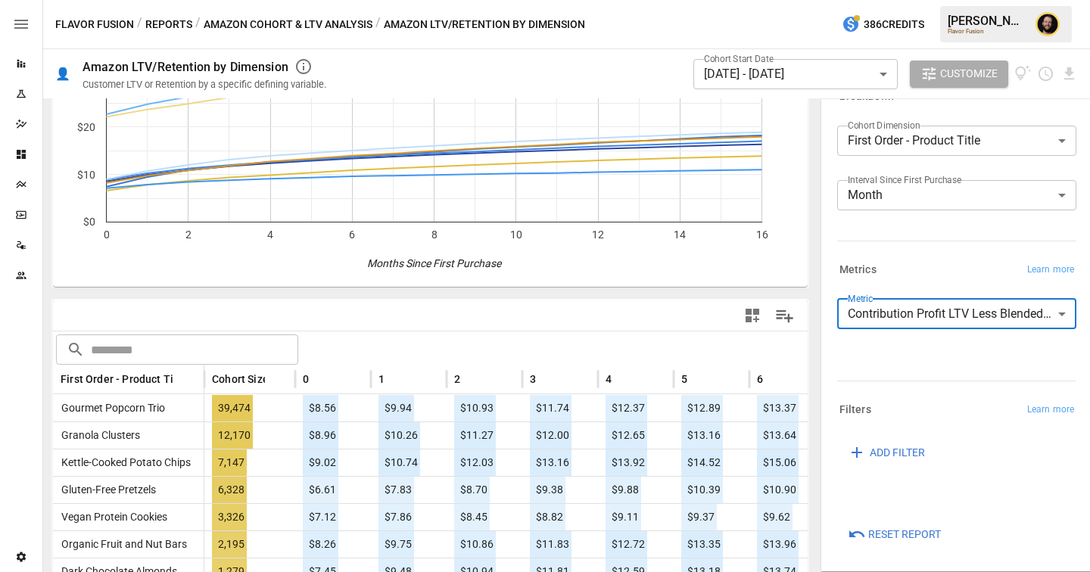
scroll to position [314, 0]
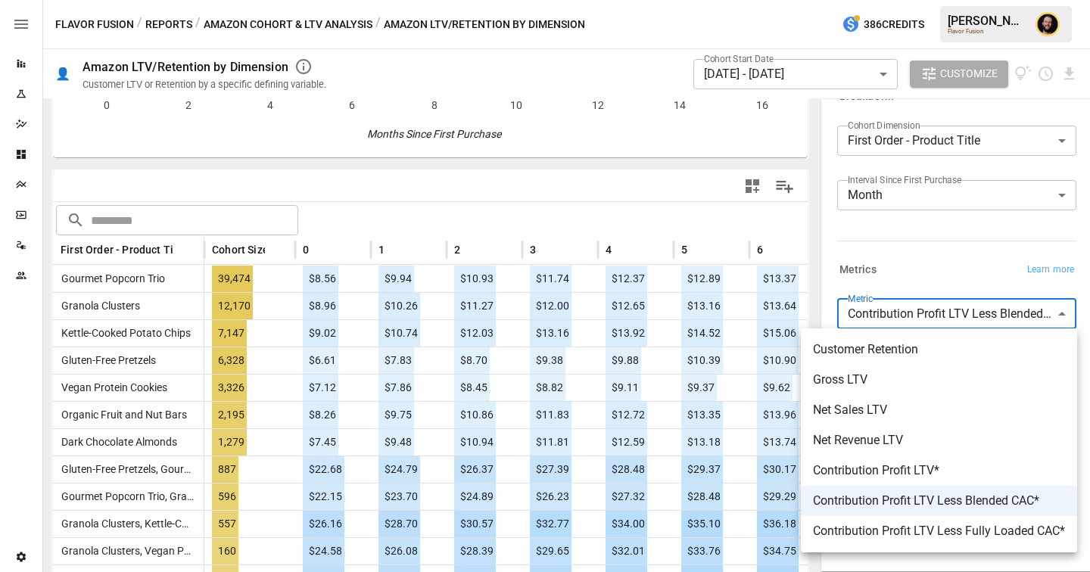
click at [930, 0] on body "Reports Experiments Dazzler Studio Dashboards Plans SmartModel ™ Data Sources T…" at bounding box center [545, 0] width 1090 height 0
click at [917, 268] on div at bounding box center [545, 286] width 1090 height 572
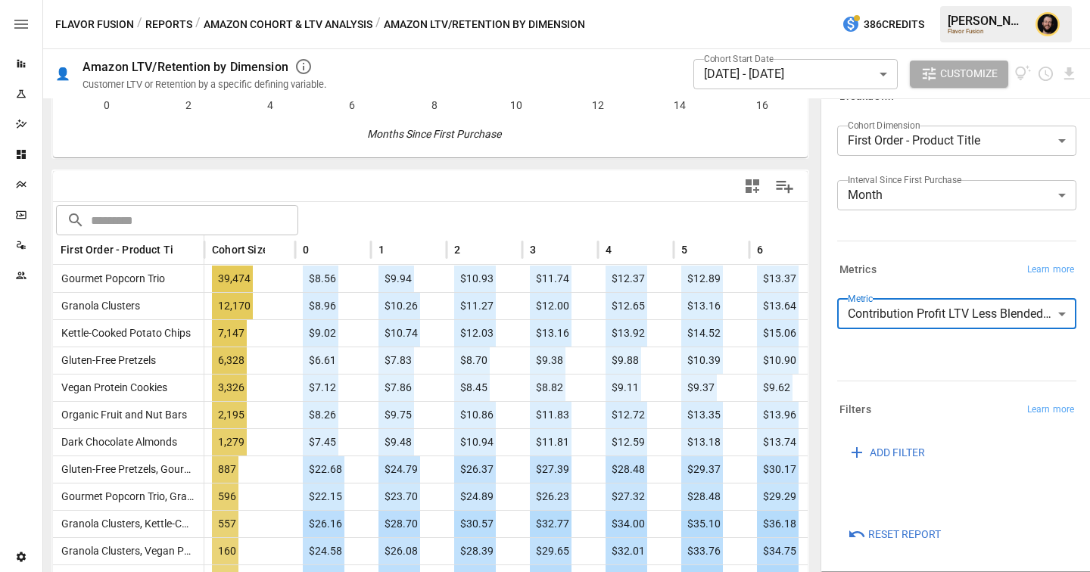
click at [243, 21] on button "Amazon Cohort & LTV Analysis" at bounding box center [288, 24] width 169 height 19
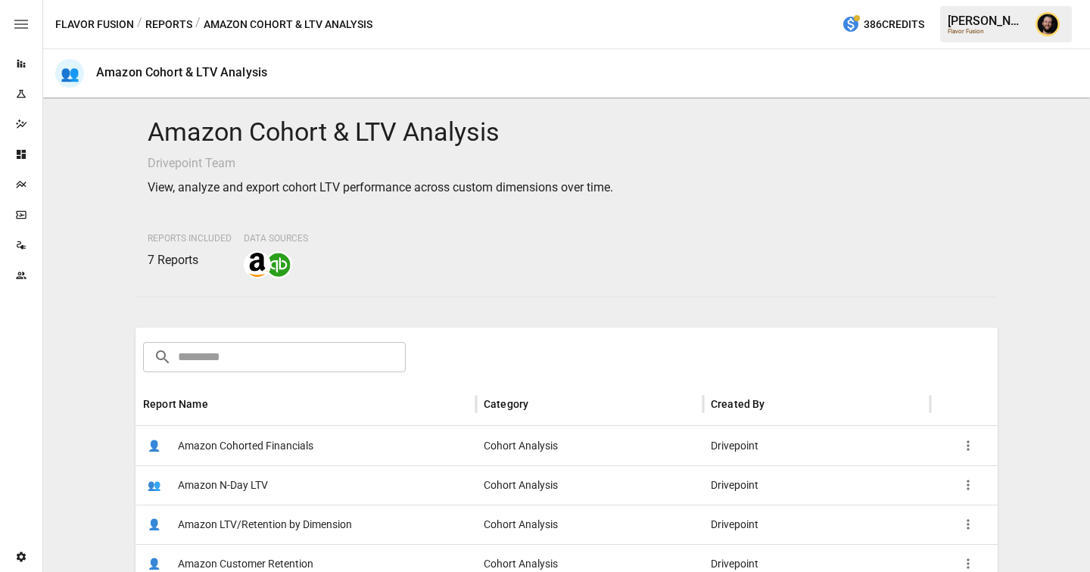
click at [253, 440] on span "Amazon Cohorted Financials" at bounding box center [246, 446] width 136 height 39
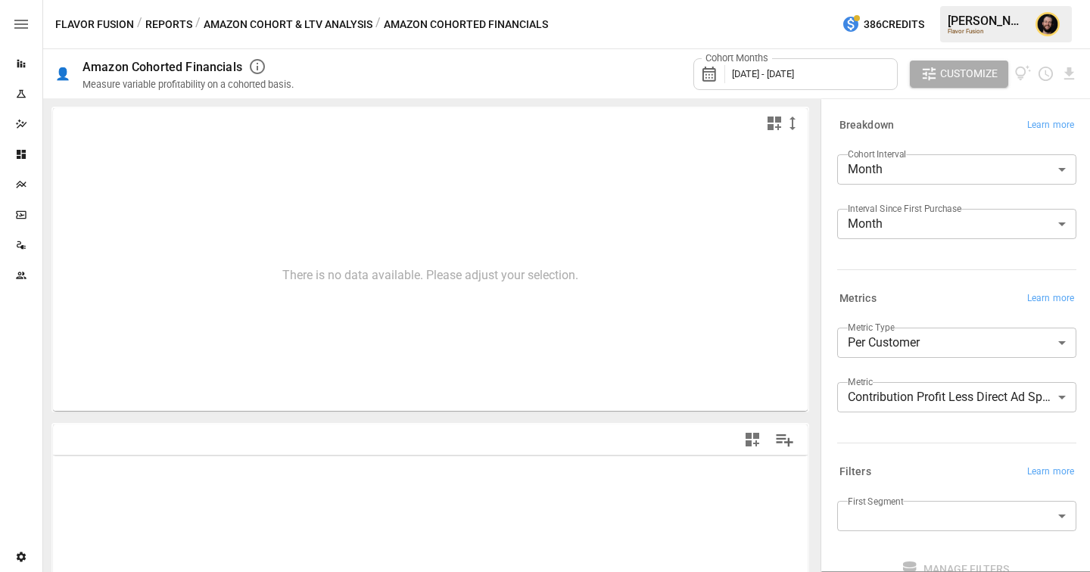
type input "**********"
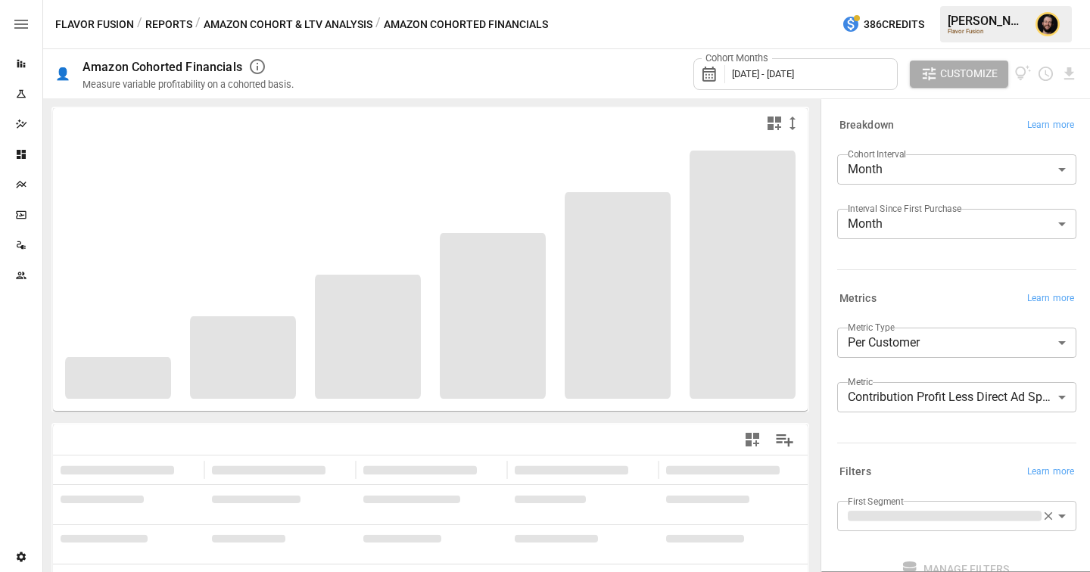
scroll to position [93, 0]
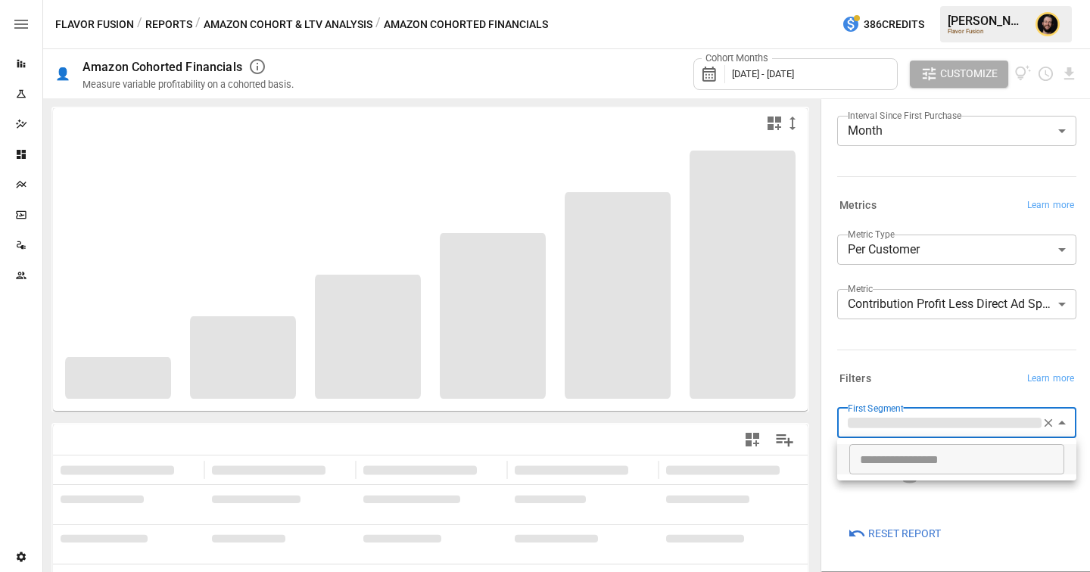
click at [899, 0] on body "**********" at bounding box center [545, 0] width 1090 height 0
click at [914, 386] on div at bounding box center [545, 286] width 1090 height 572
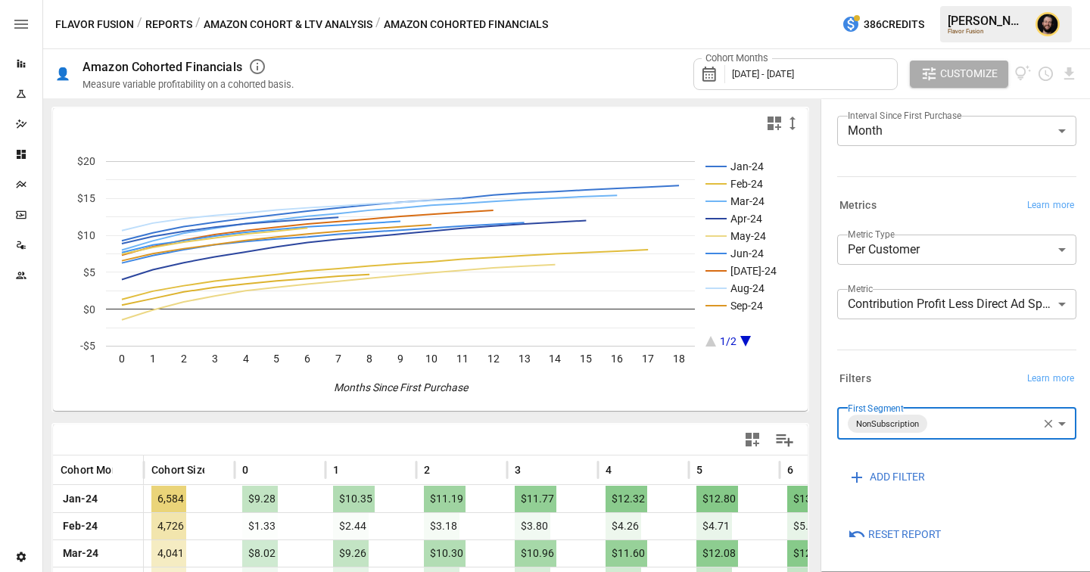
click at [911, 0] on body "Reports Experiments Dazzler Studio Dashboards Plans SmartModel ™ Data Sources T…" at bounding box center [545, 0] width 1090 height 0
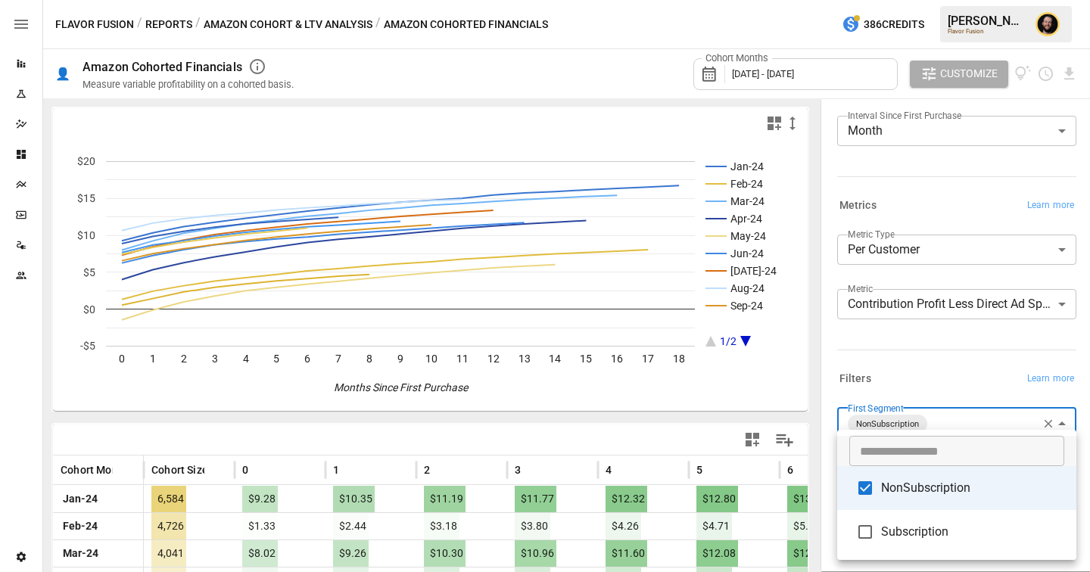
click at [891, 338] on div at bounding box center [545, 286] width 1090 height 572
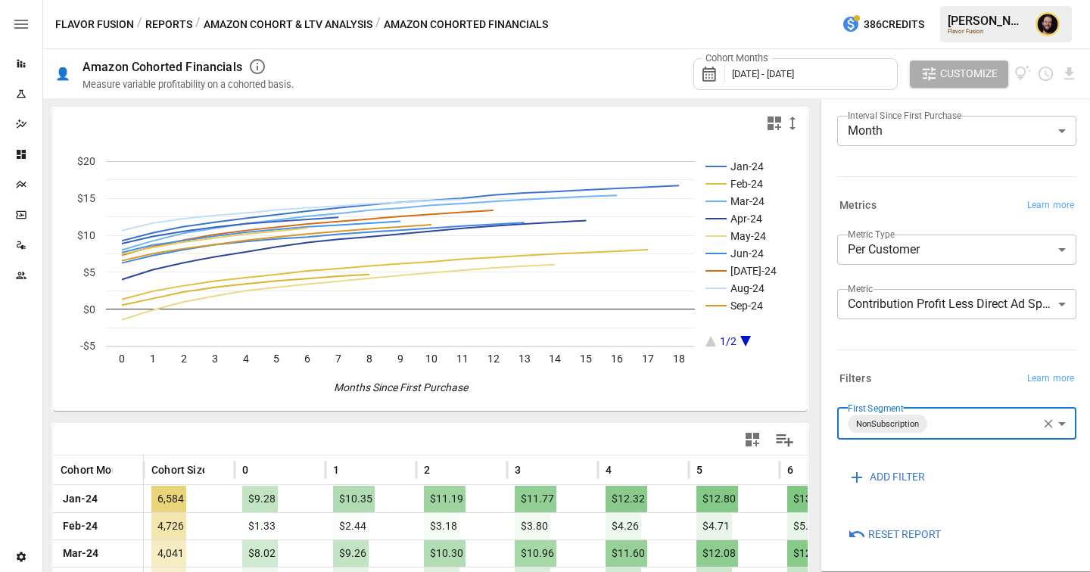
scroll to position [182, 0]
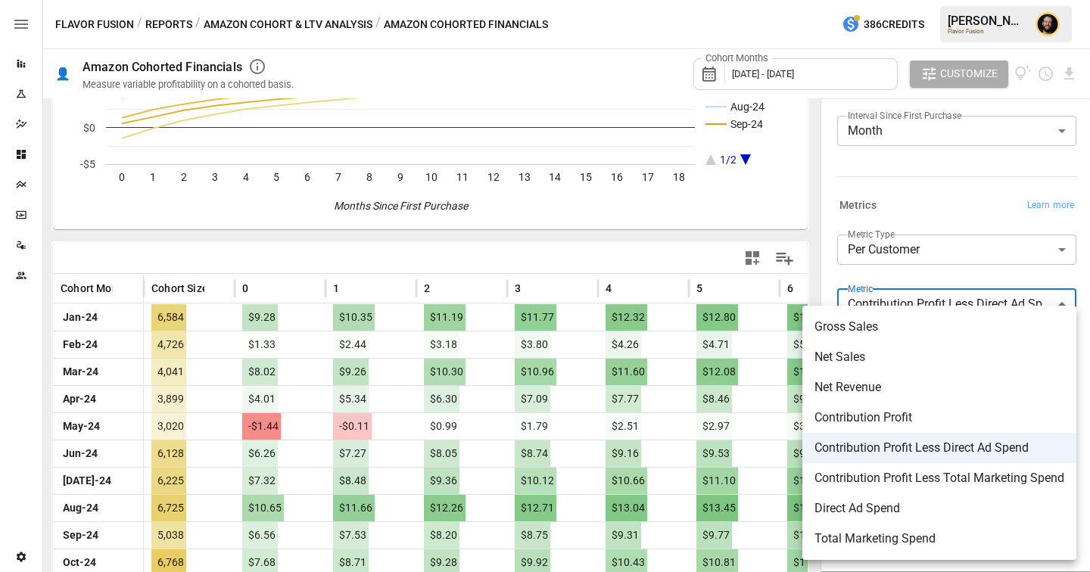
click at [940, 0] on body "Reports Experiments Dazzler Studio Dashboards Plans SmartModel ™ Data Sources T…" at bounding box center [545, 0] width 1090 height 0
click at [596, 257] on div at bounding box center [545, 286] width 1090 height 572
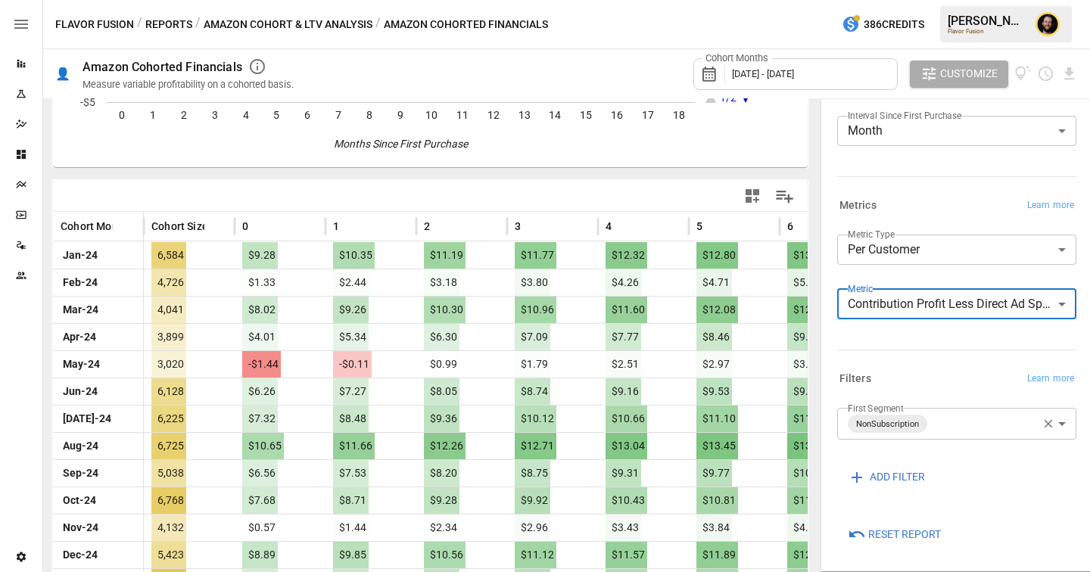
scroll to position [245, 0]
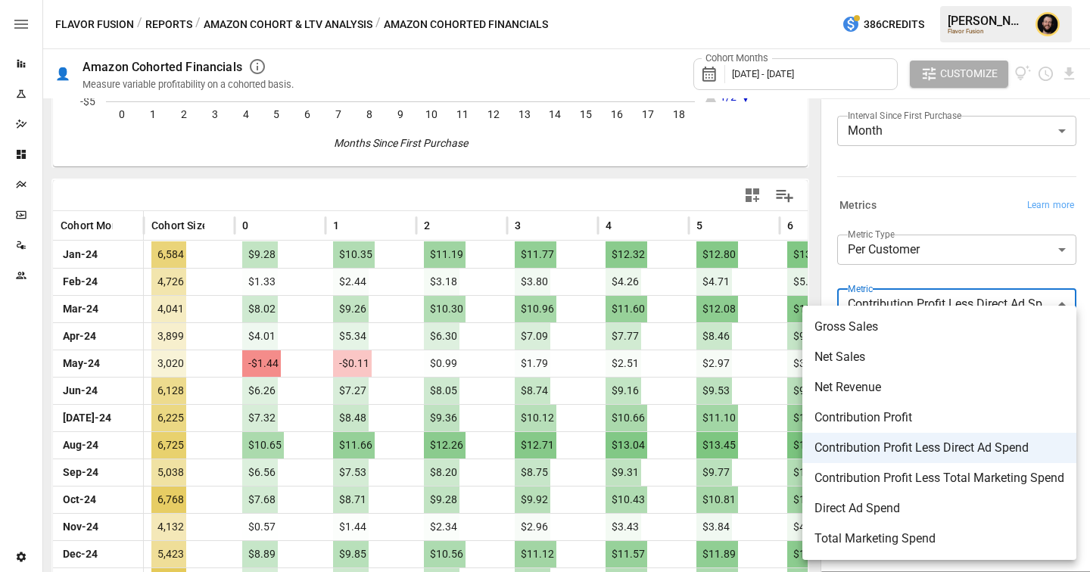
click at [906, 0] on body "Reports Experiments Dazzler Studio Dashboards Plans SmartModel ™ Data Sources T…" at bounding box center [545, 0] width 1090 height 0
click at [921, 188] on div at bounding box center [545, 286] width 1090 height 572
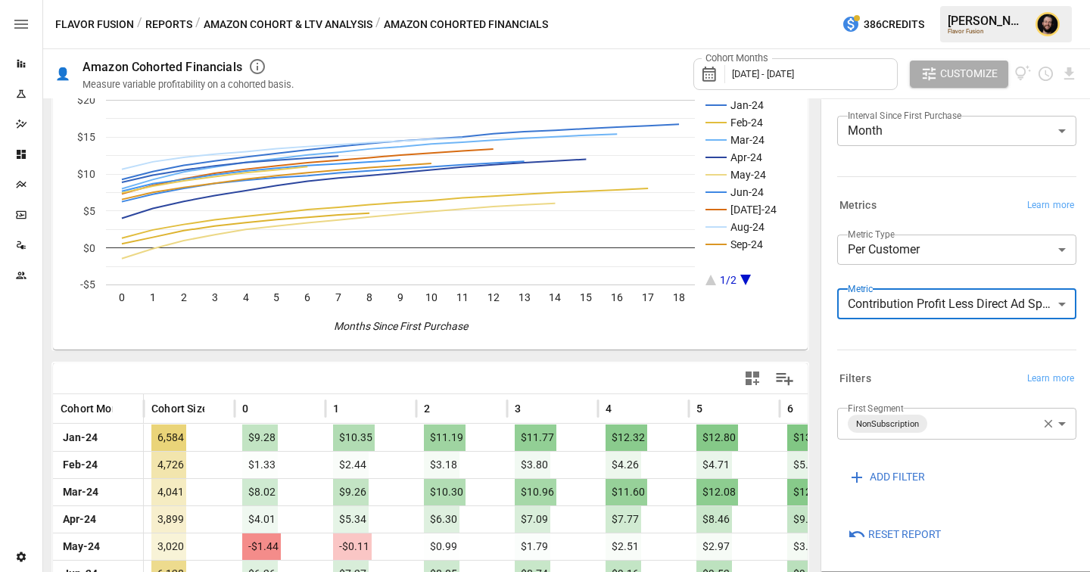
scroll to position [0, 0]
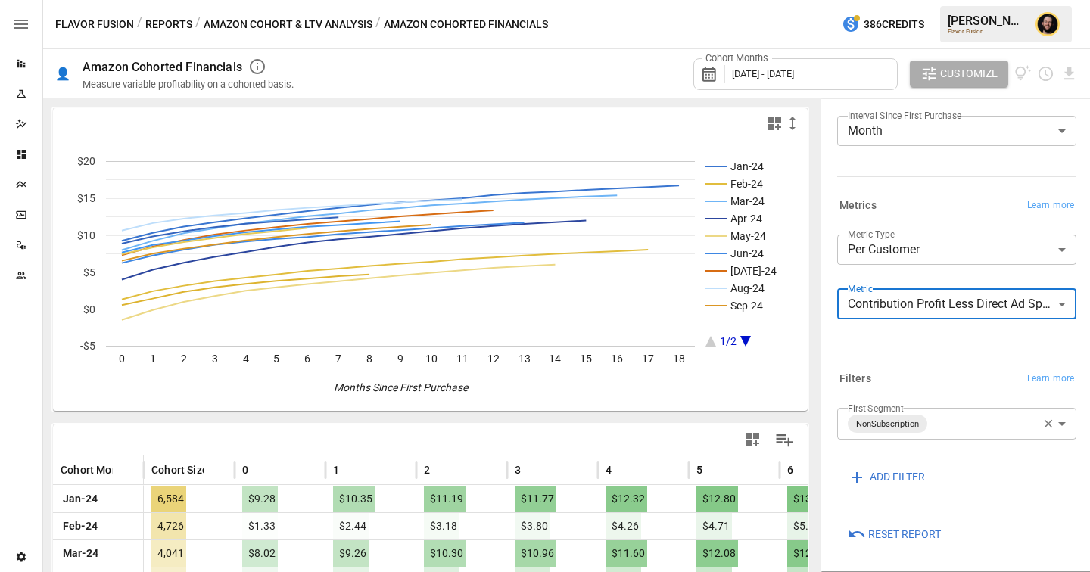
click at [171, 29] on button "Reports" at bounding box center [168, 24] width 47 height 19
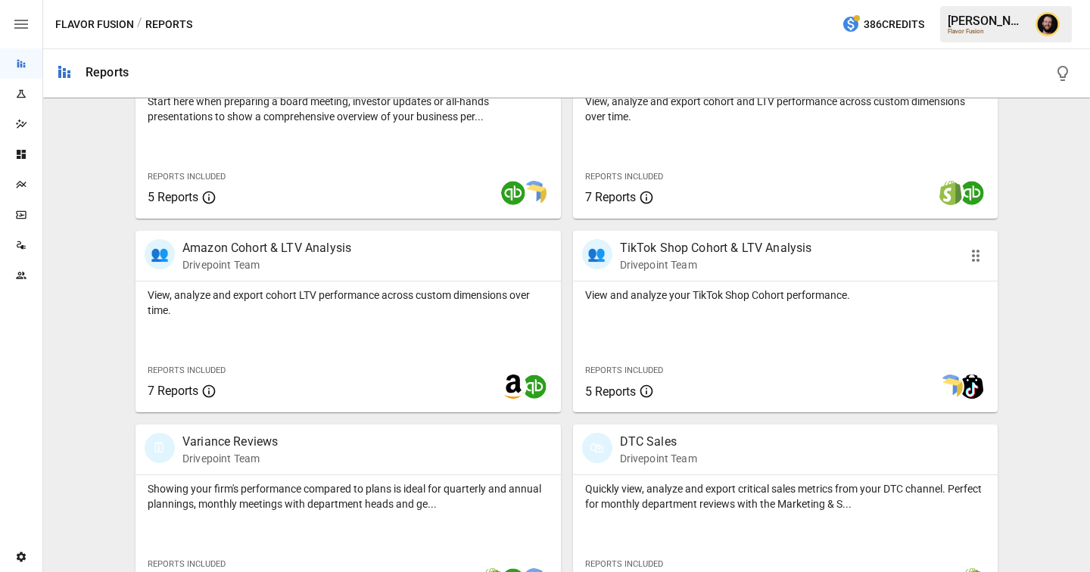
scroll to position [426, 0]
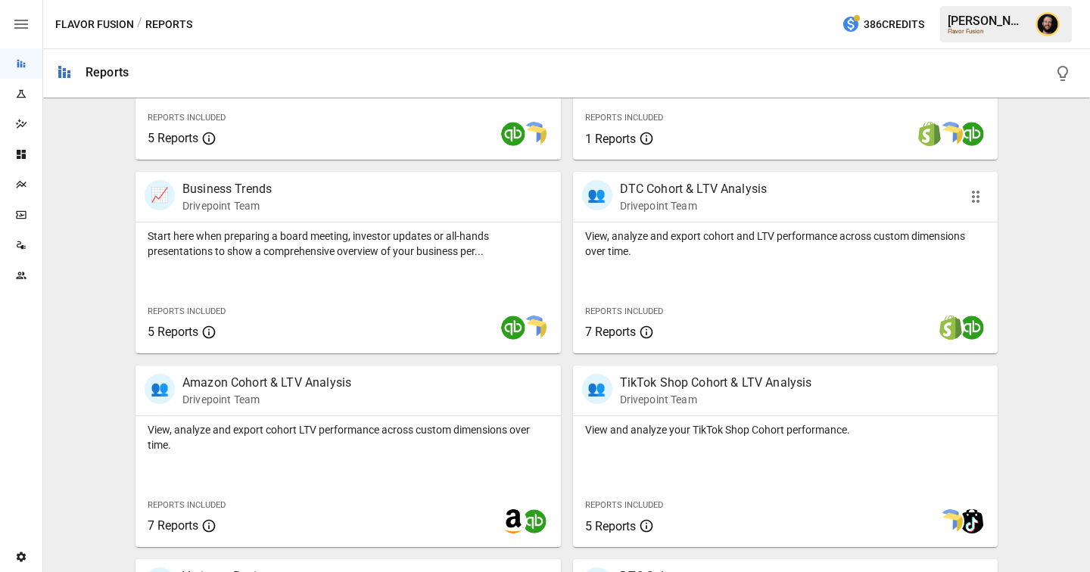
click at [696, 289] on div "Reports Included 7 Reports" at bounding box center [661, 320] width 177 height 65
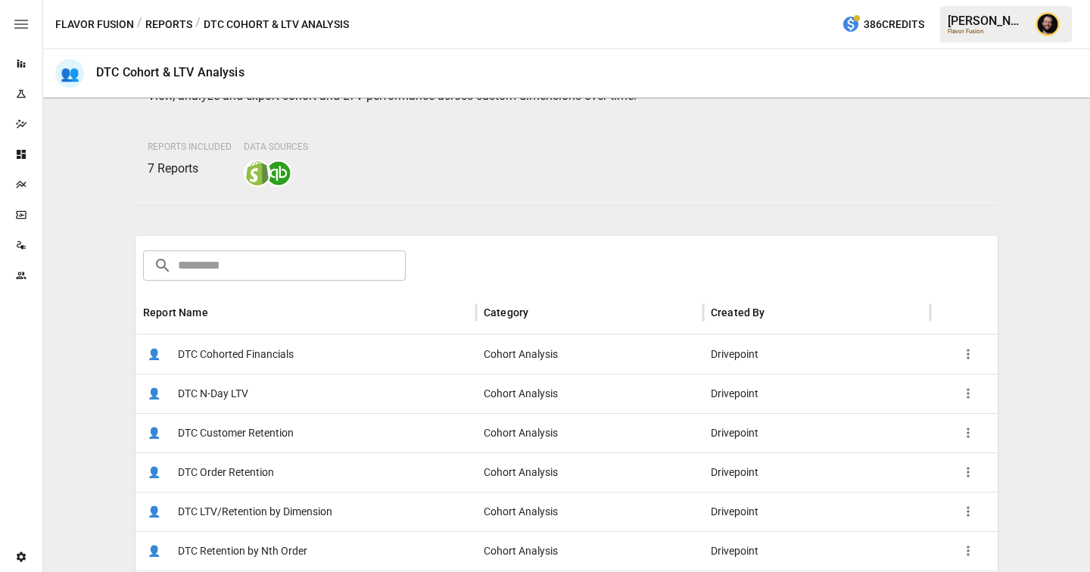
scroll to position [198, 0]
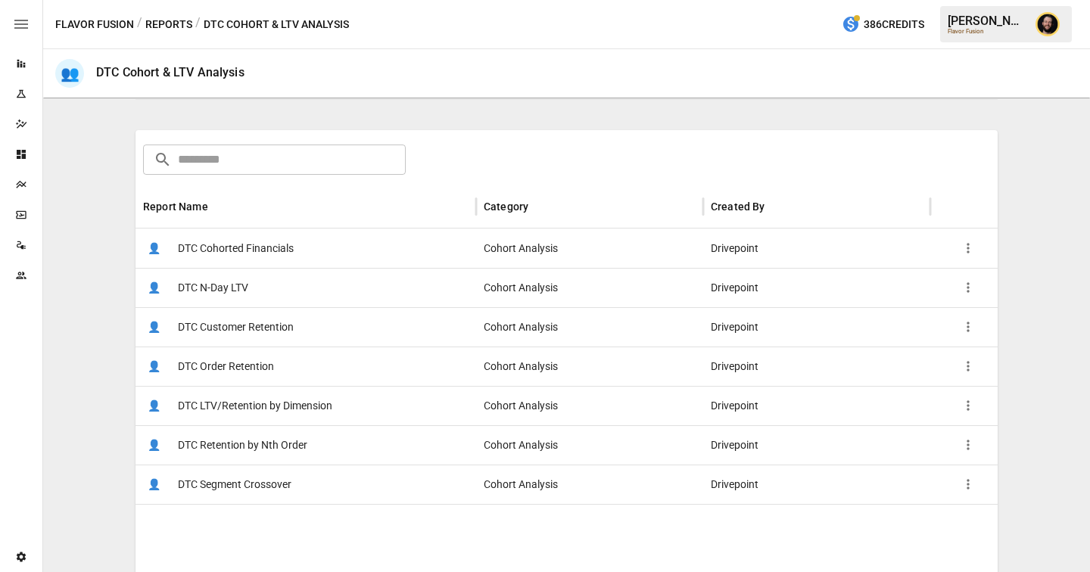
click at [357, 253] on div "👤 DTC Cohorted Financials" at bounding box center [306, 248] width 341 height 39
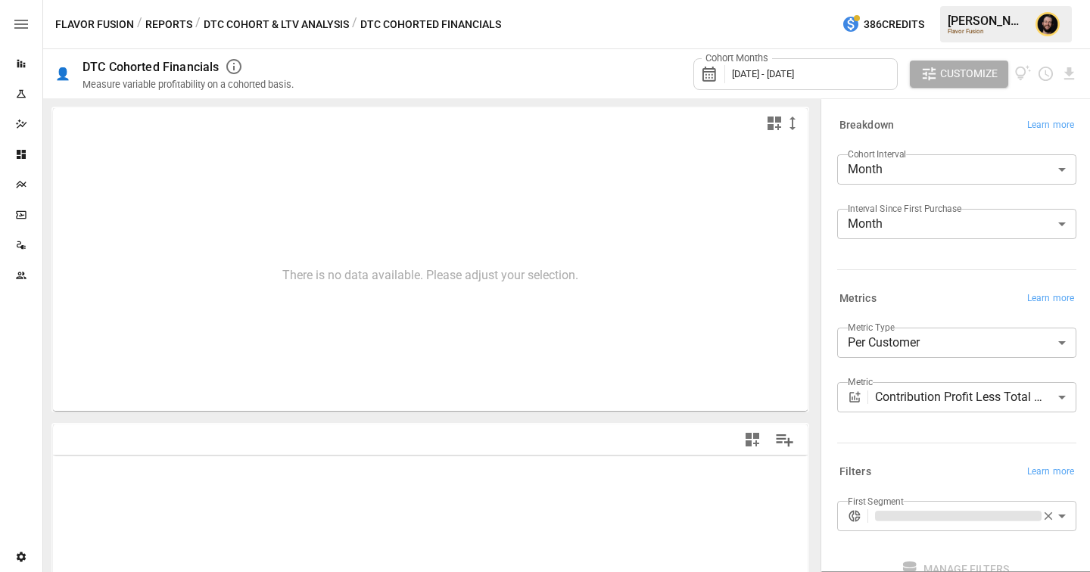
scroll to position [173, 0]
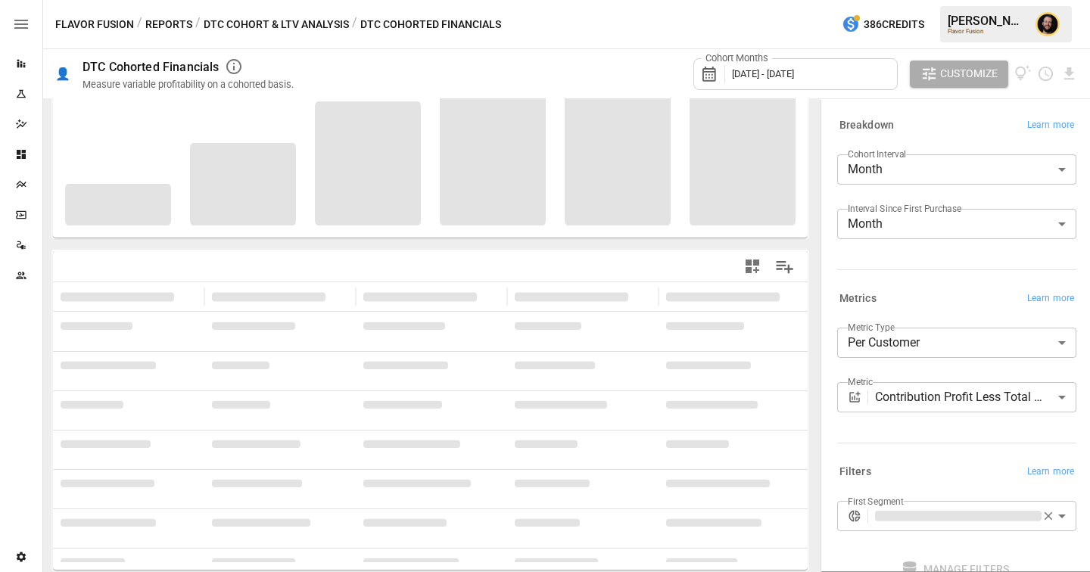
click at [912, 0] on body "**********" at bounding box center [545, 0] width 1090 height 0
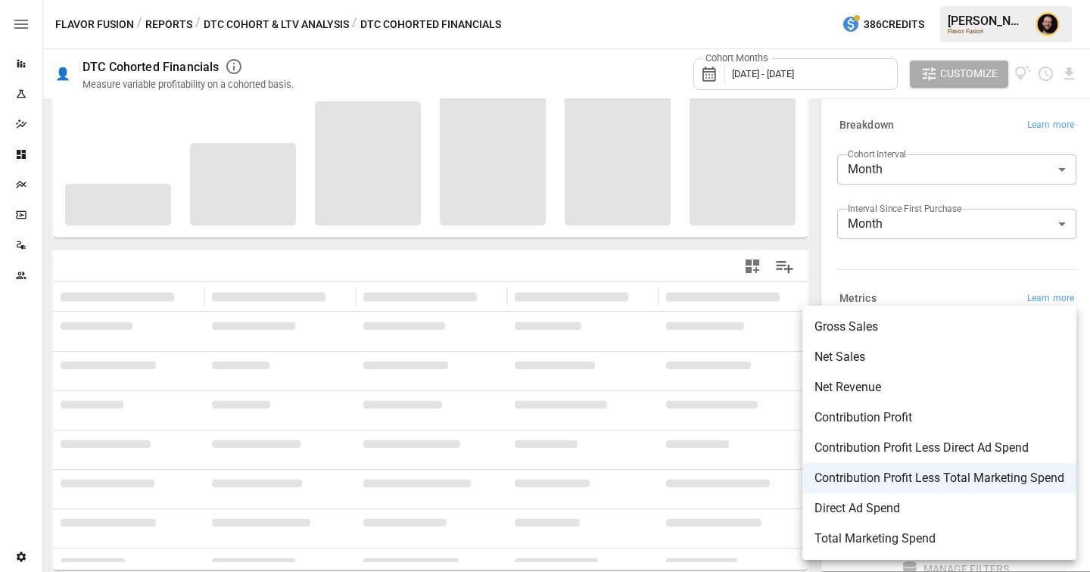
scroll to position [165, 0]
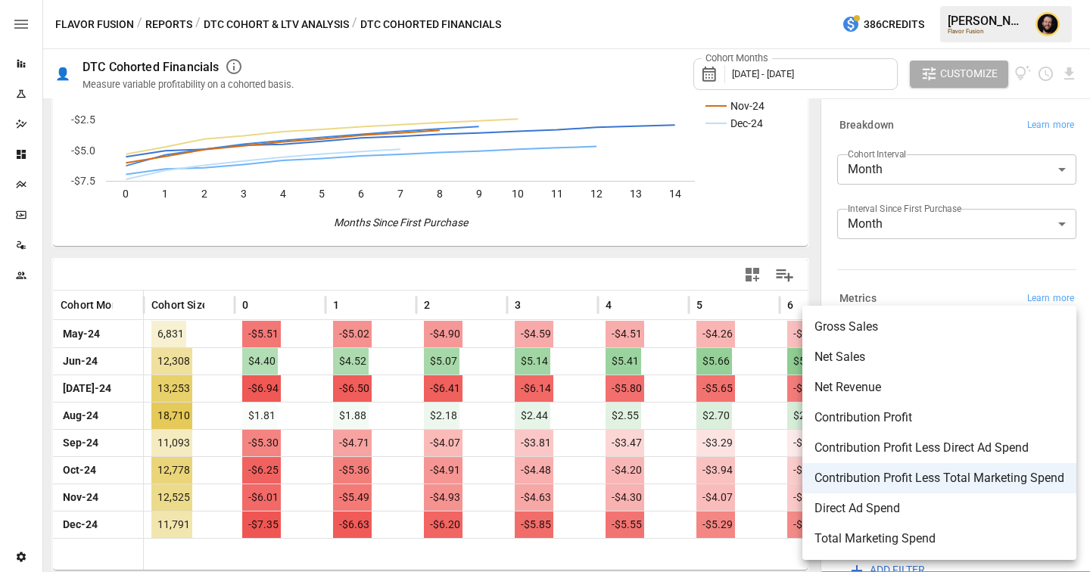
click at [862, 441] on span "Contribution Profit Less Direct Ad Spend" at bounding box center [940, 448] width 250 height 18
type input "**********"
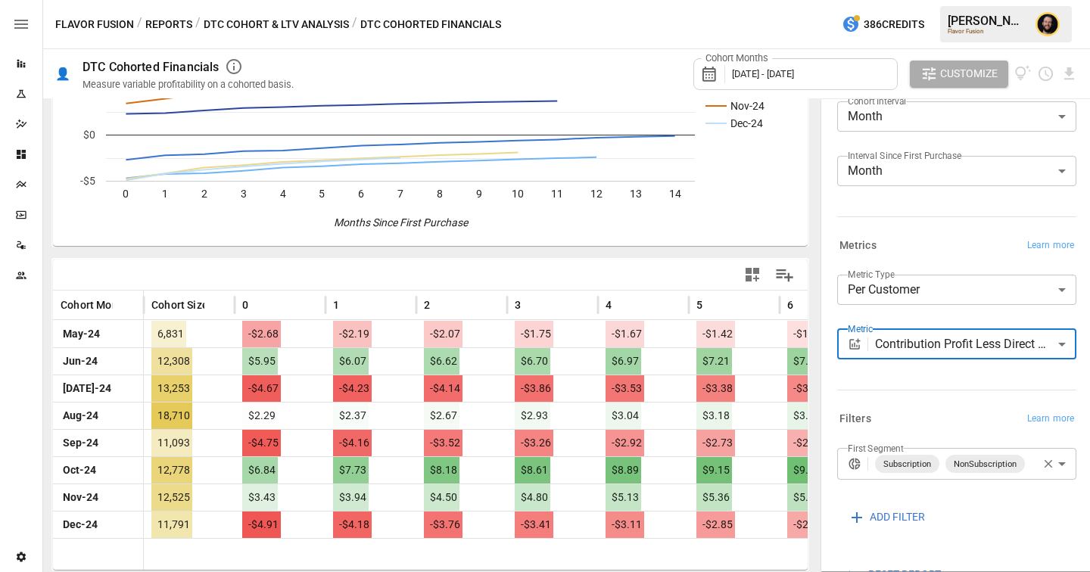
scroll to position [59, 0]
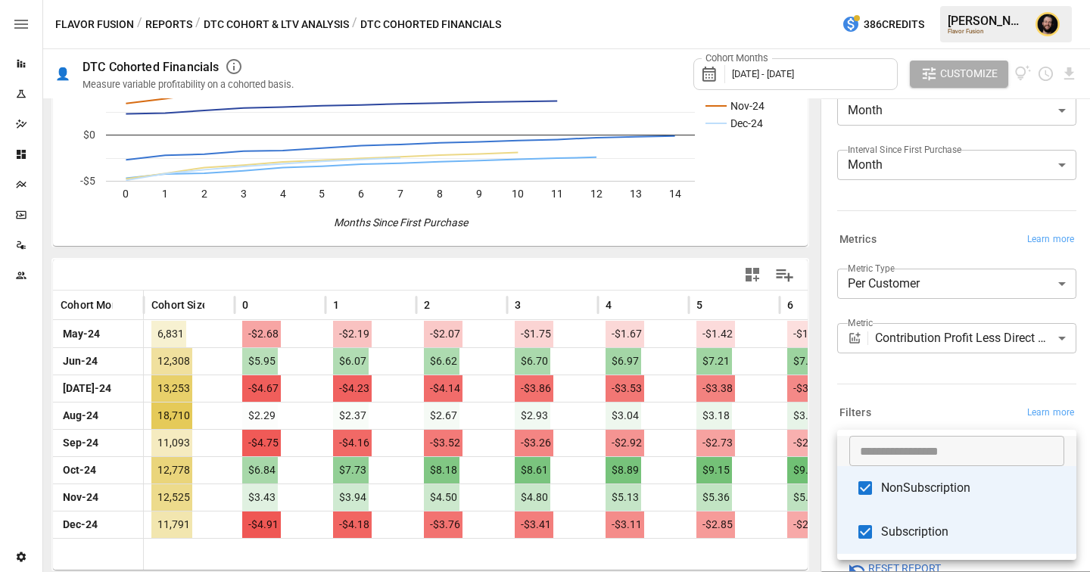
click at [915, 0] on body "Reports Experiments Dazzler Studio Dashboards Plans SmartModel ™ Data Sources T…" at bounding box center [545, 0] width 1090 height 0
click at [900, 341] on div at bounding box center [545, 286] width 1090 height 572
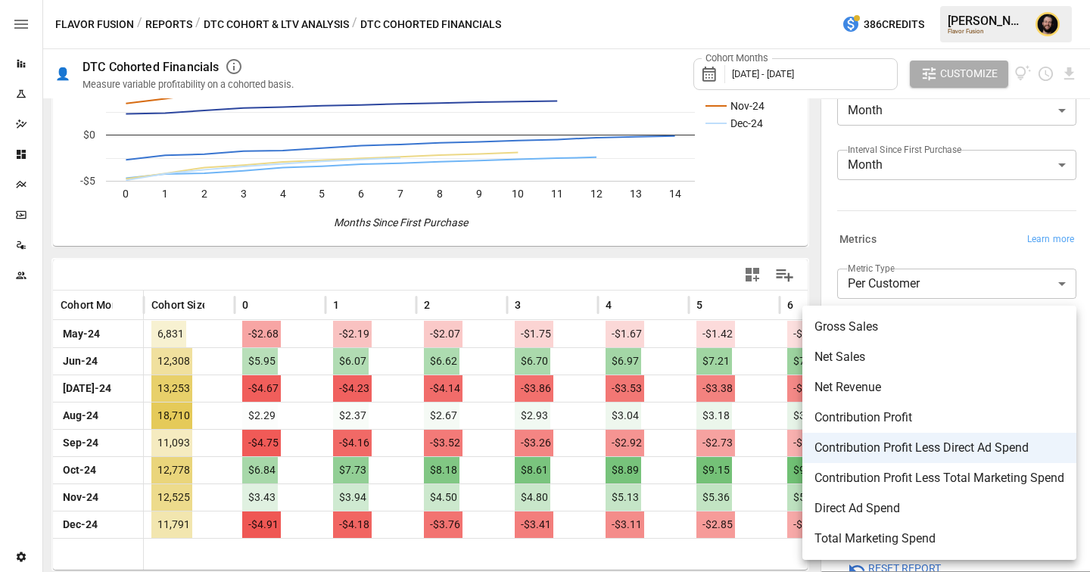
click at [893, 0] on body "Reports Experiments Dazzler Studio Dashboards Plans SmartModel ™ Data Sources T…" at bounding box center [545, 0] width 1090 height 0
click at [939, 288] on div at bounding box center [545, 286] width 1090 height 572
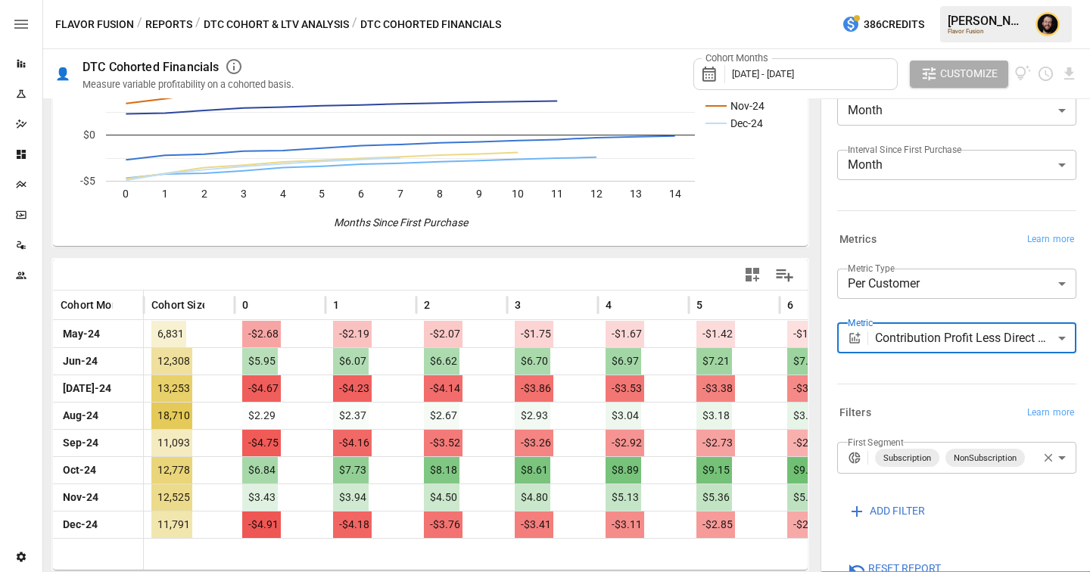
click at [919, 0] on body "Reports Experiments Dazzler Studio Dashboards Plans SmartModel ™ Data Sources T…" at bounding box center [545, 0] width 1090 height 0
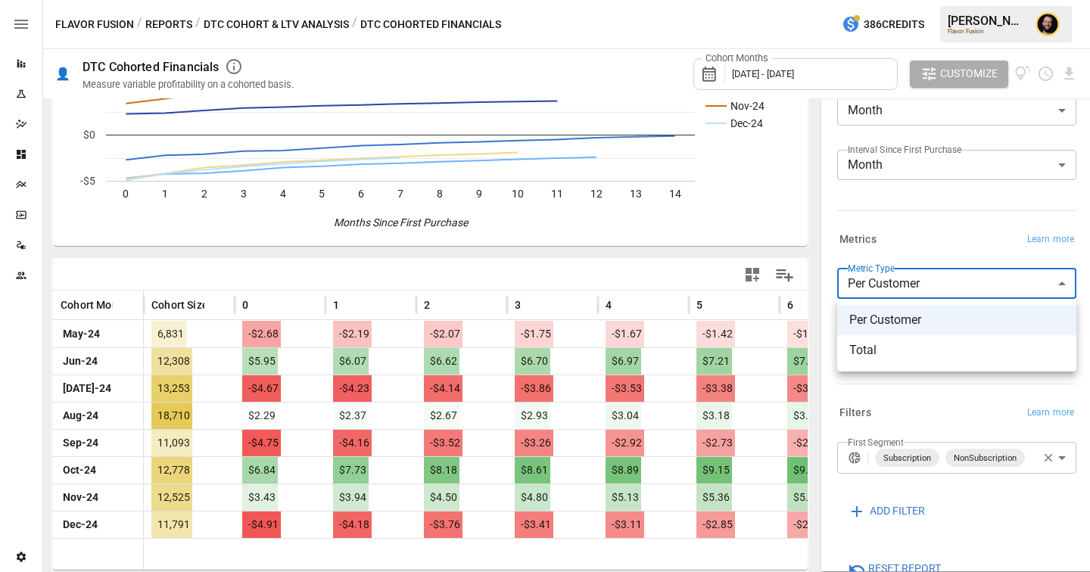
click at [902, 243] on div at bounding box center [545, 286] width 1090 height 572
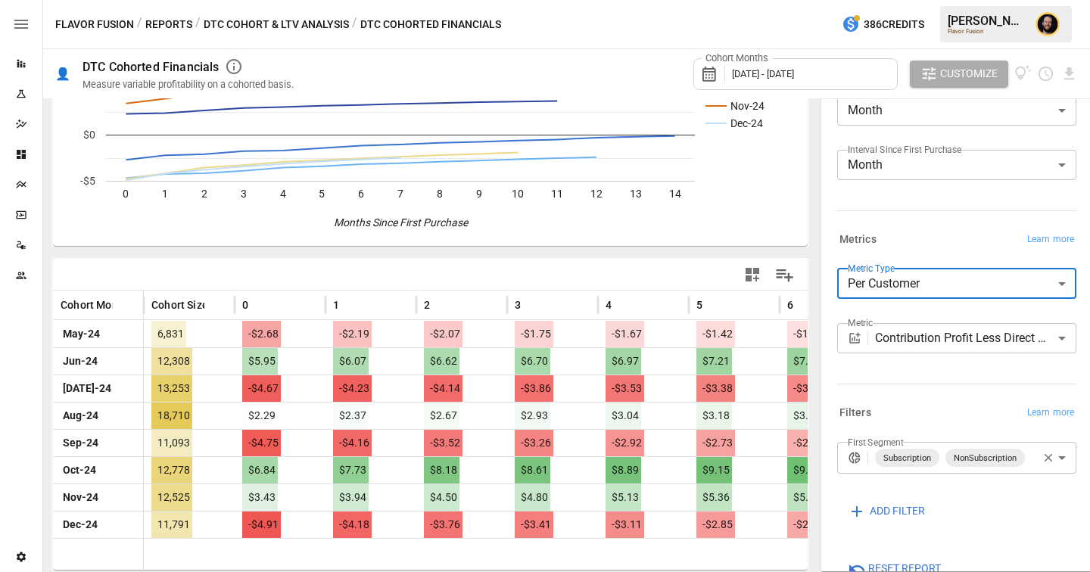
click at [902, 0] on body "Reports Experiments Dazzler Studio Dashboards Plans SmartModel ™ Data Sources T…" at bounding box center [545, 0] width 1090 height 0
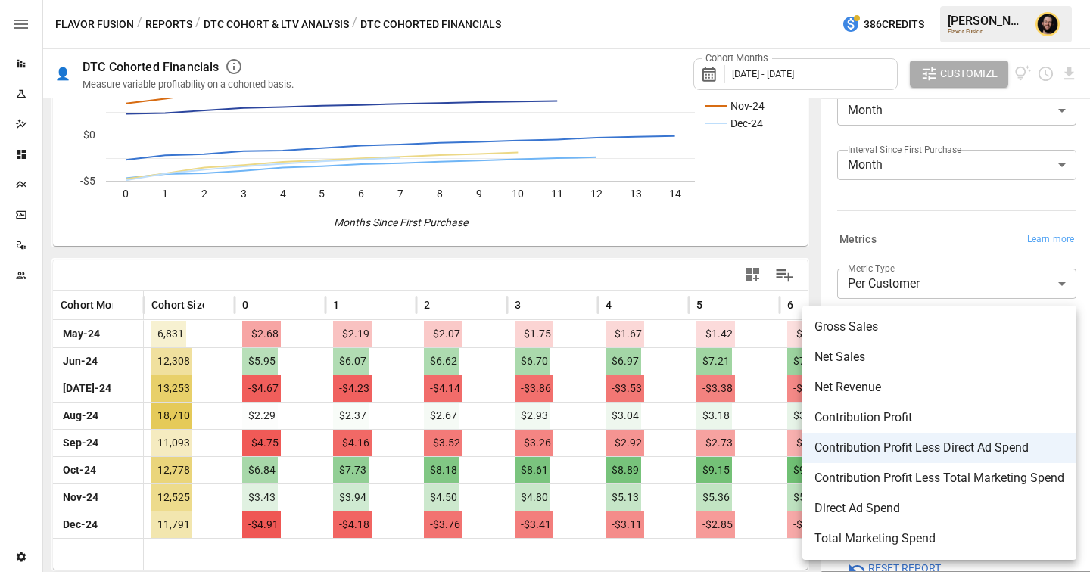
click at [587, 244] on div at bounding box center [545, 286] width 1090 height 572
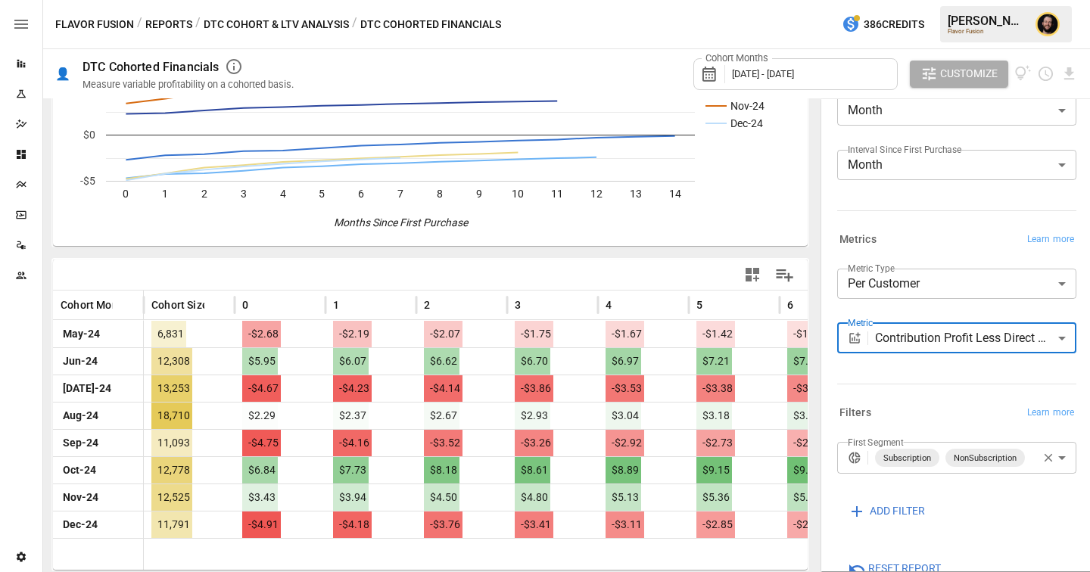
click at [17, 51] on div "Reports" at bounding box center [21, 63] width 42 height 30
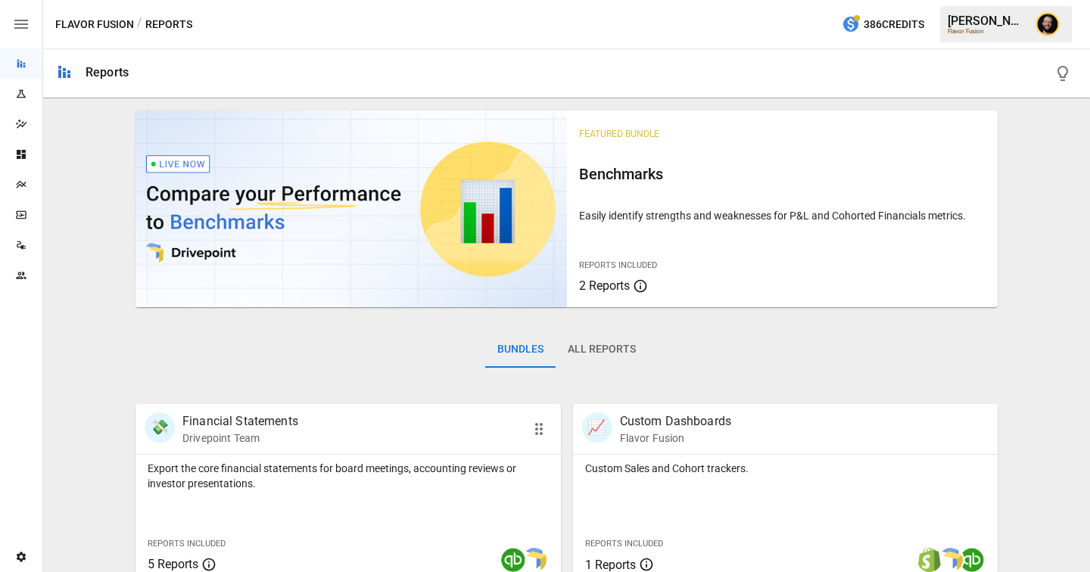
scroll to position [426, 0]
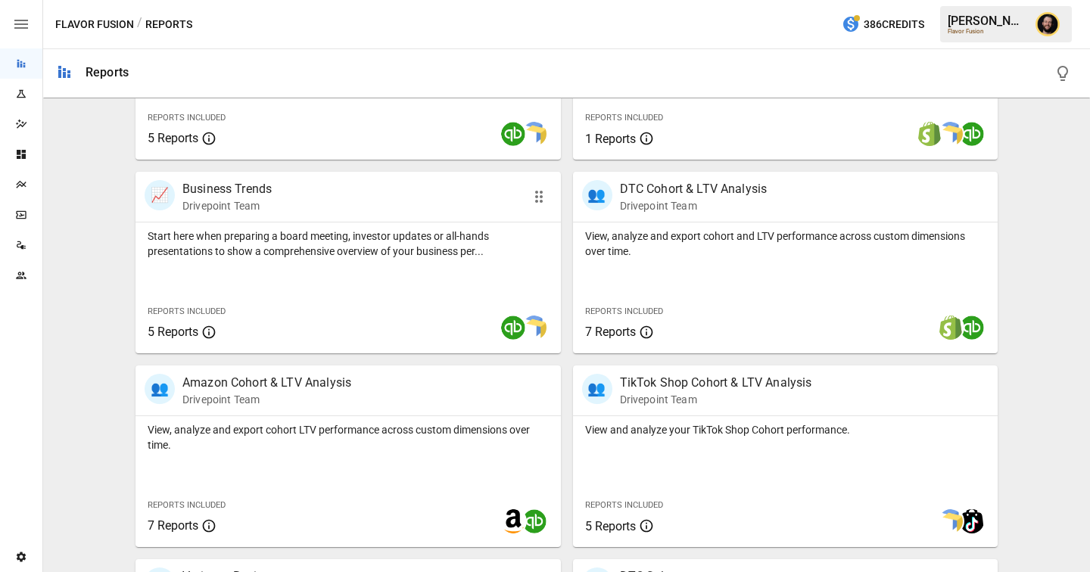
click at [322, 289] on div "Start here when preparing a board meeting, investor updates or all-hands presen…" at bounding box center [348, 288] width 425 height 131
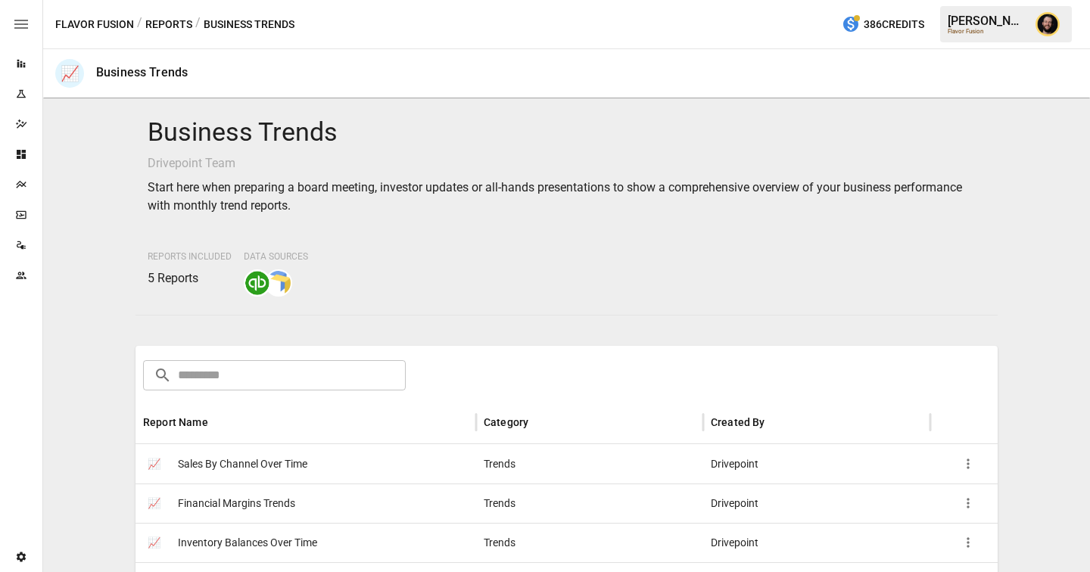
click at [172, 24] on button "Reports" at bounding box center [168, 24] width 47 height 19
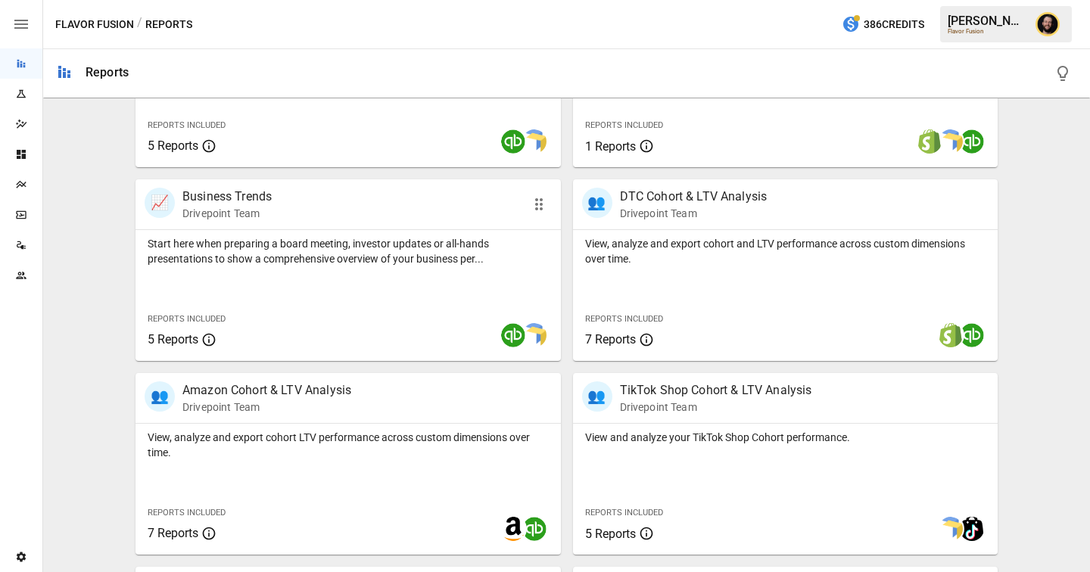
scroll to position [700, 0]
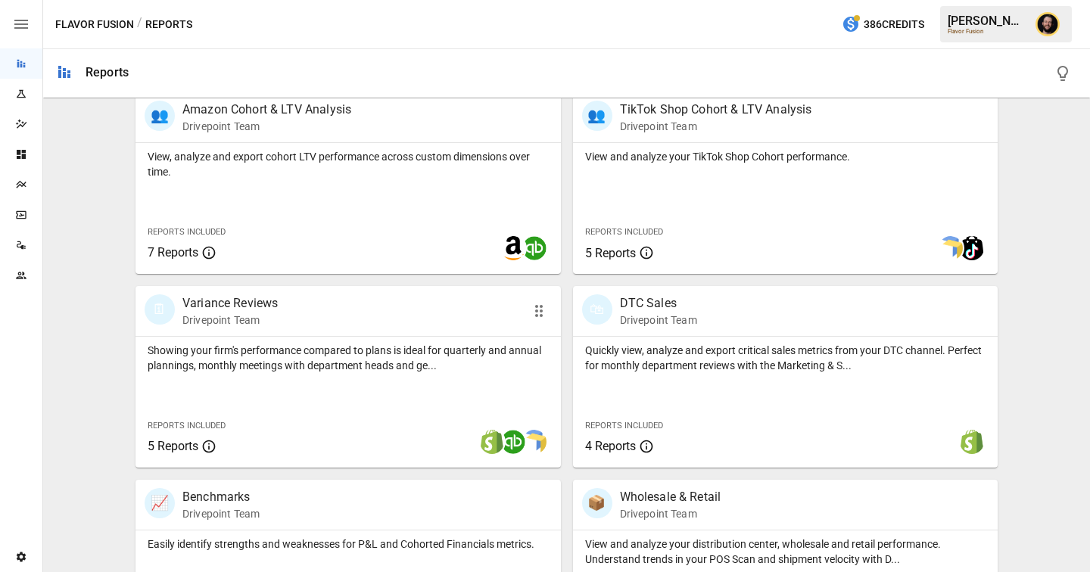
click at [254, 332] on div "🗓 Variance Reviews Drivepoint Team" at bounding box center [348, 311] width 425 height 50
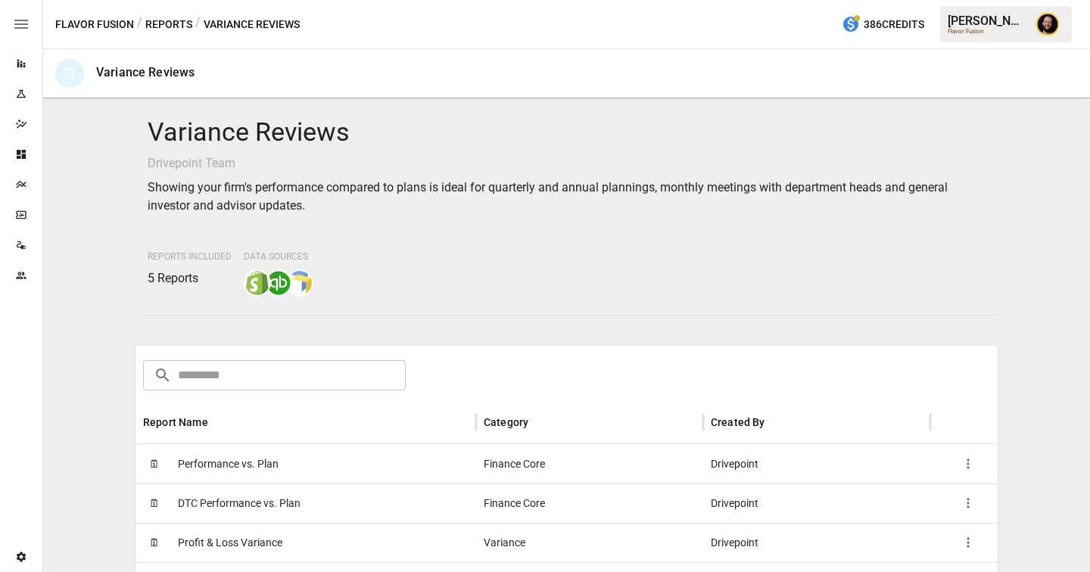
click at [283, 453] on div "🗓 Performance vs. Plan" at bounding box center [306, 463] width 341 height 39
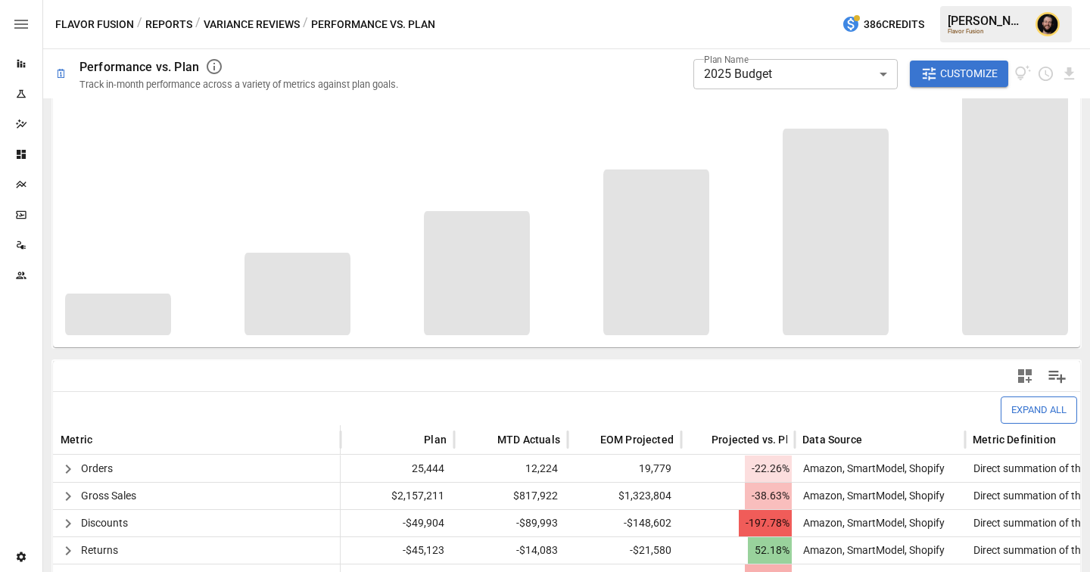
scroll to position [80, 0]
